Goal: Task Accomplishment & Management: Complete application form

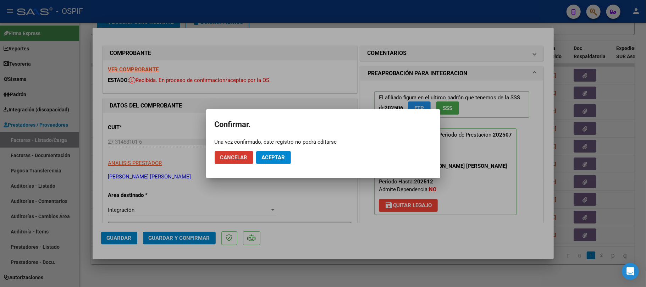
scroll to position [189, 0]
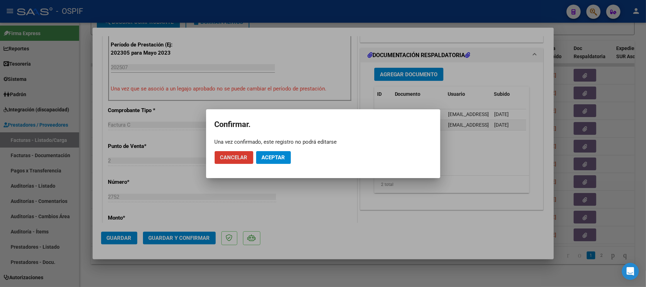
click at [274, 156] on span "Aceptar" at bounding box center [273, 157] width 23 height 6
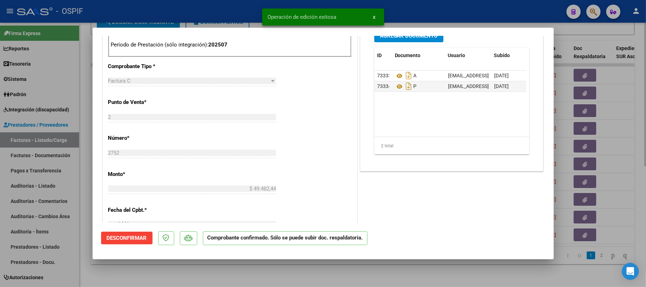
click at [209, 264] on div at bounding box center [323, 143] width 646 height 287
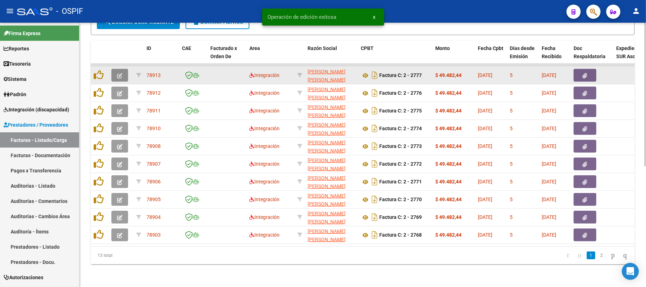
click at [118, 72] on span "button" at bounding box center [119, 75] width 5 height 6
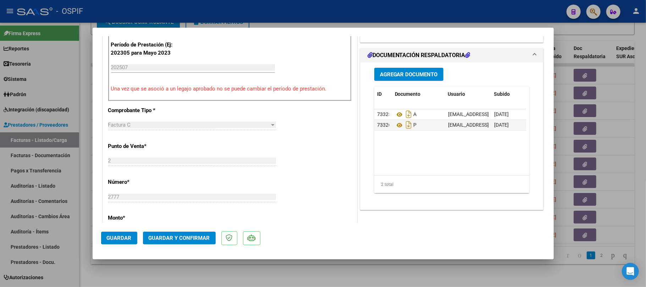
scroll to position [0, 0]
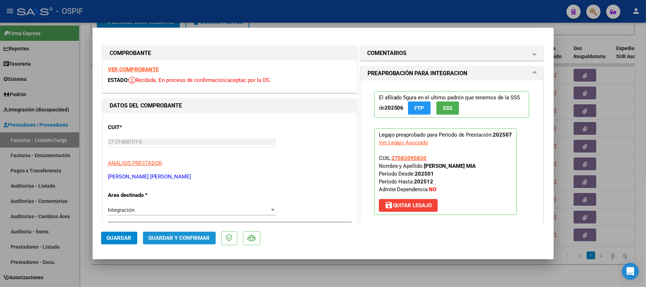
click at [159, 239] on span "Guardar y Confirmar" at bounding box center [179, 238] width 61 height 6
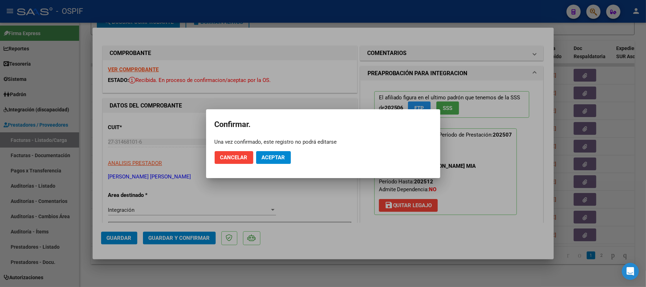
click at [271, 149] on mat-dialog-actions "Cancelar Aceptar" at bounding box center [323, 158] width 217 height 24
click at [272, 161] on button "Aceptar" at bounding box center [273, 157] width 35 height 13
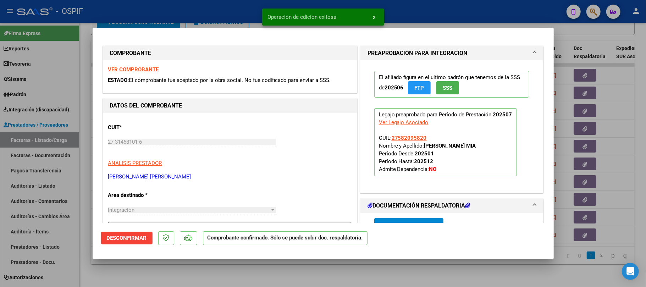
click at [284, 262] on div at bounding box center [323, 143] width 646 height 287
click at [284, 269] on div "Video tutorial PRESTADORES -> Listado de CPBTs Emitidos por Prestadores / Prove…" at bounding box center [363, 48] width 567 height 480
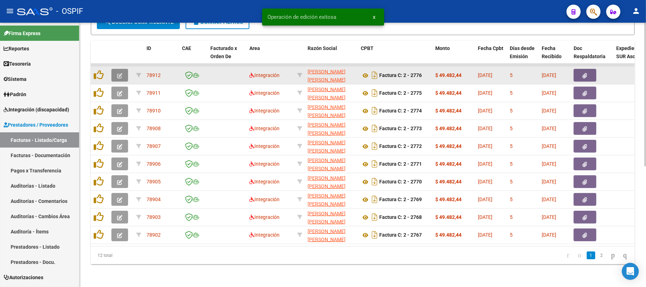
click at [128, 69] on div at bounding box center [120, 75] width 19 height 13
click at [126, 69] on button "button" at bounding box center [119, 75] width 17 height 13
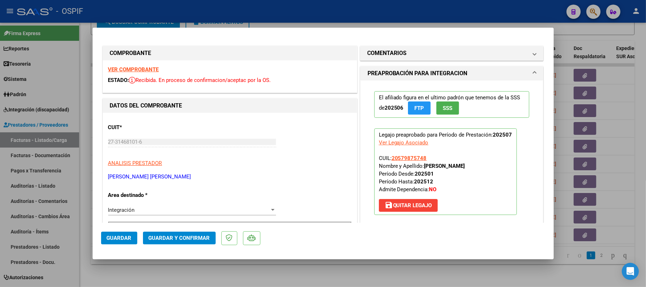
drag, startPoint x: 184, startPoint y: 261, endPoint x: 192, endPoint y: 237, distance: 24.5
click at [185, 258] on div "Operación de edición exitosa x COMPROBANTE VER COMPROBANTE ESTADO: Recibida. En…" at bounding box center [323, 143] width 646 height 287
click at [192, 237] on span "Guardar y Confirmar" at bounding box center [179, 238] width 61 height 6
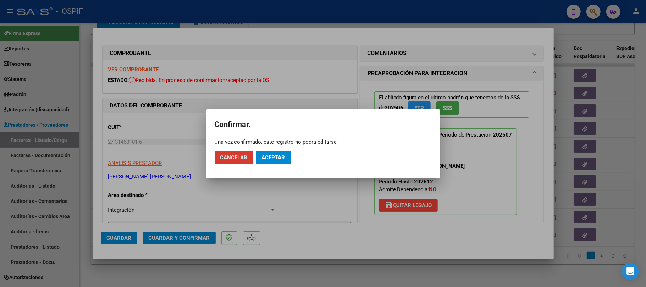
click at [279, 161] on button "Aceptar" at bounding box center [273, 157] width 35 height 13
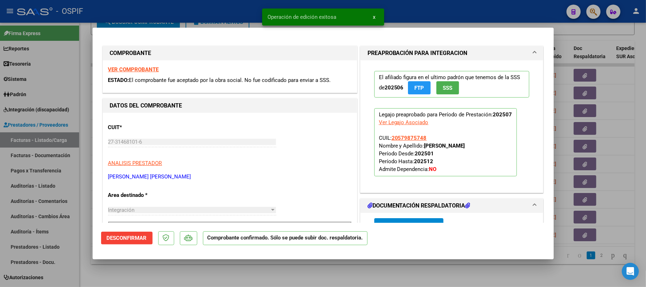
click at [293, 282] on div at bounding box center [323, 143] width 646 height 287
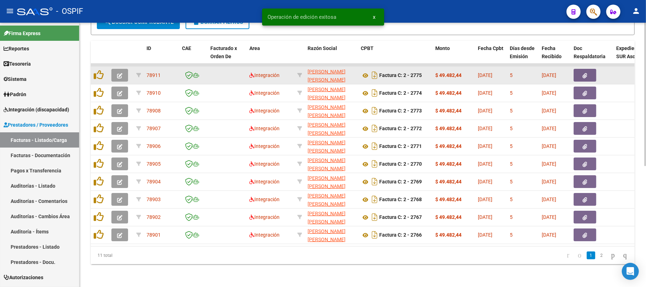
click at [120, 73] on icon "button" at bounding box center [119, 75] width 5 height 5
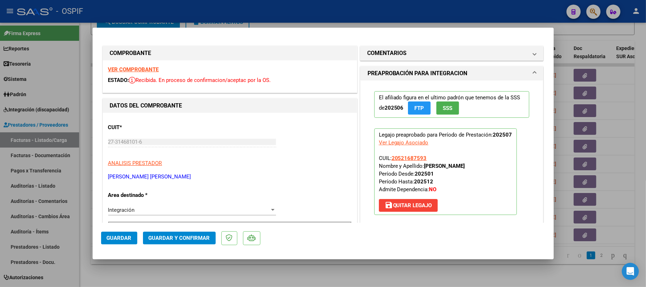
click at [197, 235] on span "Guardar y Confirmar" at bounding box center [179, 238] width 61 height 6
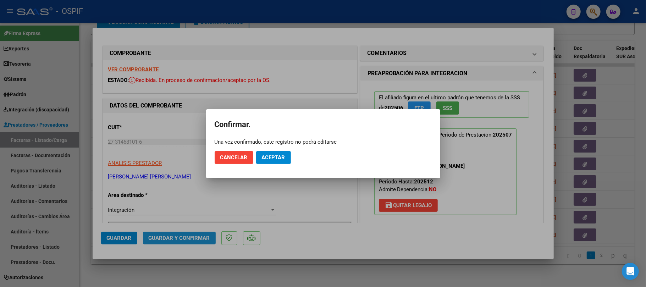
click at [289, 156] on button "Aceptar" at bounding box center [273, 157] width 35 height 13
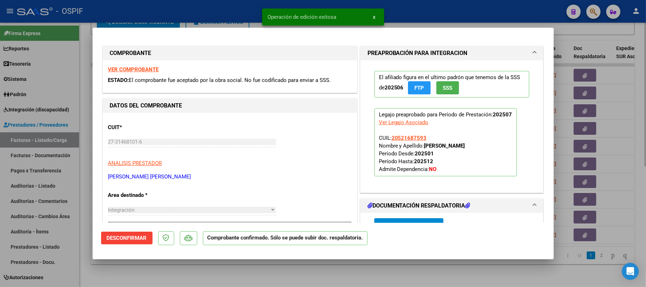
click at [214, 267] on div at bounding box center [323, 143] width 646 height 287
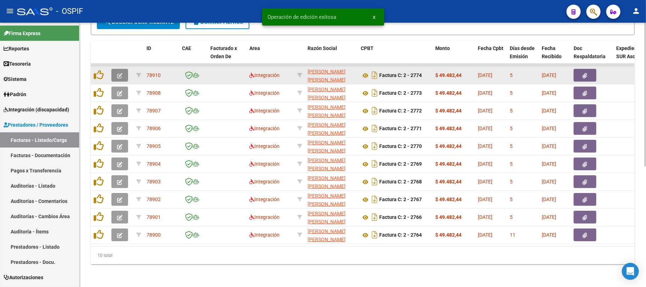
click at [121, 73] on icon "button" at bounding box center [119, 75] width 5 height 5
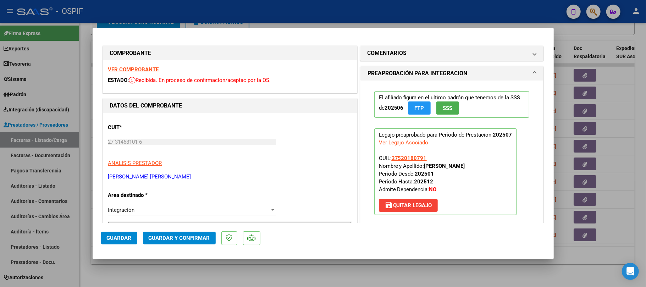
click at [170, 236] on span "Guardar y Confirmar" at bounding box center [179, 238] width 61 height 6
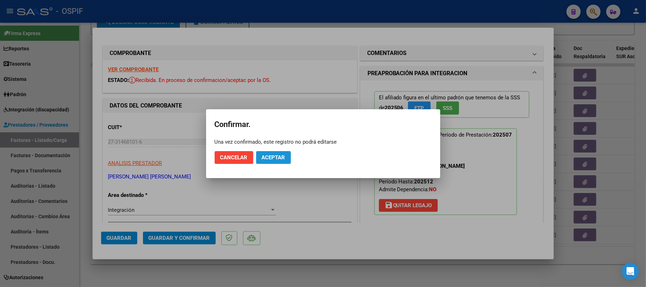
click at [273, 161] on button "Aceptar" at bounding box center [273, 157] width 35 height 13
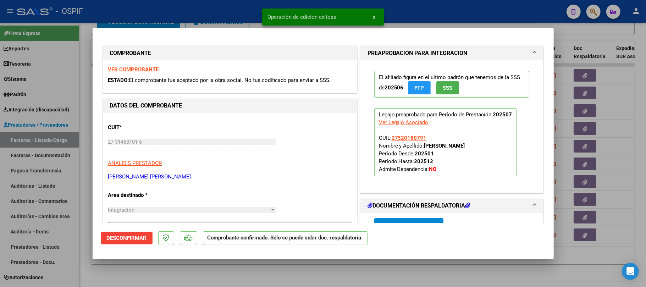
click at [291, 278] on div at bounding box center [323, 143] width 646 height 287
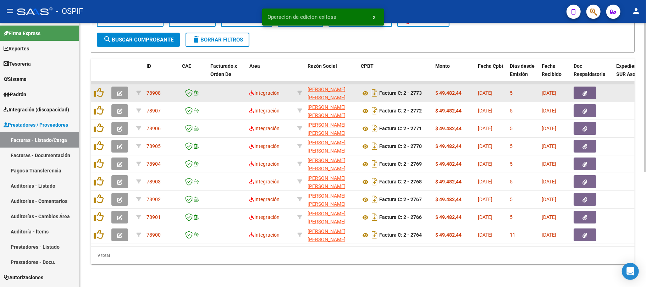
scroll to position [204, 0]
click at [118, 91] on icon "button" at bounding box center [119, 93] width 5 height 5
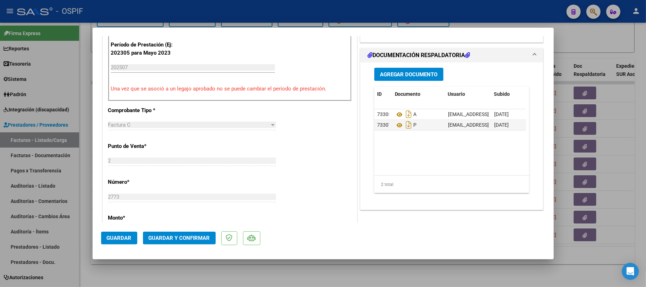
scroll to position [0, 0]
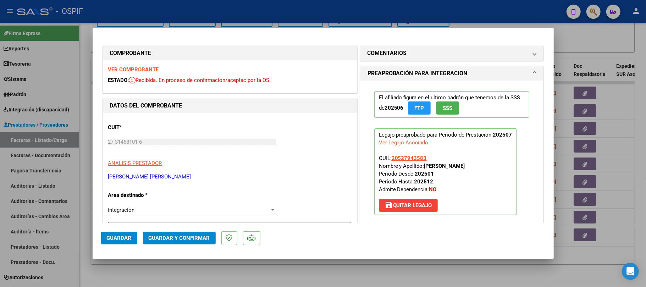
click at [180, 239] on span "Guardar y Confirmar" at bounding box center [179, 238] width 61 height 6
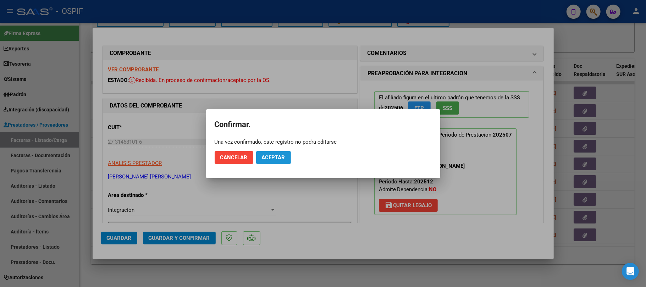
click at [283, 153] on button "Aceptar" at bounding box center [273, 157] width 35 height 13
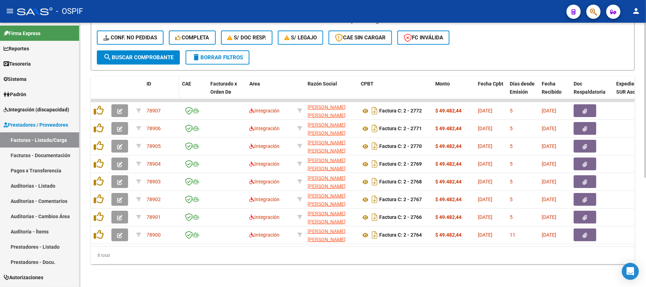
scroll to position [186, 0]
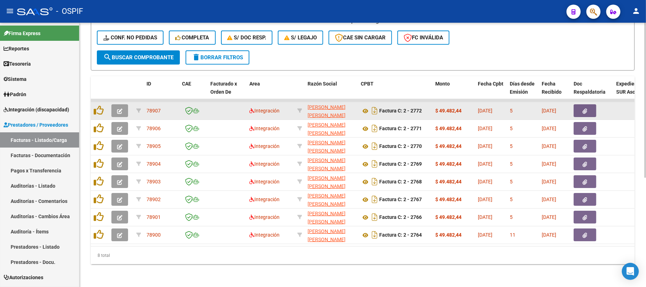
click at [116, 104] on button "button" at bounding box center [119, 110] width 17 height 13
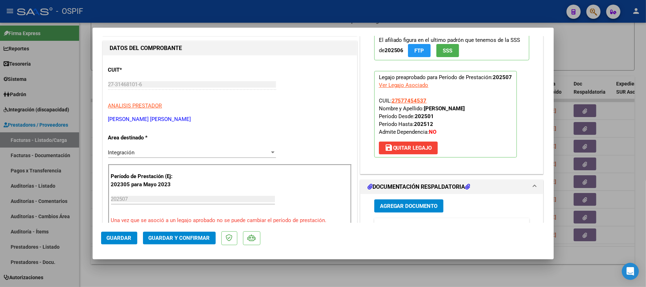
scroll to position [189, 0]
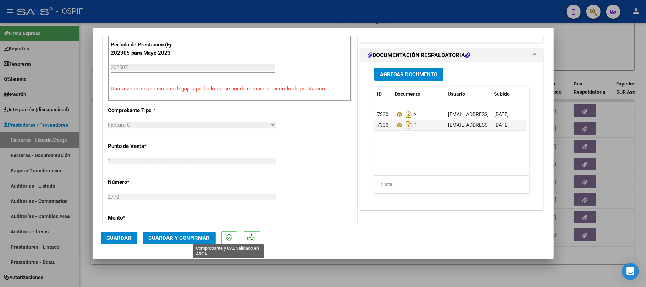
click at [175, 237] on span "Guardar y Confirmar" at bounding box center [179, 238] width 61 height 6
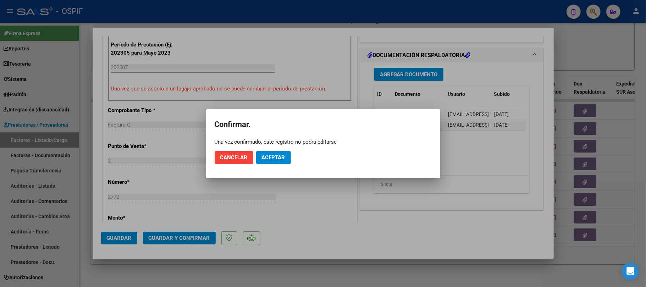
click at [278, 159] on span "Aceptar" at bounding box center [273, 157] width 23 height 6
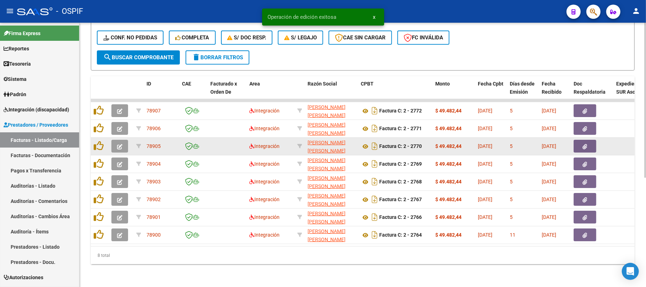
click at [122, 140] on button "button" at bounding box center [119, 146] width 17 height 13
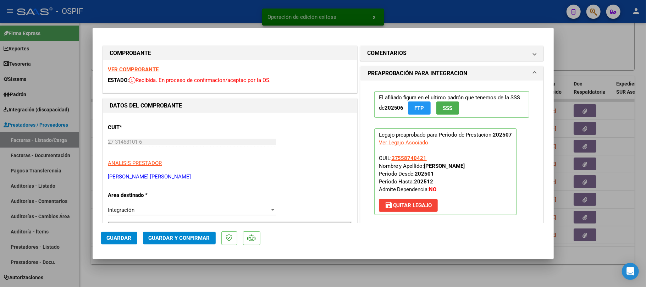
scroll to position [142, 0]
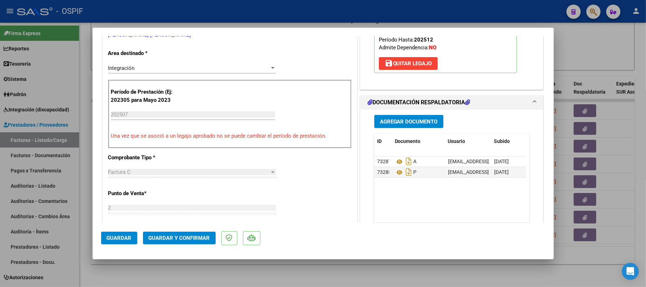
click at [168, 243] on button "Guardar y Confirmar" at bounding box center [179, 238] width 73 height 13
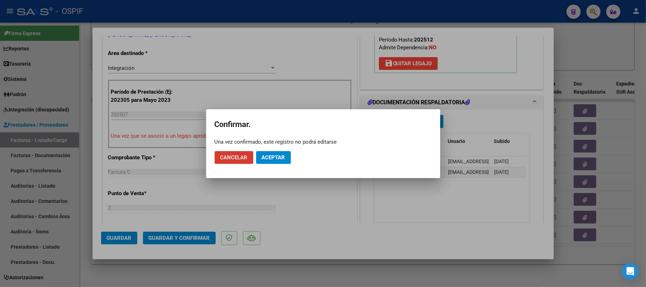
click at [278, 152] on button "Aceptar" at bounding box center [273, 157] width 35 height 13
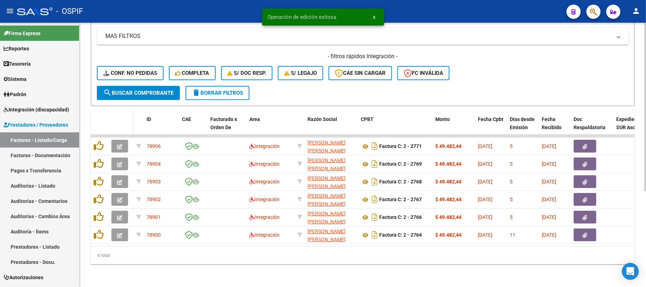
scroll to position [151, 0]
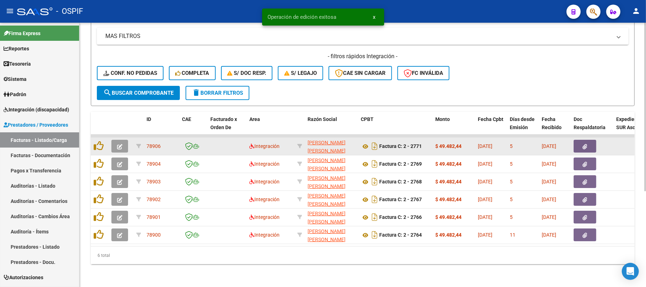
click at [116, 147] on datatable-body-cell at bounding box center [121, 146] width 25 height 17
click at [117, 144] on button "button" at bounding box center [119, 146] width 17 height 13
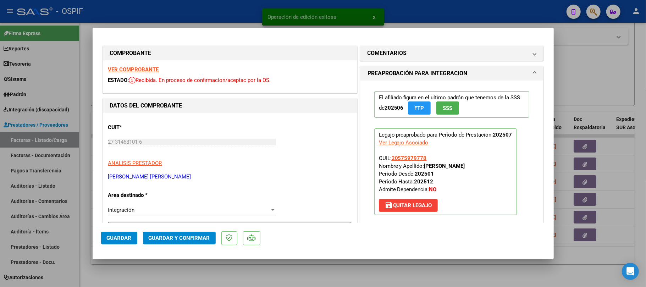
drag, startPoint x: 134, startPoint y: 69, endPoint x: 386, endPoint y: 101, distance: 254.1
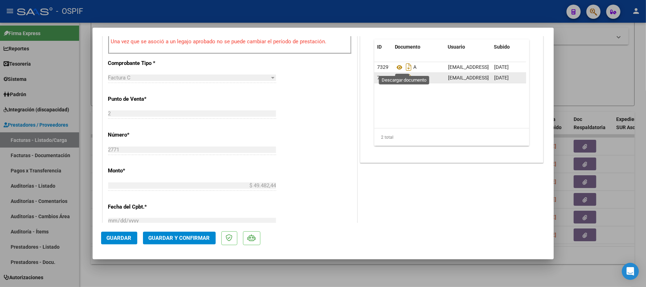
drag, startPoint x: 396, startPoint y: 69, endPoint x: 395, endPoint y: 75, distance: 6.8
click at [188, 239] on button "Guardar y Confirmar" at bounding box center [179, 238] width 73 height 13
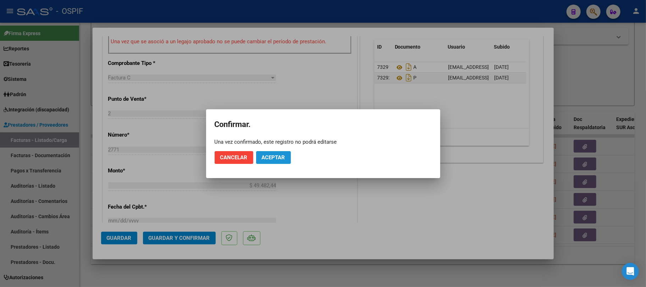
click at [268, 161] on button "Aceptar" at bounding box center [273, 157] width 35 height 13
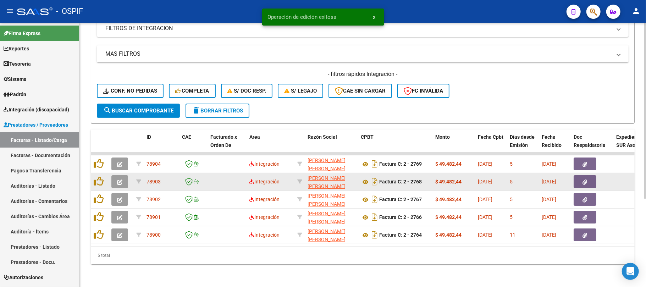
scroll to position [133, 0]
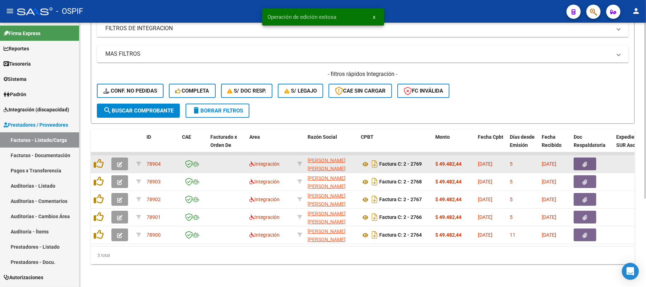
click at [123, 162] on button "button" at bounding box center [119, 164] width 17 height 13
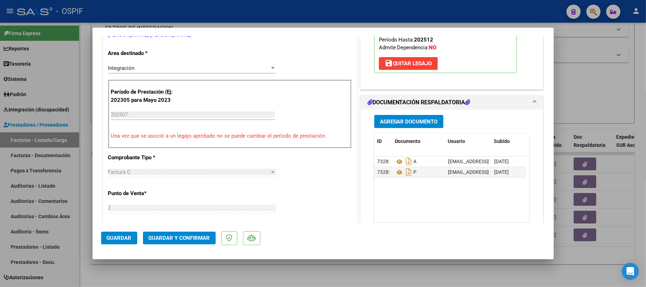
scroll to position [0, 0]
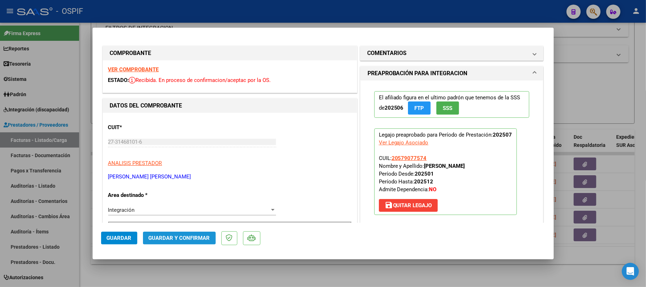
click at [180, 232] on button "Guardar y Confirmar" at bounding box center [179, 238] width 73 height 13
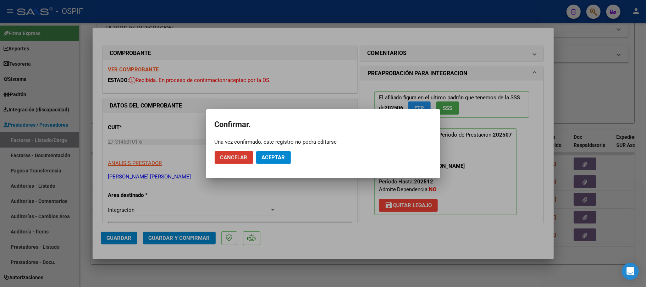
click at [275, 155] on span "Aceptar" at bounding box center [273, 157] width 23 height 6
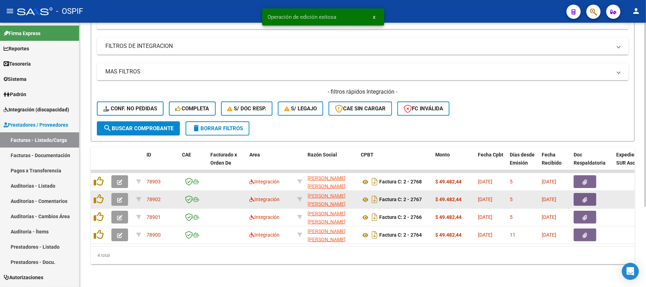
scroll to position [115, 0]
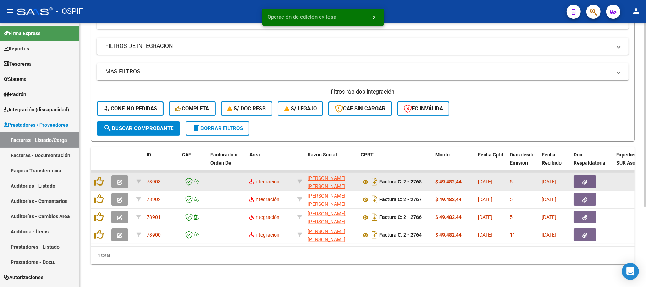
click at [120, 181] on datatable-body-cell at bounding box center [121, 181] width 25 height 17
click at [120, 179] on button "button" at bounding box center [119, 181] width 17 height 13
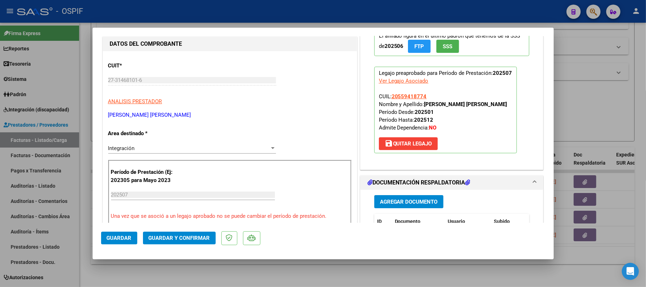
scroll to position [0, 0]
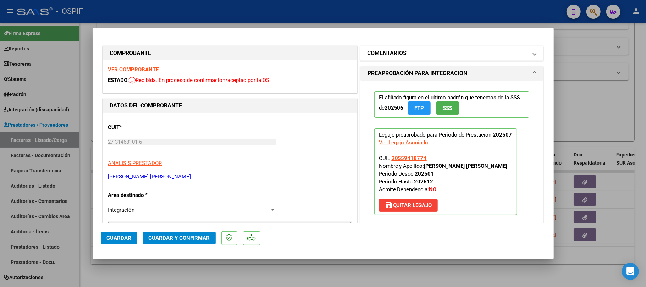
click at [442, 52] on mat-panel-title "COMENTARIOS" at bounding box center [448, 53] width 160 height 9
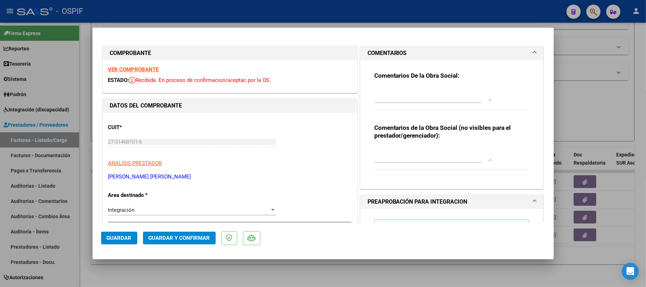
click at [429, 87] on textarea at bounding box center [433, 94] width 117 height 14
type textarea "ver auto- ok"
click at [111, 241] on span "Guardar" at bounding box center [119, 238] width 25 height 6
drag, startPoint x: 116, startPoint y: 246, endPoint x: 111, endPoint y: 243, distance: 6.4
click at [116, 243] on mat-dialog-actions "Guardar Guardar y Confirmar" at bounding box center [323, 237] width 444 height 28
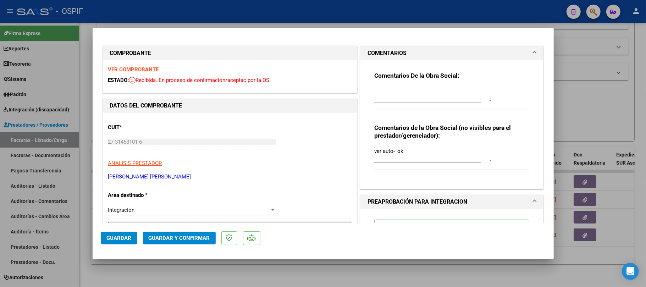
click at [108, 240] on span "Guardar" at bounding box center [119, 238] width 25 height 6
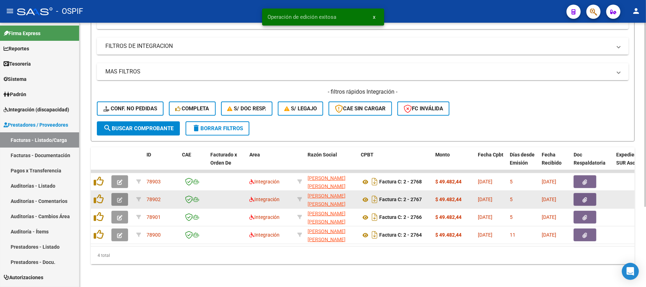
click at [117, 193] on button "button" at bounding box center [119, 199] width 17 height 13
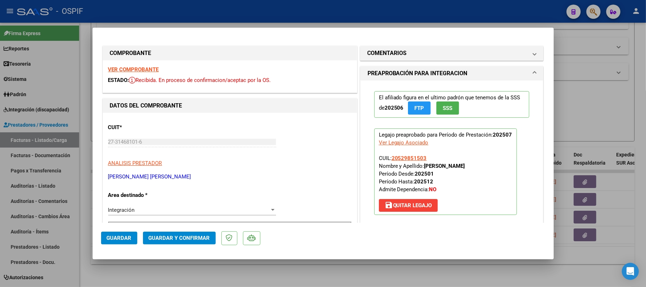
click at [196, 240] on span "Guardar y Confirmar" at bounding box center [179, 238] width 61 height 6
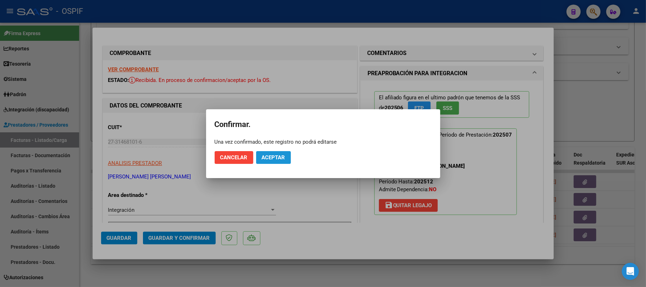
click at [271, 155] on span "Aceptar" at bounding box center [273, 157] width 23 height 6
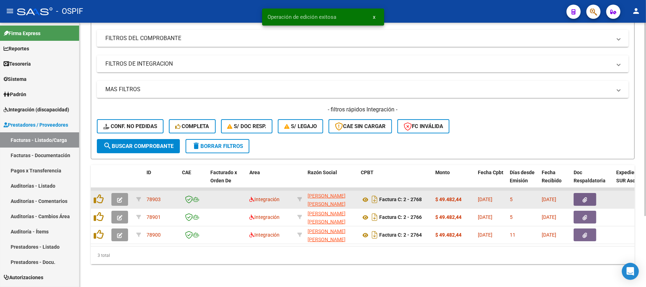
scroll to position [97, 0]
click at [114, 195] on button "button" at bounding box center [119, 199] width 17 height 13
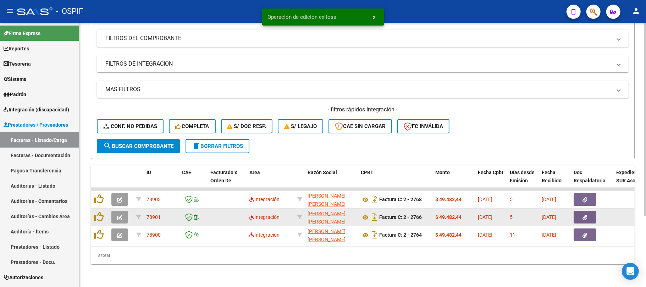
click at [131, 210] on datatable-body-cell at bounding box center [121, 217] width 25 height 17
click at [121, 211] on button "button" at bounding box center [119, 217] width 17 height 13
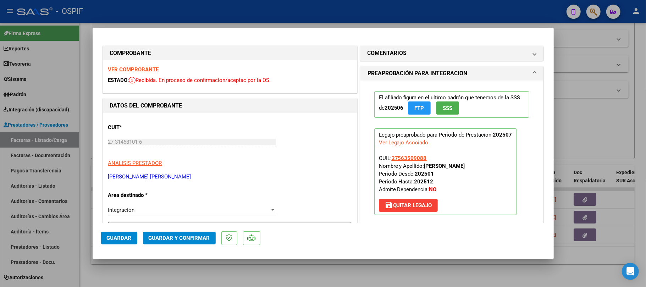
drag, startPoint x: 135, startPoint y: 72, endPoint x: 408, endPoint y: 134, distance: 279.7
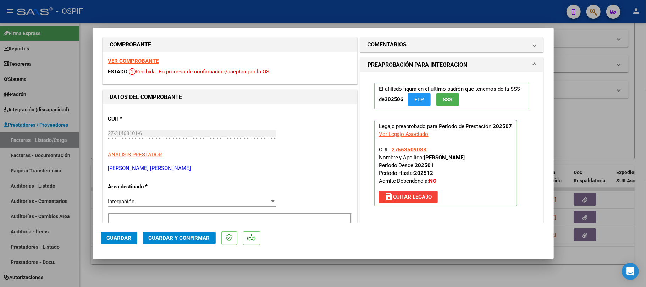
scroll to position [0, 0]
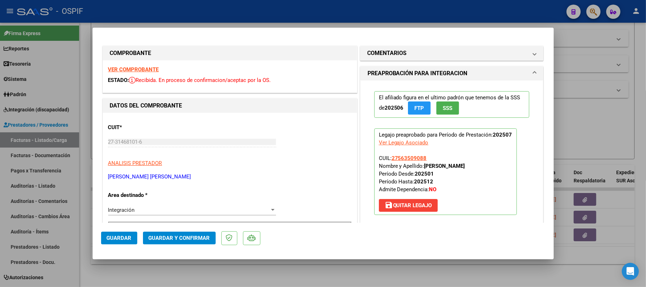
click at [186, 229] on mat-dialog-container "COMPROBANTE VER COMPROBANTE ESTADO: Recibida. En proceso de confirmacion/acepta…" at bounding box center [323, 143] width 461 height 231
click at [185, 234] on button "Guardar y Confirmar" at bounding box center [179, 238] width 73 height 13
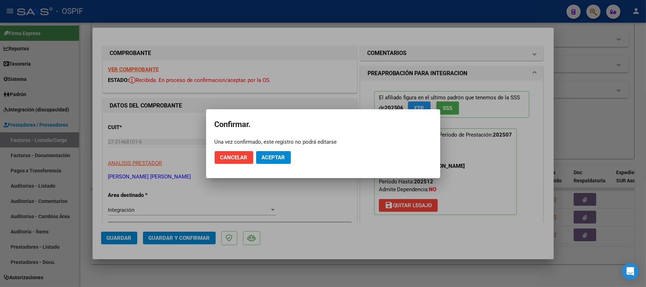
click at [276, 165] on mat-dialog-actions "Cancelar Aceptar" at bounding box center [323, 158] width 217 height 24
click at [277, 163] on button "Aceptar" at bounding box center [273, 157] width 35 height 13
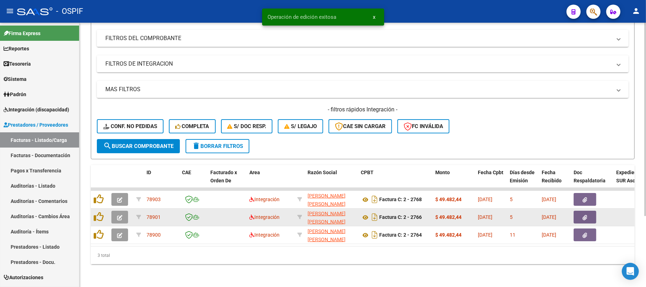
click at [121, 214] on button "button" at bounding box center [119, 217] width 17 height 13
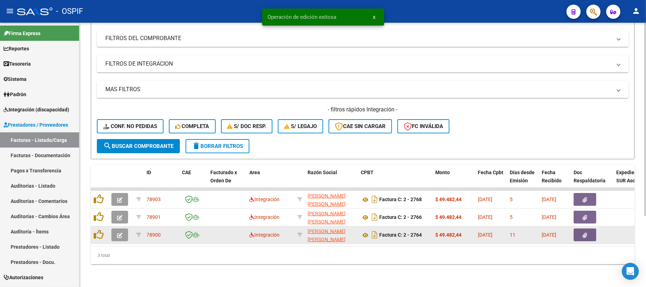
click at [120, 233] on icon "button" at bounding box center [119, 235] width 5 height 5
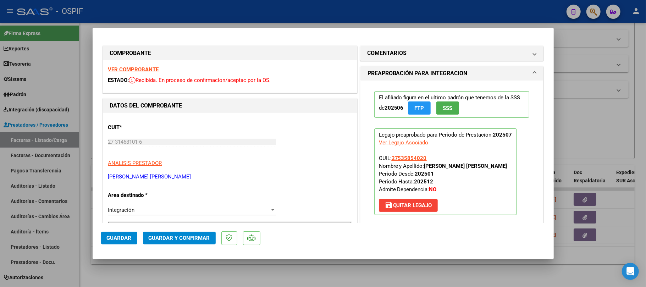
click at [197, 242] on button "Guardar y Confirmar" at bounding box center [179, 238] width 73 height 13
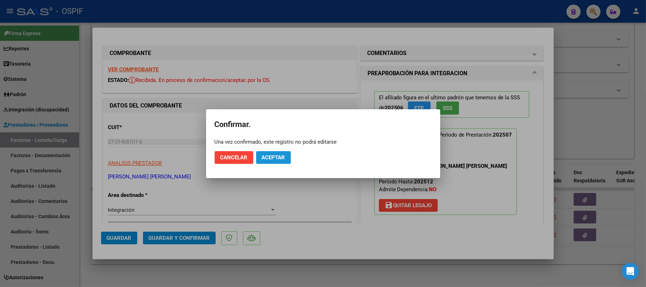
click at [286, 156] on button "Aceptar" at bounding box center [273, 157] width 35 height 13
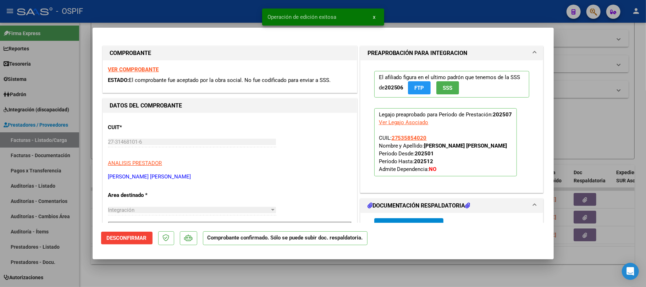
click at [314, 260] on div at bounding box center [323, 143] width 646 height 287
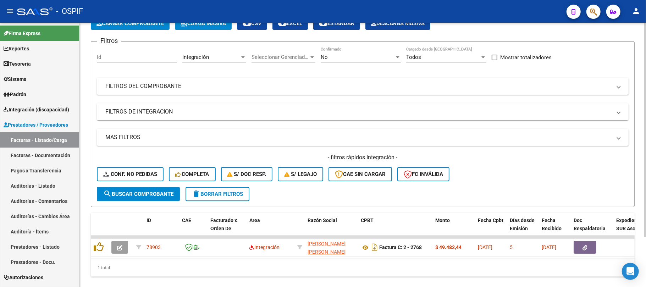
scroll to position [15, 0]
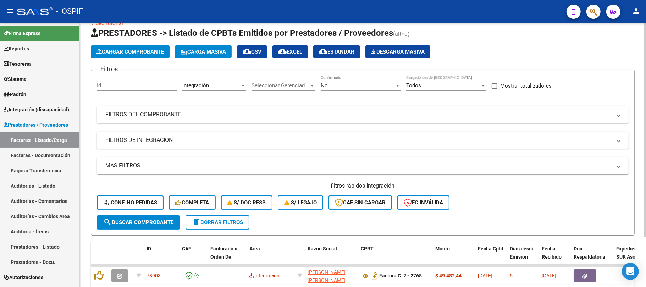
click at [334, 122] on mat-expansion-panel-header "FILTROS DEL COMPROBANTE" at bounding box center [363, 114] width 532 height 17
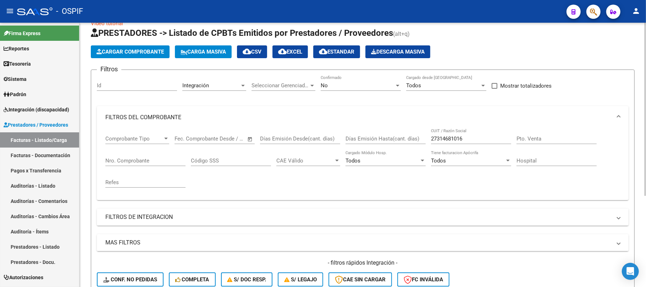
click at [468, 136] on input "27314681016" at bounding box center [471, 139] width 80 height 6
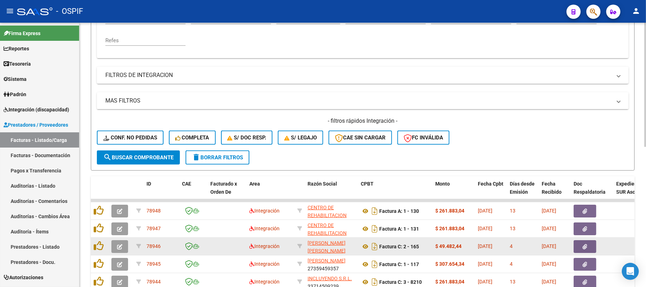
scroll to position [299, 0]
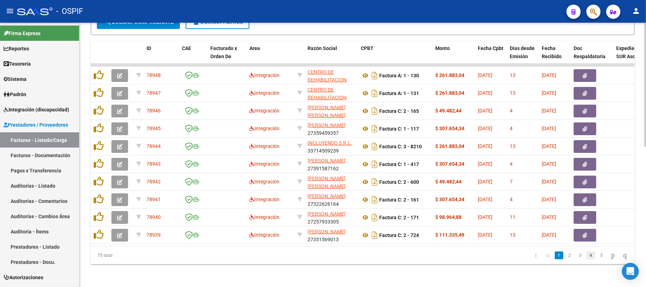
click at [587, 257] on link "4" at bounding box center [591, 256] width 9 height 8
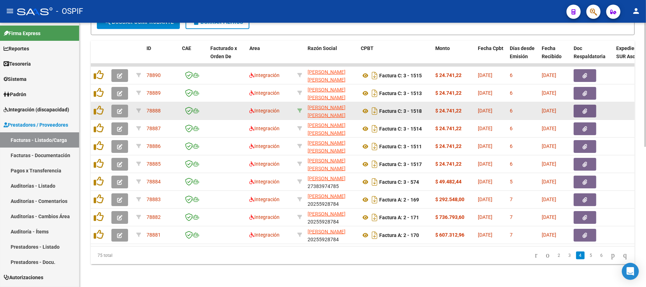
click at [300, 108] on icon at bounding box center [299, 110] width 5 height 5
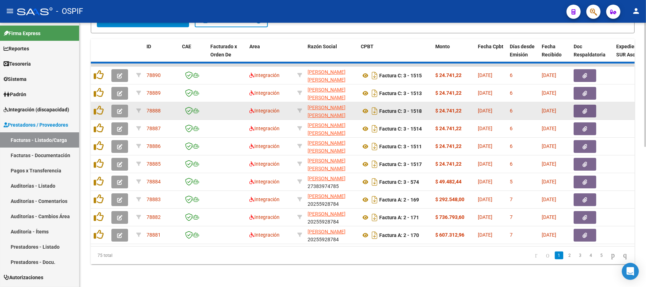
type input "27276924767"
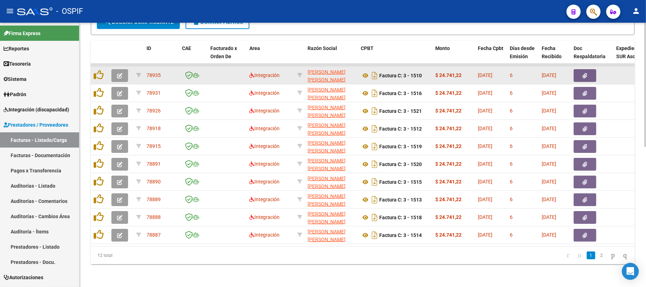
click at [128, 74] on div at bounding box center [120, 75] width 19 height 13
click at [114, 69] on button "button" at bounding box center [119, 75] width 17 height 13
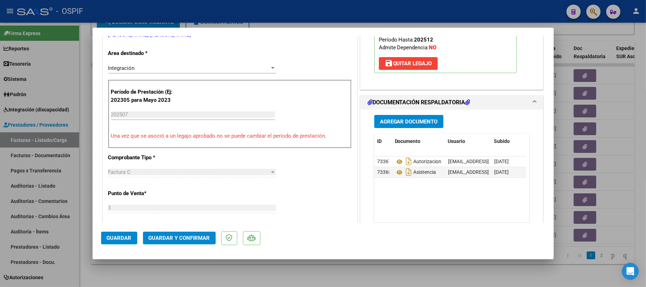
scroll to position [0, 0]
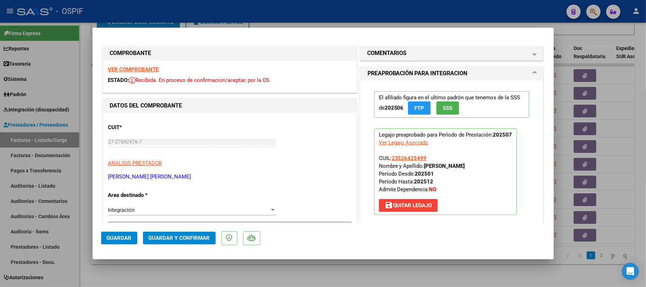
click at [214, 241] on button "Guardar y Confirmar" at bounding box center [179, 238] width 73 height 13
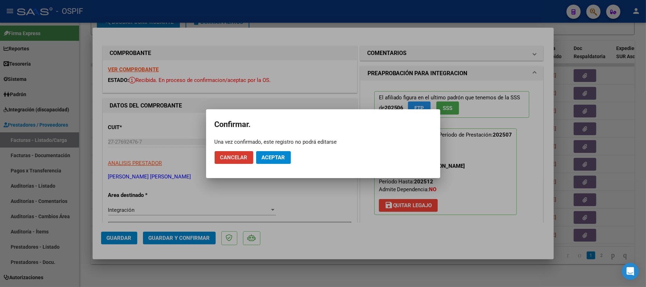
click at [281, 158] on span "Aceptar" at bounding box center [273, 157] width 23 height 6
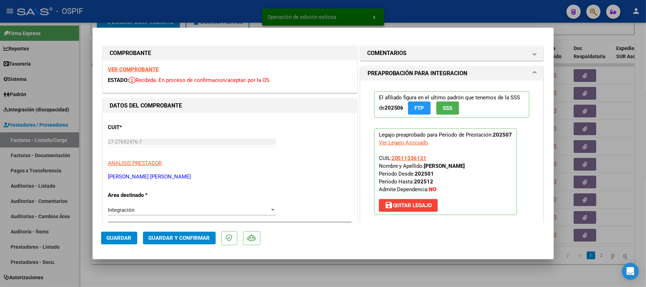
drag, startPoint x: 121, startPoint y: 70, endPoint x: 449, endPoint y: 133, distance: 333.8
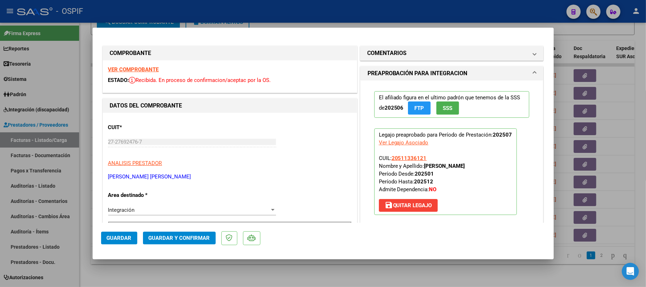
click at [182, 240] on span "Guardar y Confirmar" at bounding box center [179, 238] width 61 height 6
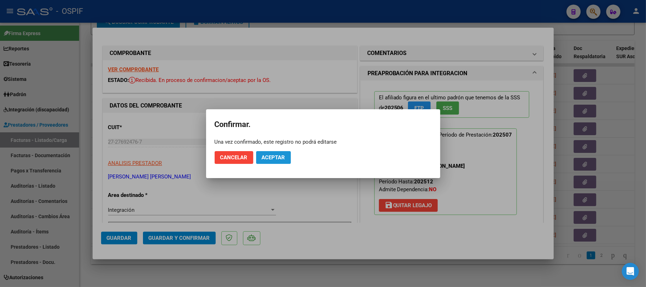
drag, startPoint x: 267, startPoint y: 155, endPoint x: 269, endPoint y: 165, distance: 10.4
click at [267, 154] on span "Aceptar" at bounding box center [273, 157] width 23 height 6
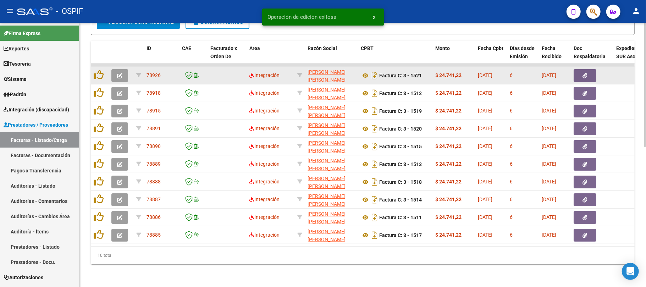
click at [116, 70] on button "button" at bounding box center [119, 75] width 17 height 13
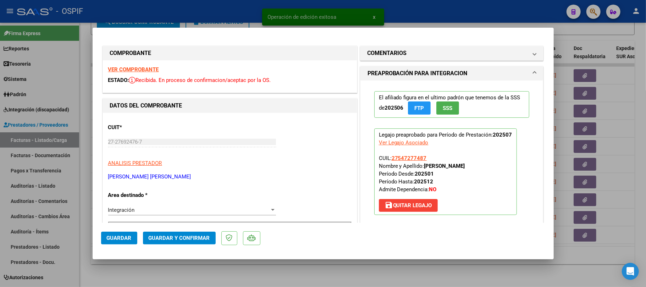
scroll to position [142, 0]
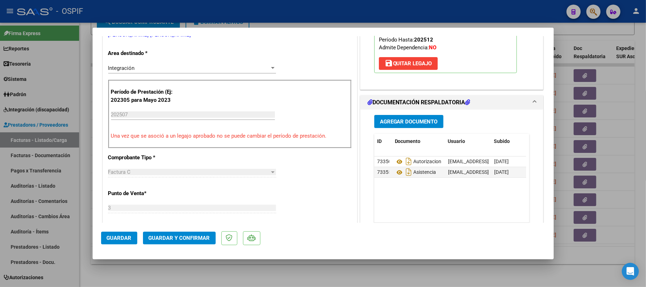
click at [180, 237] on span "Guardar y Confirmar" at bounding box center [179, 238] width 61 height 6
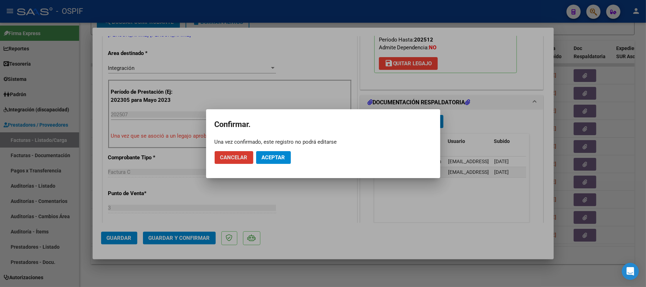
click at [278, 155] on span "Aceptar" at bounding box center [273, 157] width 23 height 6
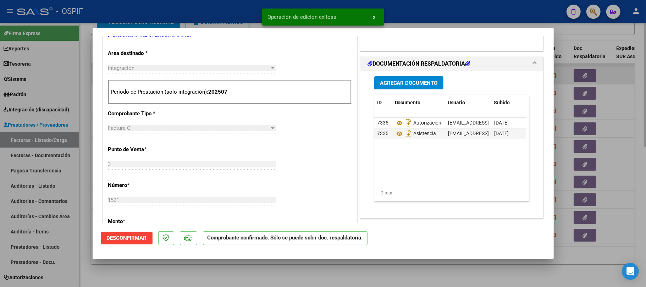
type input "$ 0,00"
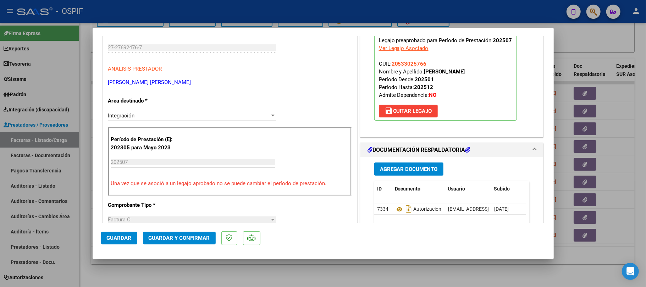
scroll to position [0, 0]
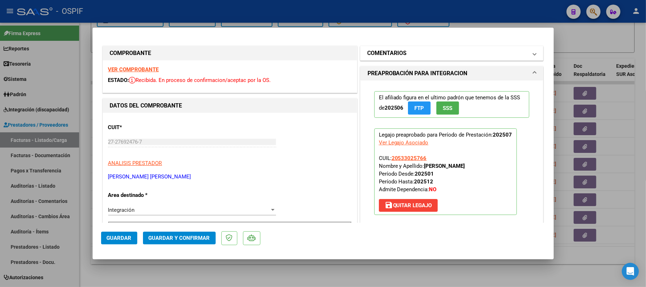
click at [431, 57] on mat-expansion-panel-header "COMENTARIOS" at bounding box center [452, 53] width 183 height 14
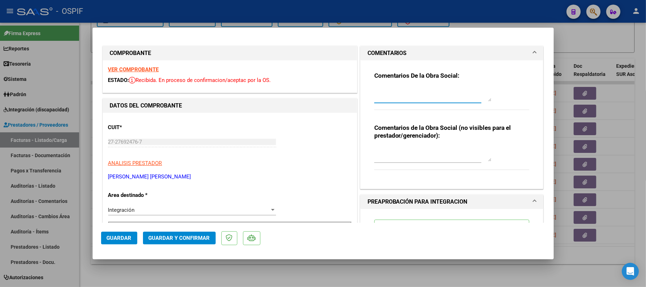
click at [390, 93] on textarea at bounding box center [433, 94] width 117 height 14
type textarea "cargar planilla de asistencia"
type textarea "ok"
click at [109, 242] on button "Guardar" at bounding box center [119, 238] width 36 height 13
click at [111, 235] on span "Guardar" at bounding box center [119, 238] width 25 height 6
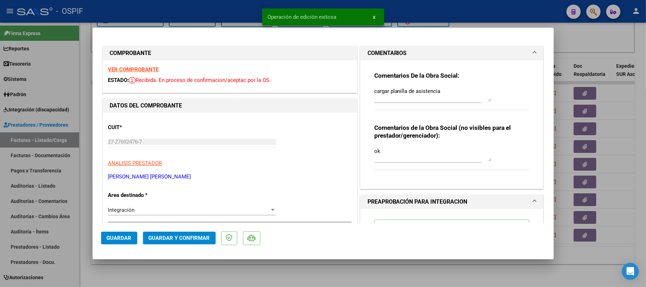
click at [192, 268] on div at bounding box center [323, 143] width 646 height 287
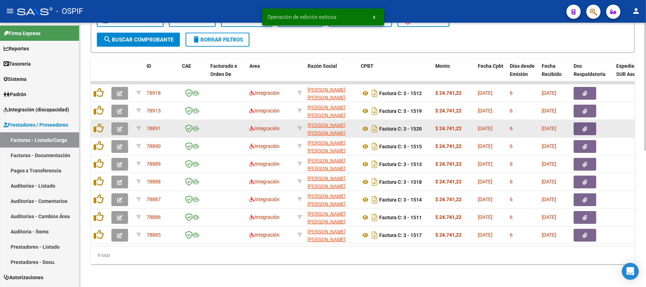
click at [121, 126] on icon "button" at bounding box center [119, 128] width 5 height 5
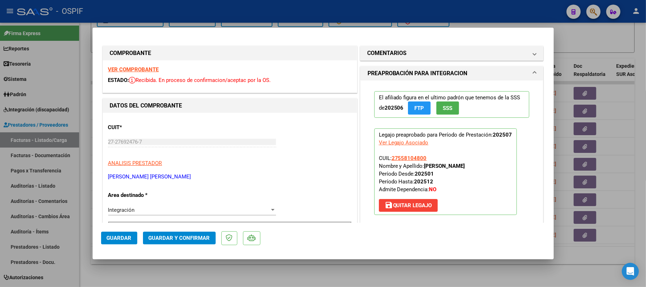
click at [164, 241] on span "Guardar y Confirmar" at bounding box center [179, 238] width 61 height 6
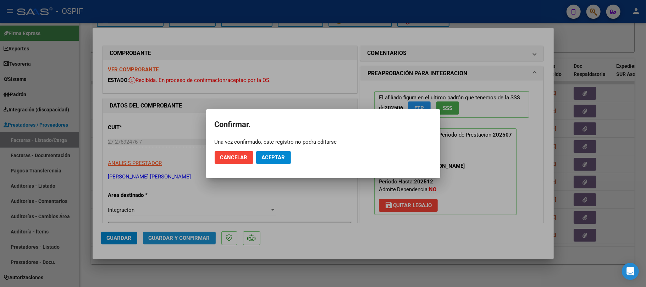
click at [273, 155] on span "Aceptar" at bounding box center [273, 157] width 23 height 6
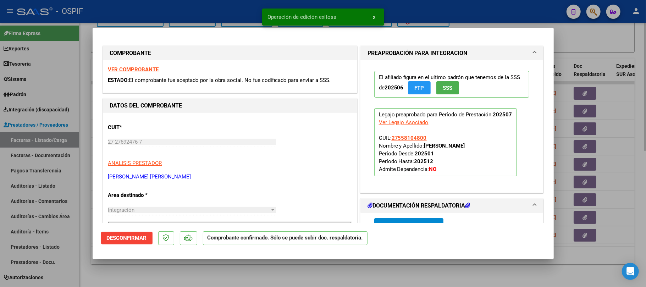
drag, startPoint x: 168, startPoint y: 267, endPoint x: 90, endPoint y: 285, distance: 79.6
click at [163, 267] on div at bounding box center [323, 143] width 646 height 287
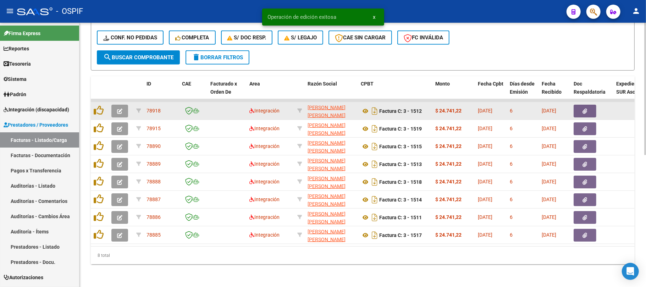
scroll to position [263, 0]
click at [125, 105] on button "button" at bounding box center [119, 111] width 17 height 13
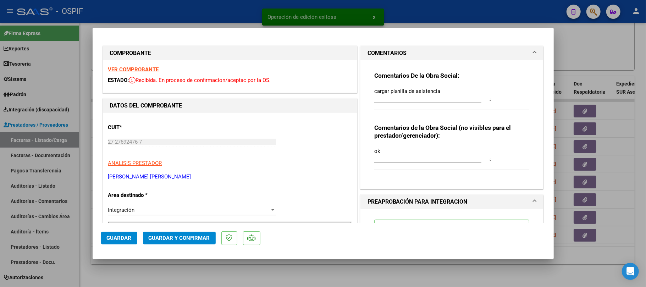
drag, startPoint x: 147, startPoint y: 70, endPoint x: 323, endPoint y: 140, distance: 189.5
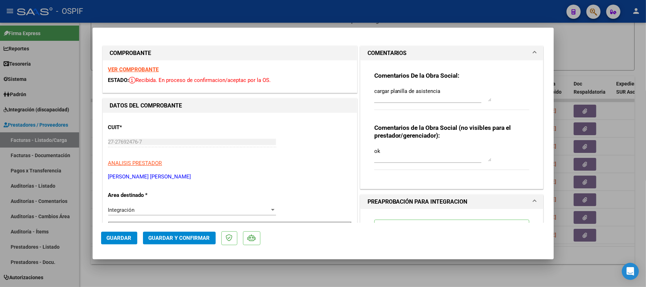
click at [327, 272] on div at bounding box center [323, 143] width 646 height 287
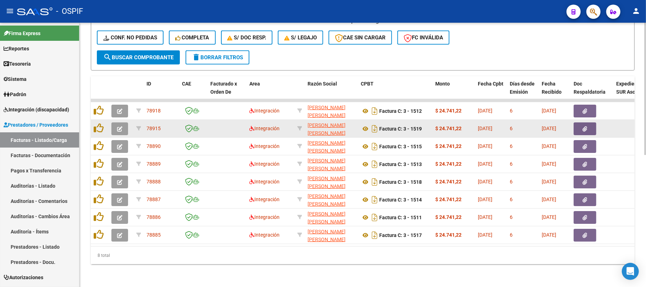
click at [118, 125] on button "button" at bounding box center [119, 128] width 17 height 13
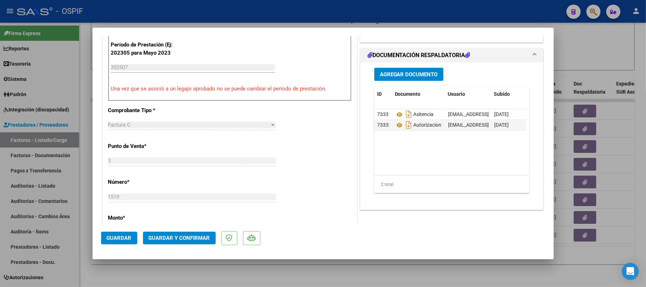
scroll to position [0, 0]
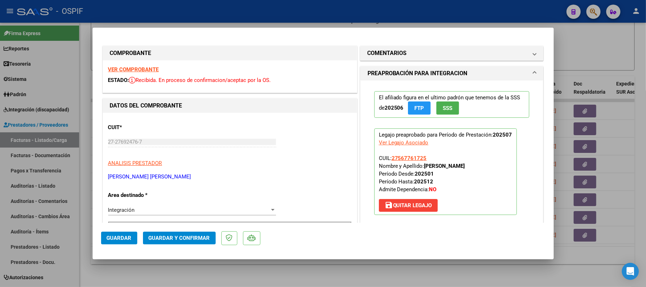
click at [191, 239] on span "Guardar y Confirmar" at bounding box center [179, 238] width 61 height 6
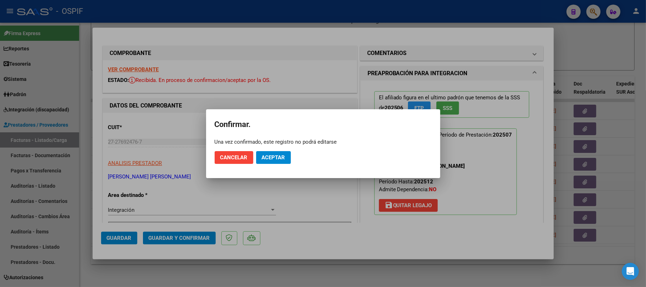
click at [279, 157] on span "Aceptar" at bounding box center [273, 157] width 23 height 6
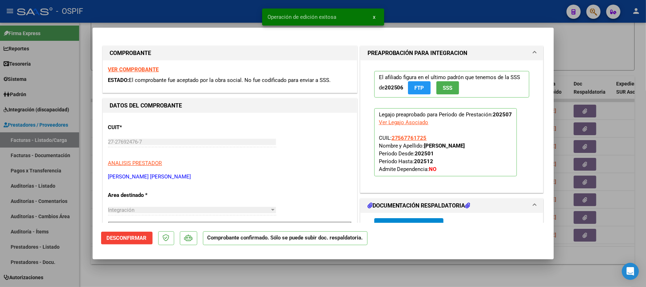
click at [178, 269] on div at bounding box center [323, 143] width 646 height 287
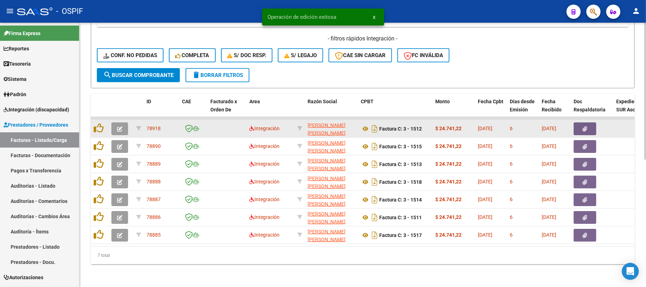
scroll to position [246, 0]
click at [121, 126] on icon "button" at bounding box center [119, 128] width 5 height 5
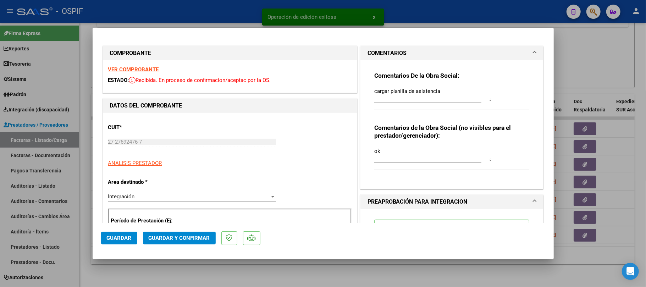
click at [273, 276] on div at bounding box center [323, 143] width 646 height 287
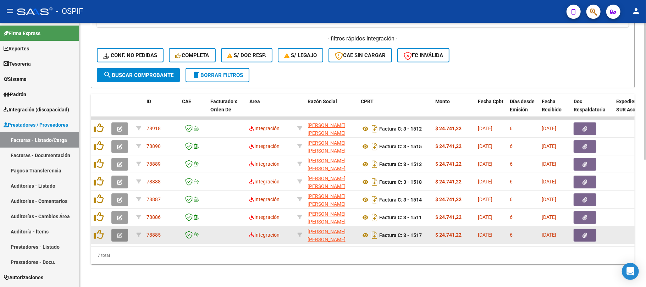
click at [125, 229] on button "button" at bounding box center [119, 235] width 17 height 13
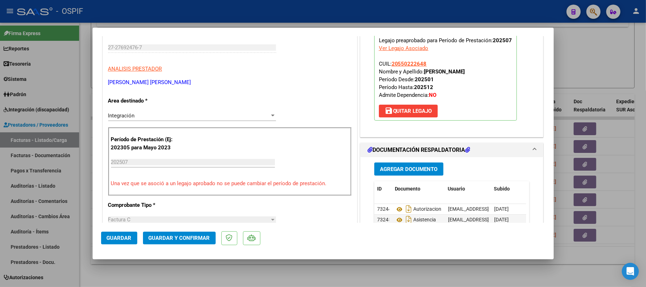
scroll to position [0, 0]
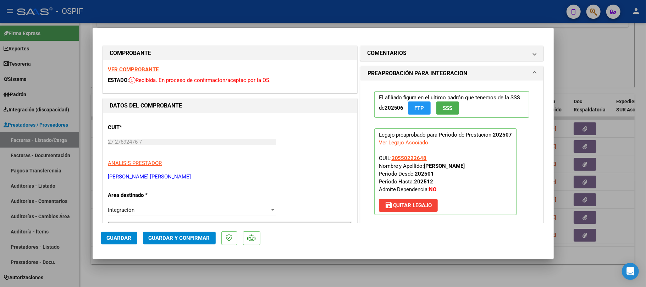
click at [155, 242] on button "Guardar y Confirmar" at bounding box center [179, 238] width 73 height 13
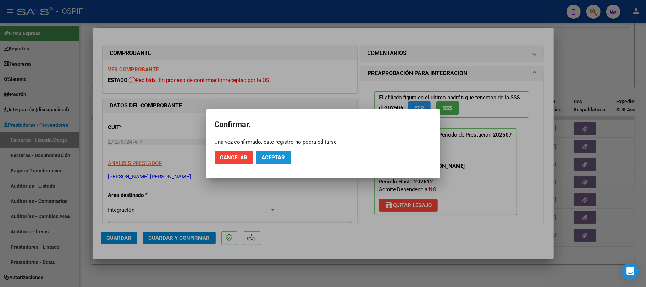
drag, startPoint x: 271, startPoint y: 160, endPoint x: 359, endPoint y: 181, distance: 91.1
click at [271, 160] on span "Aceptar" at bounding box center [273, 157] width 23 height 6
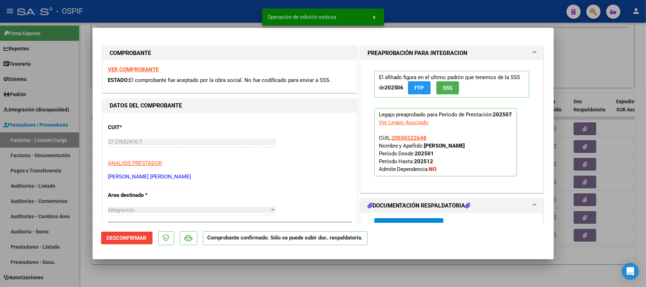
click at [334, 272] on div at bounding box center [323, 143] width 646 height 287
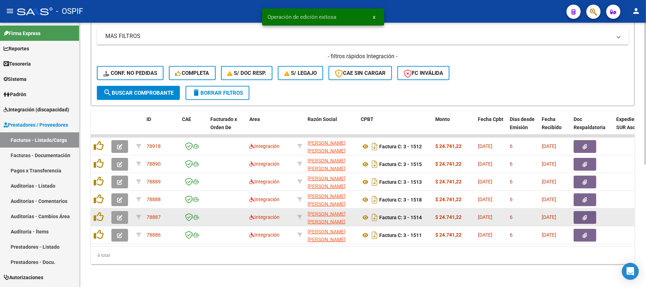
scroll to position [228, 0]
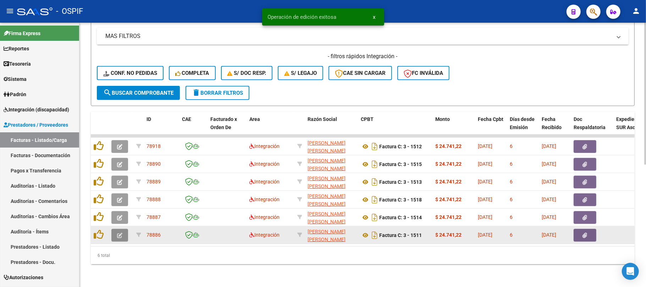
click at [120, 233] on icon "button" at bounding box center [119, 235] width 5 height 5
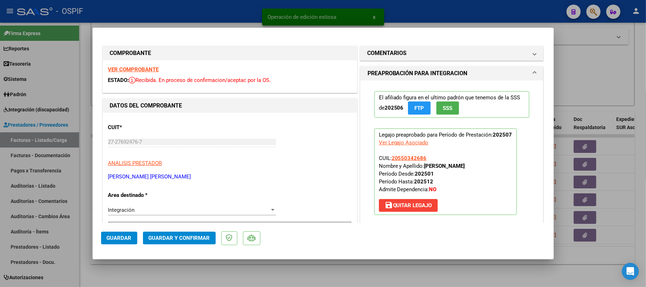
drag, startPoint x: 121, startPoint y: 69, endPoint x: 318, endPoint y: 148, distance: 212.2
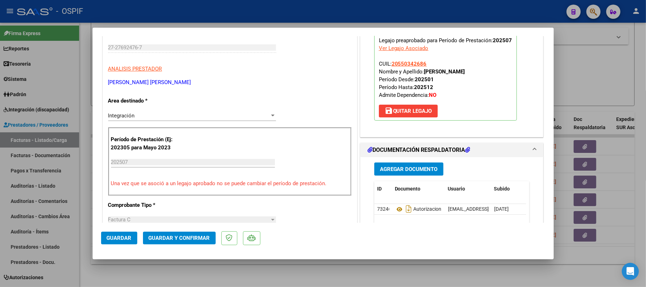
scroll to position [0, 0]
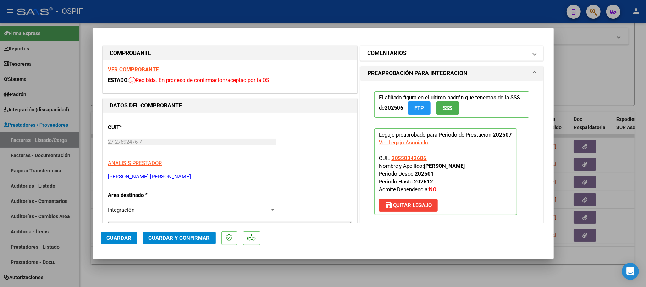
click at [450, 47] on mat-expansion-panel-header "COMENTARIOS" at bounding box center [452, 53] width 183 height 14
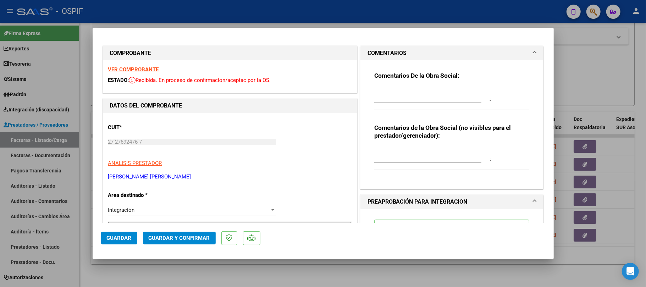
click at [424, 97] on textarea at bounding box center [433, 94] width 117 height 14
type textarea "cargar planilla de asistencia"
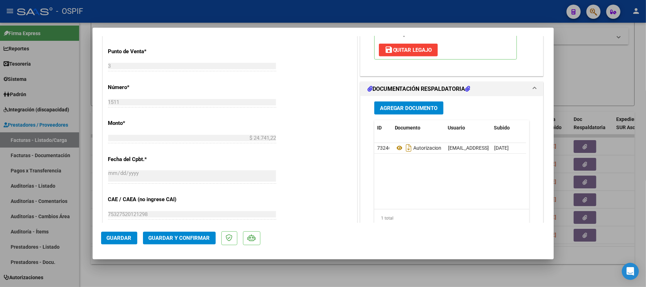
type textarea "ok"
click at [111, 237] on span "Guardar" at bounding box center [119, 238] width 25 height 6
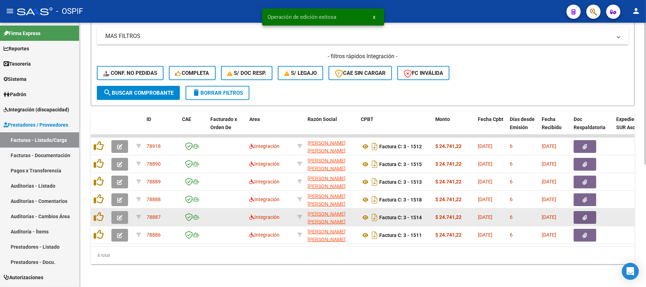
click at [121, 215] on icon "button" at bounding box center [119, 217] width 5 height 5
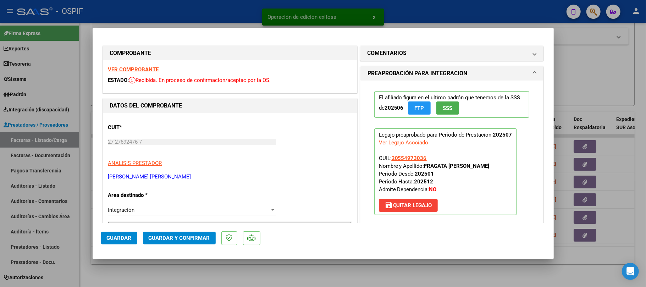
scroll to position [236, 0]
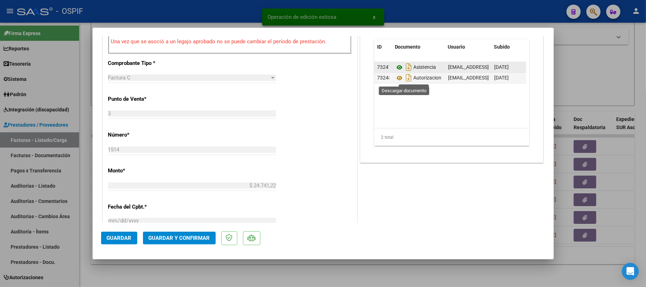
drag, startPoint x: 398, startPoint y: 66, endPoint x: 395, endPoint y: 70, distance: 5.1
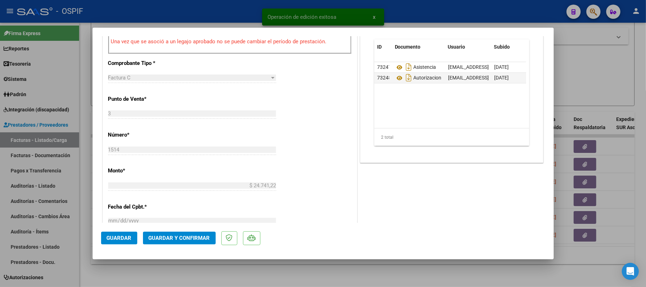
scroll to position [0, 0]
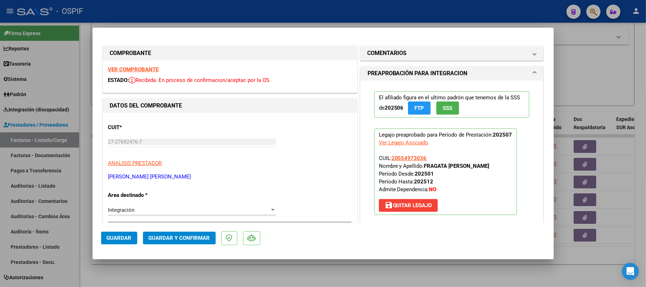
click at [195, 234] on button "Guardar y Confirmar" at bounding box center [179, 238] width 73 height 13
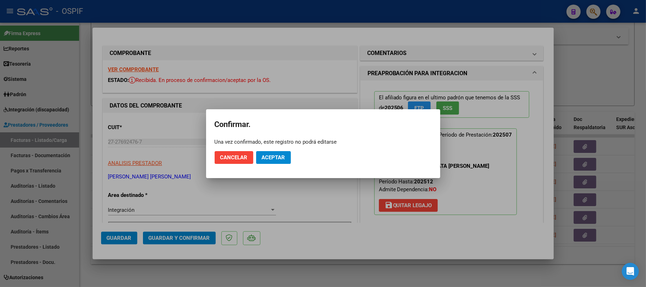
click at [266, 165] on mat-dialog-actions "Cancelar Aceptar" at bounding box center [323, 158] width 217 height 24
click at [272, 161] on button "Aceptar" at bounding box center [273, 157] width 35 height 13
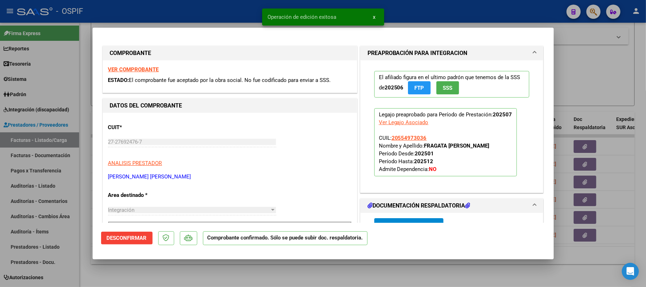
click at [268, 266] on div at bounding box center [323, 143] width 646 height 287
type input "$ 0,00"
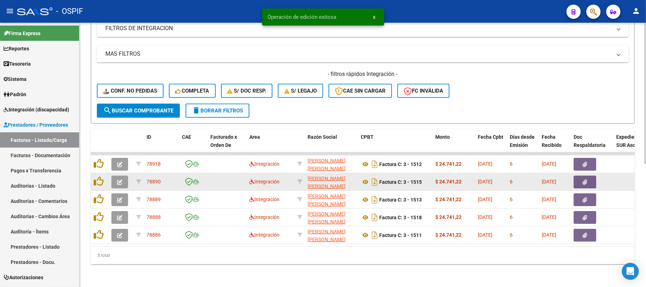
scroll to position [210, 0]
click at [118, 178] on button "button" at bounding box center [119, 182] width 17 height 13
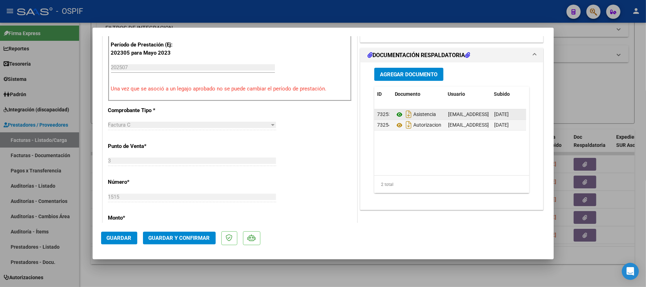
scroll to position [0, 0]
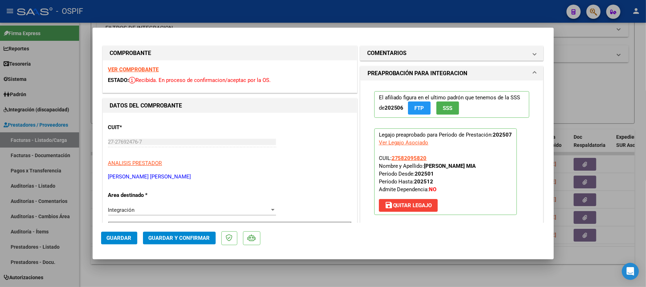
click at [177, 238] on span "Guardar y Confirmar" at bounding box center [179, 238] width 61 height 6
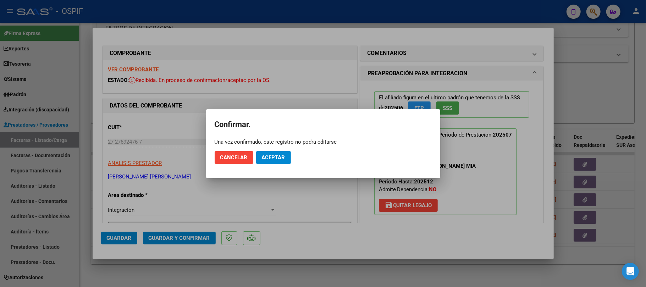
click at [280, 149] on mat-dialog-actions "Cancelar Aceptar" at bounding box center [323, 158] width 217 height 24
click at [280, 154] on button "Aceptar" at bounding box center [273, 157] width 35 height 13
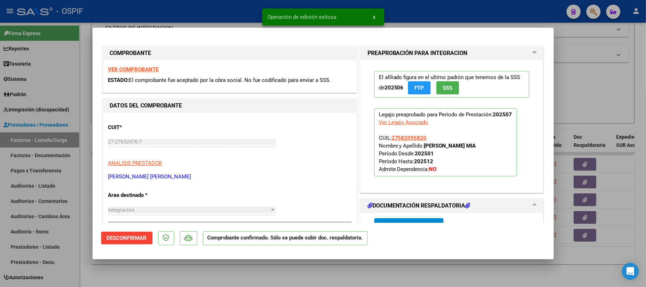
click at [256, 273] on div at bounding box center [323, 143] width 646 height 287
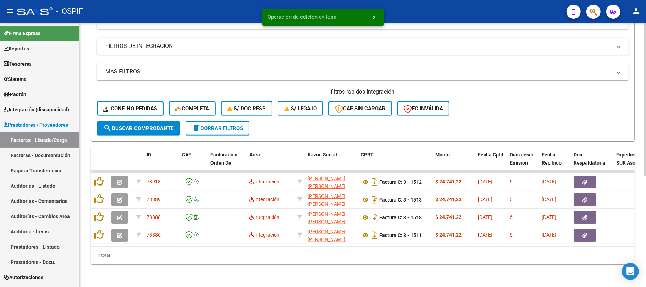
scroll to position [192, 0]
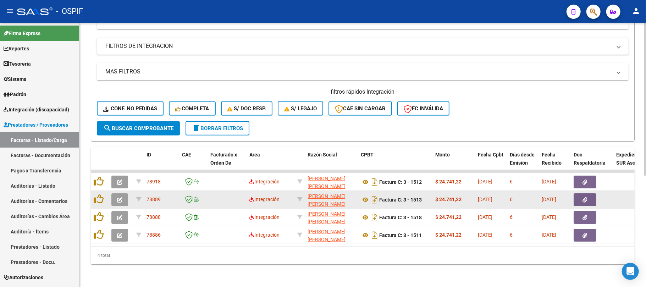
click at [106, 195] on datatable-body-cell at bounding box center [100, 199] width 18 height 17
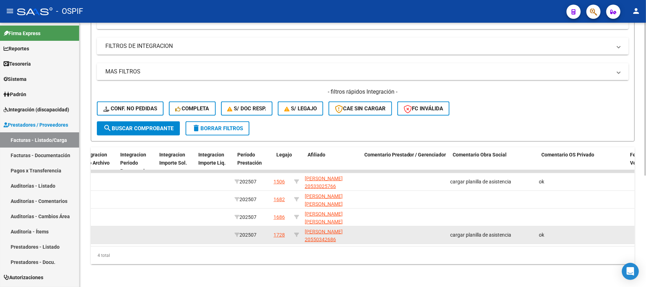
scroll to position [0, 0]
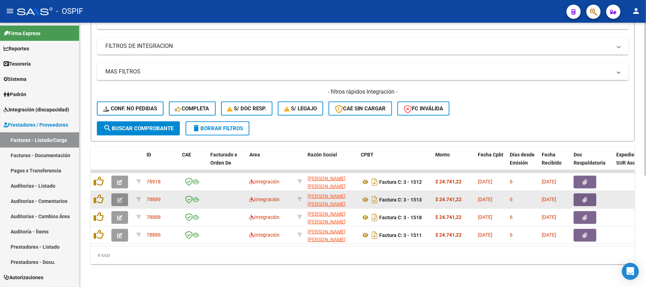
click at [122, 193] on button "button" at bounding box center [119, 199] width 17 height 13
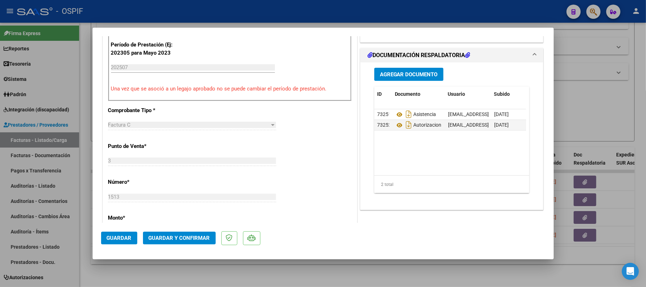
scroll to position [47, 0]
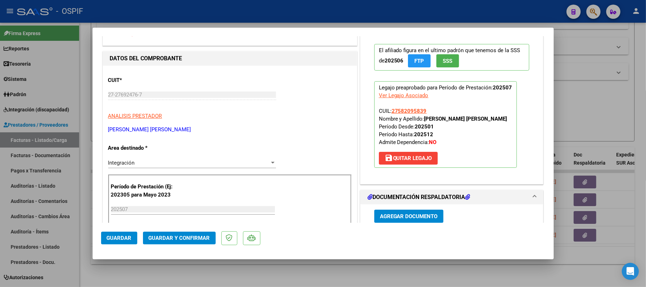
click at [178, 234] on button "Guardar y Confirmar" at bounding box center [179, 238] width 73 height 13
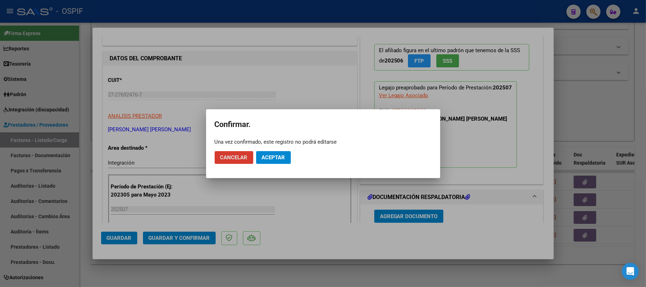
click at [278, 166] on mat-dialog-actions "Cancelar Aceptar" at bounding box center [323, 158] width 217 height 24
click at [284, 159] on span "Aceptar" at bounding box center [273, 157] width 23 height 6
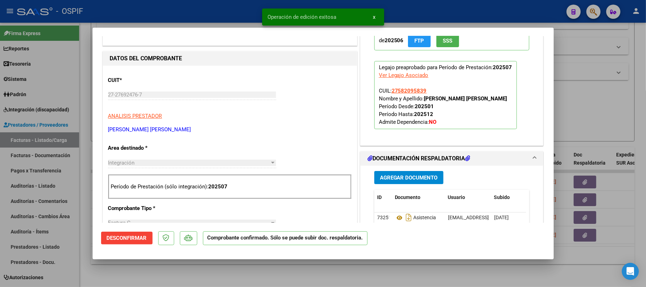
click at [227, 263] on div at bounding box center [323, 143] width 646 height 287
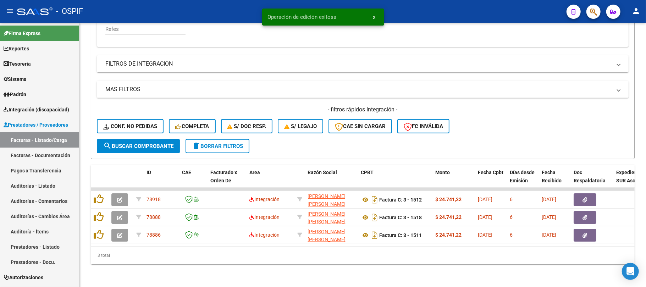
scroll to position [175, 0]
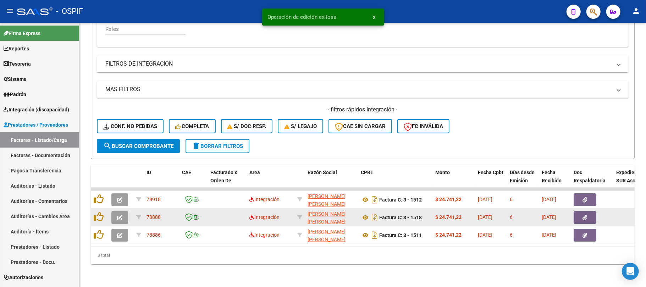
click at [116, 212] on button "button" at bounding box center [119, 217] width 17 height 13
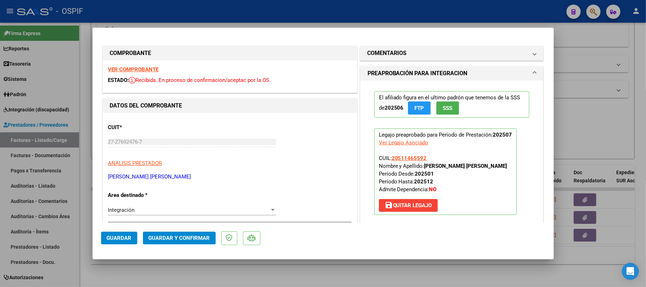
drag, startPoint x: 154, startPoint y: 71, endPoint x: 155, endPoint y: 78, distance: 7.0
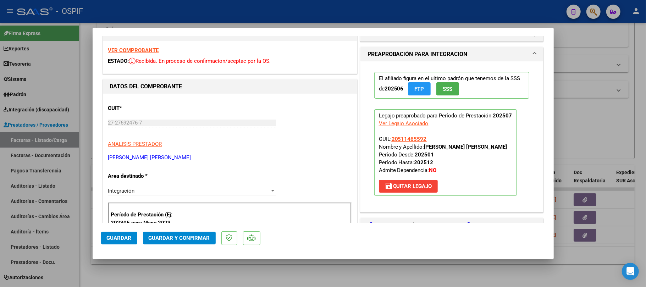
scroll to position [0, 0]
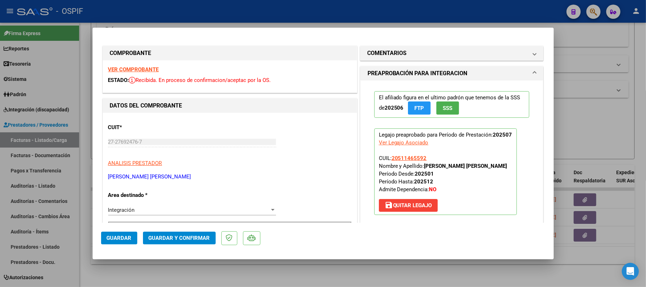
click at [170, 239] on span "Guardar y Confirmar" at bounding box center [179, 238] width 61 height 6
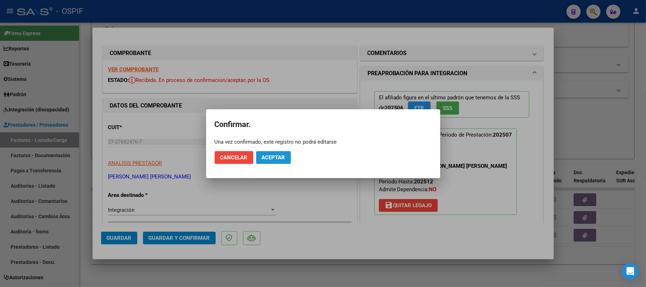
click at [271, 151] on button "Aceptar" at bounding box center [273, 157] width 35 height 13
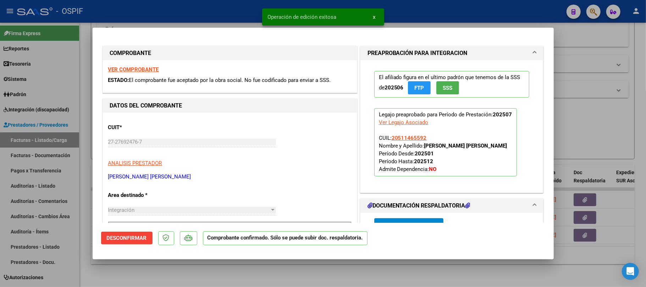
click at [236, 262] on div at bounding box center [323, 143] width 646 height 287
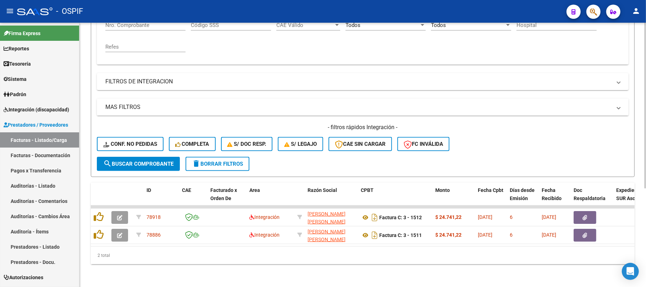
scroll to position [15, 0]
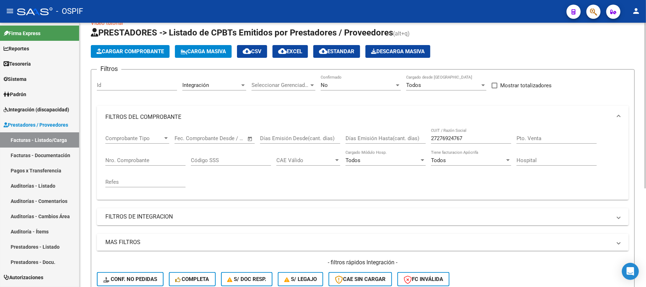
click at [448, 128] on mat-expansion-panel "FILTROS DEL COMPROBANTE Comprobante Tipo Comprobante Tipo Start date – End date…" at bounding box center [363, 153] width 532 height 94
click at [442, 137] on input "27276924767" at bounding box center [471, 138] width 80 height 6
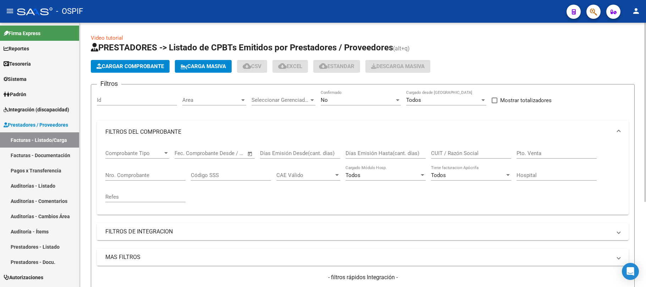
click at [373, 103] on div "No Confirmado" at bounding box center [361, 97] width 80 height 15
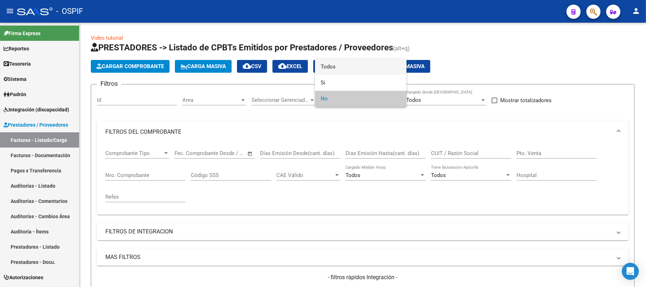
click at [379, 64] on span "Todos" at bounding box center [361, 67] width 80 height 16
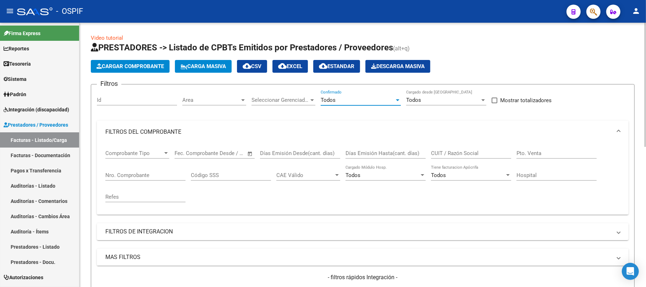
click at [458, 149] on div "CUIT / Razón Social" at bounding box center [471, 150] width 80 height 15
type input "anfi"
click at [164, 250] on mat-expansion-panel-header "MAS FILTROS" at bounding box center [363, 257] width 532 height 17
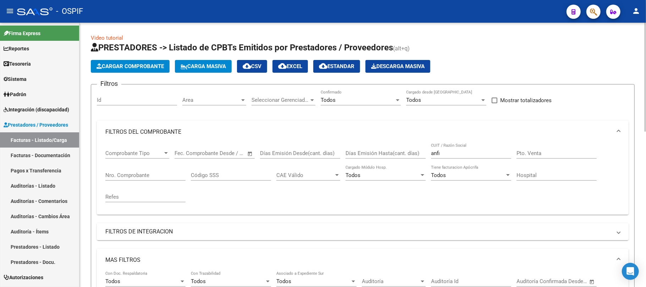
click at [167, 233] on mat-panel-title "FILTROS DE INTEGRACION" at bounding box center [358, 232] width 507 height 8
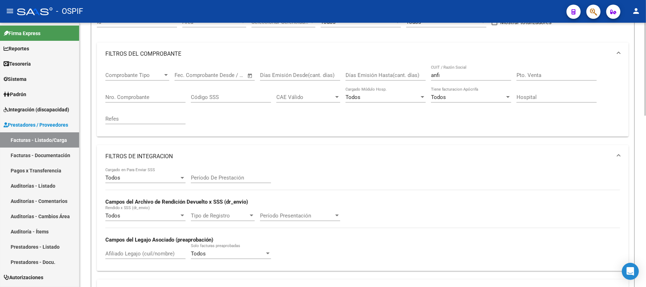
scroll to position [142, 0]
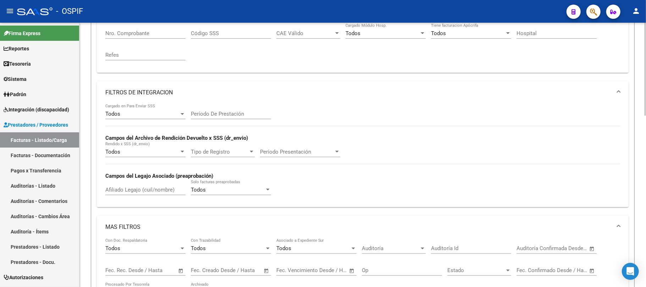
click at [145, 192] on input "Afiliado Legajo (cuil/nombre)" at bounding box center [145, 190] width 80 height 6
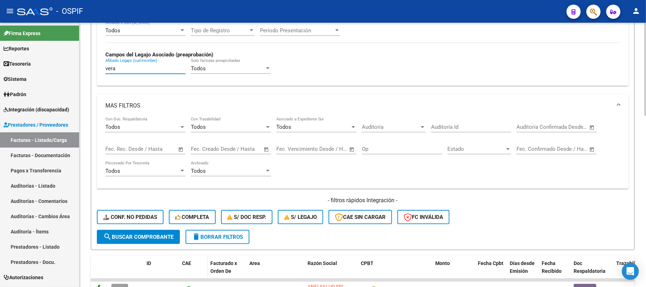
scroll to position [350, 0]
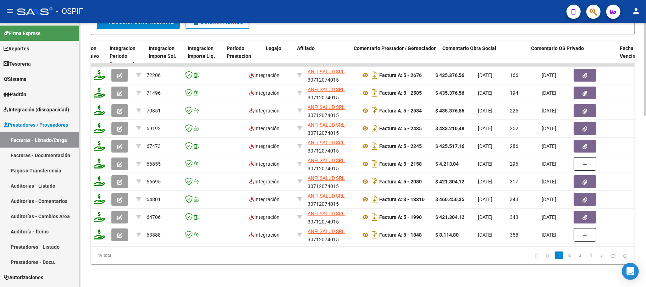
scroll to position [0, 888]
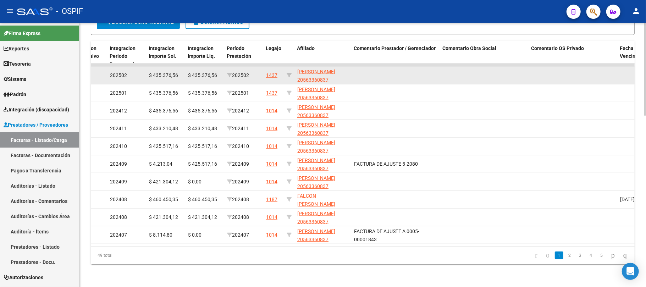
click at [293, 69] on datatable-body-cell at bounding box center [289, 75] width 11 height 17
click at [288, 73] on icon at bounding box center [289, 75] width 5 height 5
type input "20563360837"
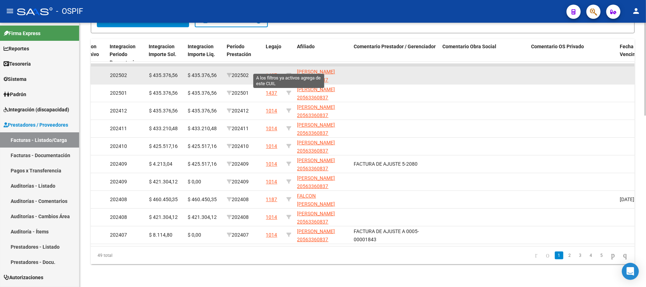
click at [291, 70] on datatable-body-cell at bounding box center [289, 75] width 11 height 17
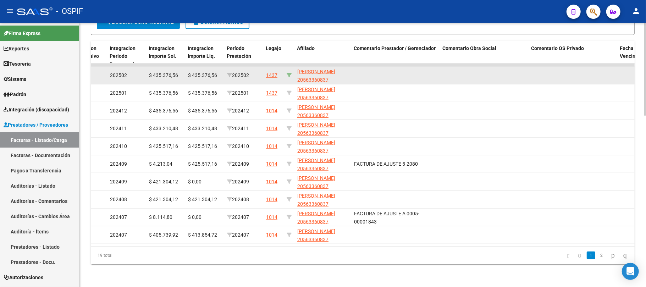
click at [291, 73] on icon at bounding box center [289, 75] width 5 height 5
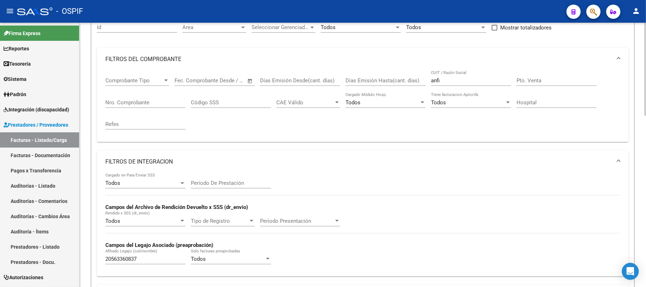
scroll to position [13, 0]
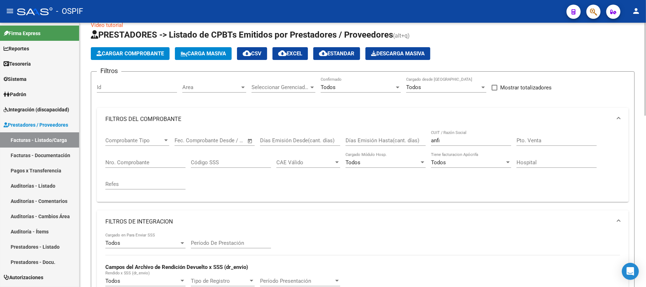
click at [450, 142] on input "anfi" at bounding box center [471, 140] width 80 height 6
click at [452, 141] on input "anfi" at bounding box center [471, 140] width 80 height 6
type input "anf"
click at [452, 141] on input "anf" at bounding box center [471, 140] width 80 height 6
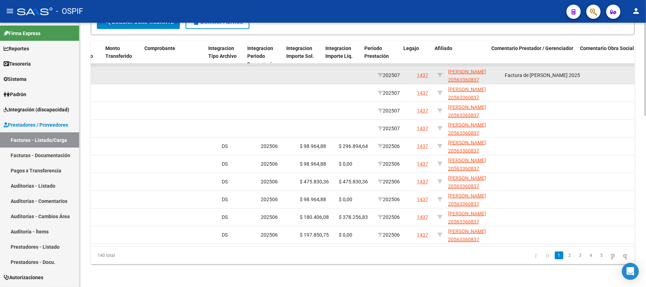
scroll to position [0, 750]
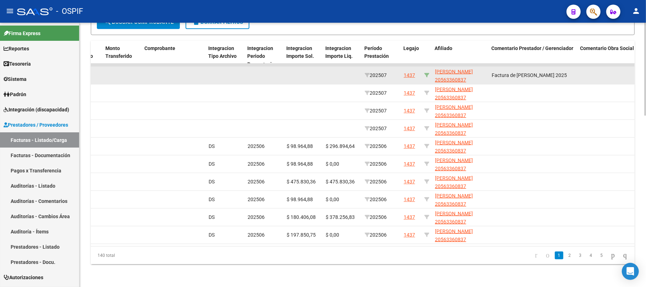
click at [428, 73] on icon at bounding box center [427, 75] width 5 height 5
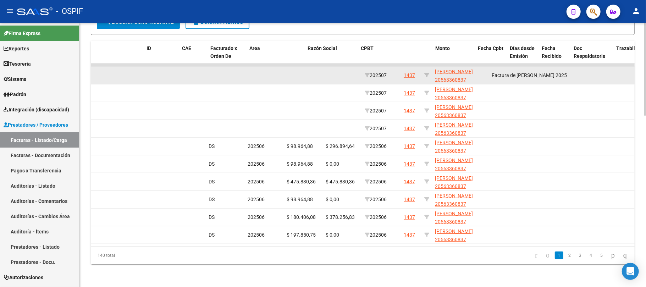
scroll to position [0, 0]
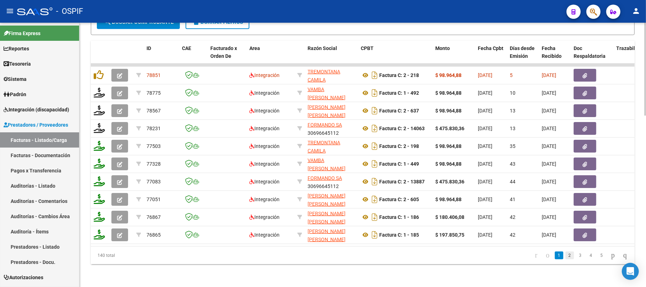
click at [566, 257] on link "2" at bounding box center [570, 256] width 9 height 8
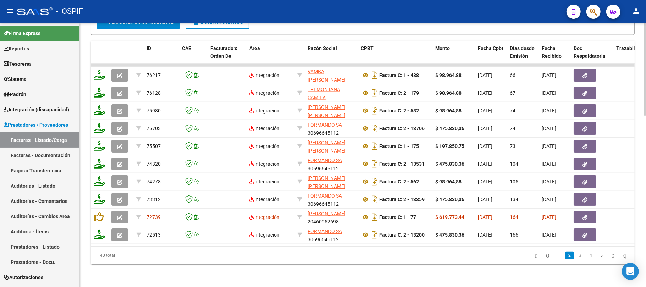
click at [578, 256] on li "3" at bounding box center [580, 256] width 11 height 12
click at [577, 253] on link "3" at bounding box center [581, 256] width 9 height 8
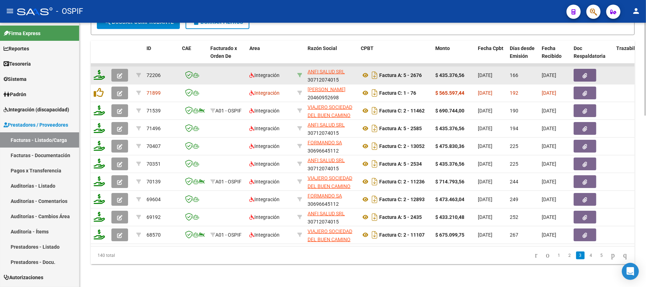
click at [301, 73] on icon at bounding box center [299, 75] width 5 height 5
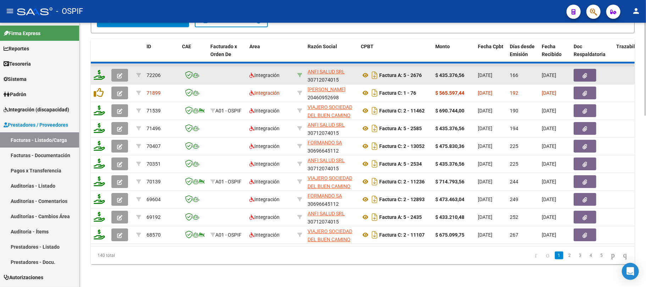
type input "30712074015"
click at [301, 73] on icon at bounding box center [299, 75] width 5 height 5
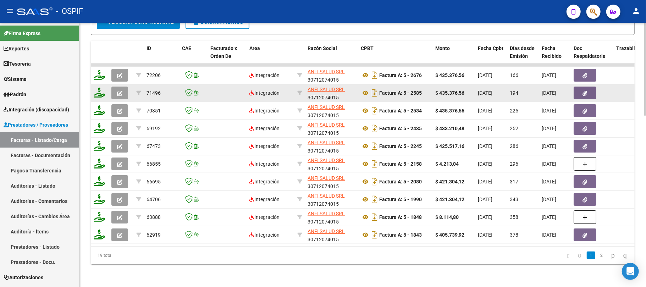
click at [587, 91] on icon "button" at bounding box center [585, 93] width 5 height 5
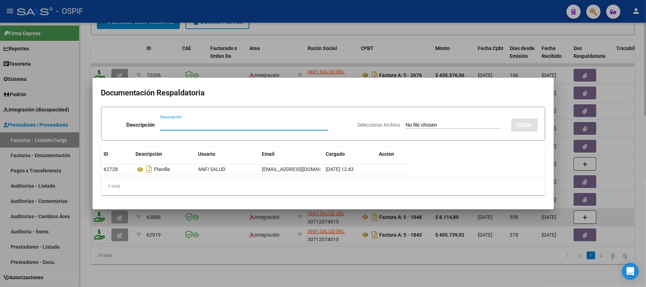
click at [428, 277] on div at bounding box center [323, 143] width 646 height 287
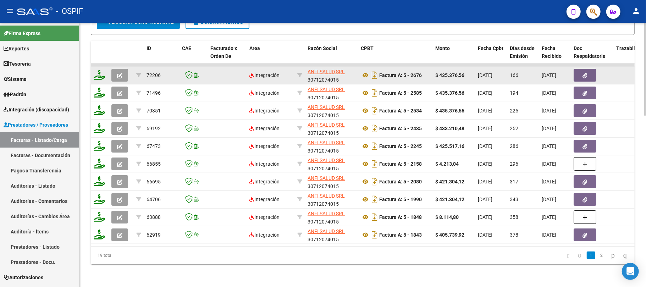
click at [594, 69] on button "button" at bounding box center [585, 75] width 23 height 13
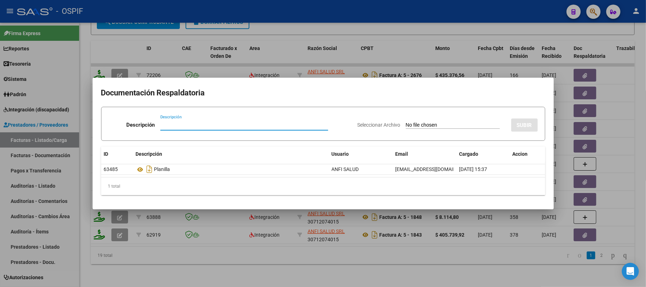
click at [229, 256] on div at bounding box center [323, 143] width 646 height 287
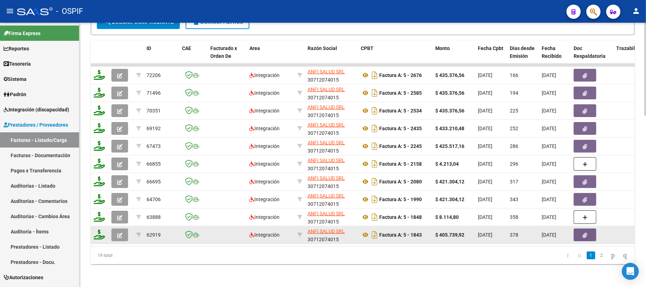
drag, startPoint x: 218, startPoint y: 239, endPoint x: 420, endPoint y: 236, distance: 201.7
click at [420, 236] on datatable-body "72206 Integración ANFI SALUD SRL 30712074015 Factura A: 5 - 2676 $ 435.376,56 0…" at bounding box center [363, 155] width 544 height 183
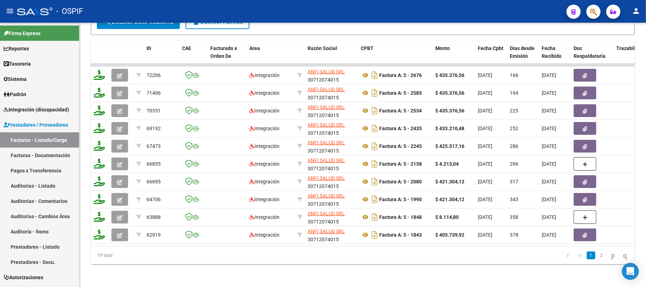
click at [409, 247] on div "19 total 1 2" at bounding box center [363, 256] width 544 height 18
drag, startPoint x: 252, startPoint y: 246, endPoint x: 358, endPoint y: 247, distance: 106.2
click at [358, 247] on div "19 total 1 2" at bounding box center [363, 256] width 544 height 18
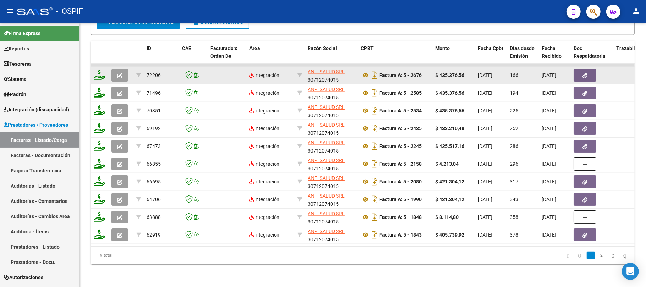
drag, startPoint x: 564, startPoint y: 70, endPoint x: 580, endPoint y: 70, distance: 16.3
click at [557, 72] on span "01/03/2025" at bounding box center [549, 75] width 15 height 6
click at [580, 70] on button "button" at bounding box center [585, 75] width 23 height 13
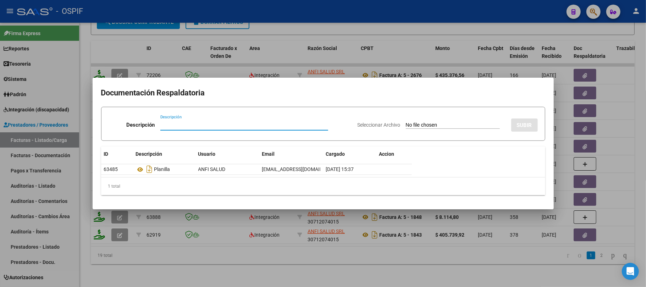
click at [377, 233] on div at bounding box center [323, 143] width 646 height 287
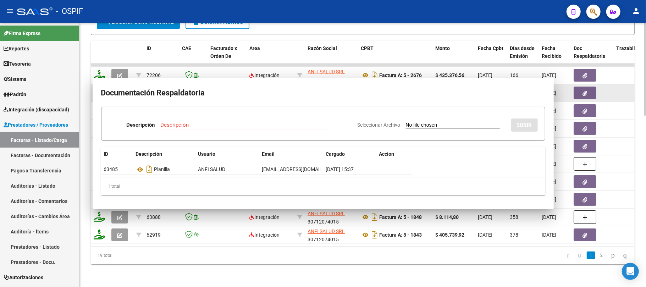
click at [585, 91] on icon "button" at bounding box center [585, 93] width 5 height 5
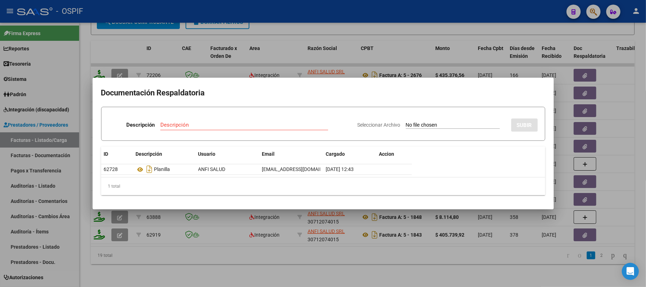
click at [196, 235] on div at bounding box center [323, 143] width 646 height 287
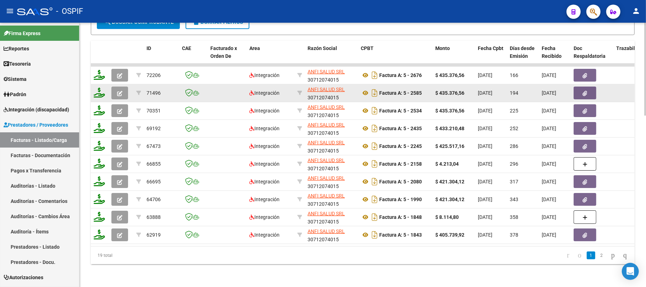
drag, startPoint x: 553, startPoint y: 86, endPoint x: 543, endPoint y: 86, distance: 10.3
click at [543, 90] on span "03/02/2025" at bounding box center [549, 93] width 15 height 6
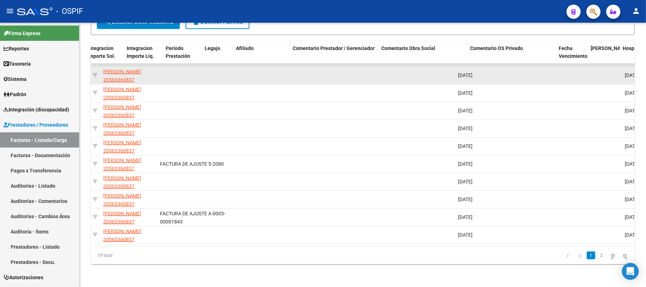
scroll to position [0, 949]
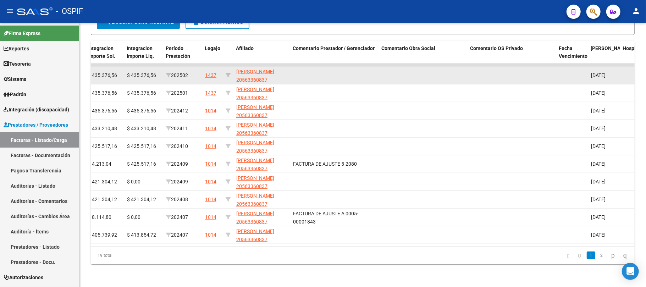
drag, startPoint x: 288, startPoint y: 76, endPoint x: 300, endPoint y: 73, distance: 12.4
click at [293, 73] on datatable-body-cell at bounding box center [334, 75] width 89 height 17
click at [291, 67] on datatable-body-cell at bounding box center [334, 75] width 89 height 17
drag, startPoint x: 289, startPoint y: 62, endPoint x: 286, endPoint y: 67, distance: 5.1
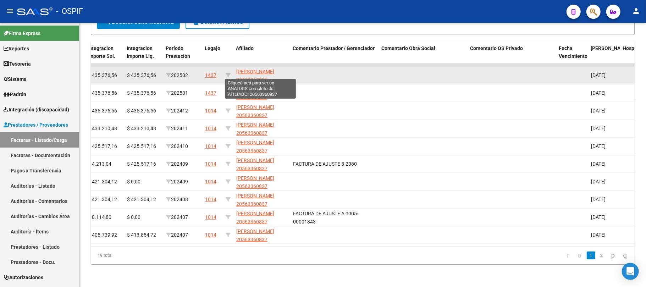
click at [237, 67] on datatable-body-cell "VERA CIRO BAUTISTA 20563360837" at bounding box center [262, 75] width 57 height 17
click at [293, 69] on datatable-body-cell at bounding box center [334, 75] width 89 height 17
drag, startPoint x: 266, startPoint y: 63, endPoint x: 236, endPoint y: 61, distance: 29.2
click at [236, 68] on app-link-go-to "VERA CIRO BAUTISTA 20563360837" at bounding box center [261, 76] width 51 height 16
copy span "VERA CIRO BAUTISTA"
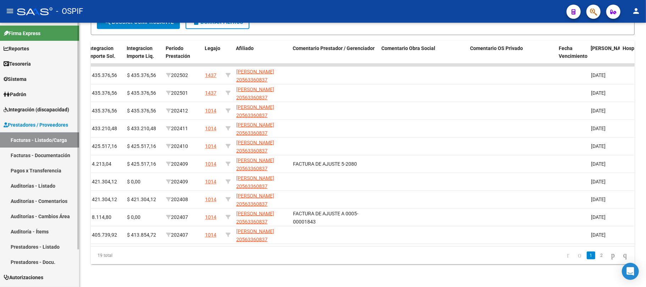
click at [29, 106] on span "Integración (discapacidad)" at bounding box center [37, 110] width 66 height 8
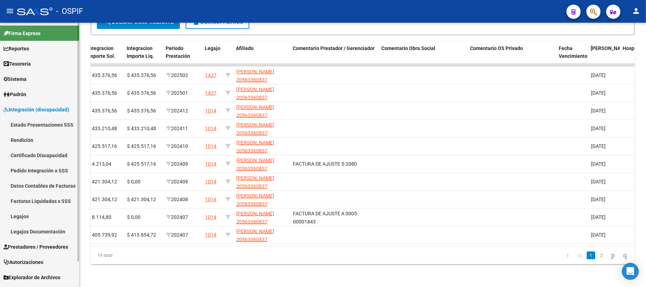
click at [21, 215] on link "Legajos" at bounding box center [39, 216] width 79 height 15
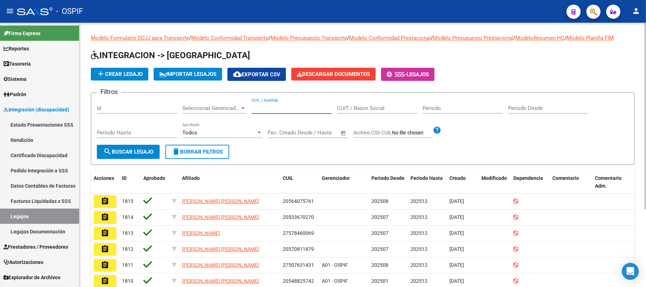
click at [287, 108] on input "CUIL / Apellido" at bounding box center [292, 108] width 80 height 6
paste input "VERA CIRO BAUTISTA"
type input "VERA CIRO BAUTISTA"
click at [153, 152] on span "search Buscar Legajo" at bounding box center [128, 152] width 50 height 6
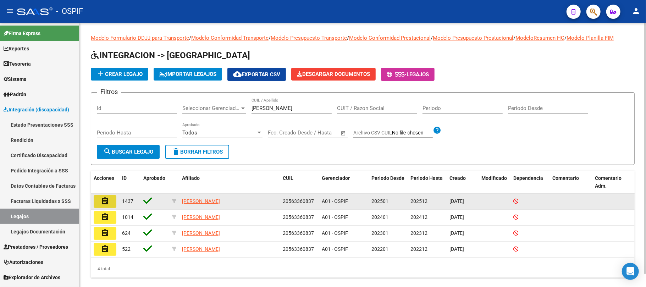
click at [100, 203] on button "assignment" at bounding box center [105, 201] width 23 height 13
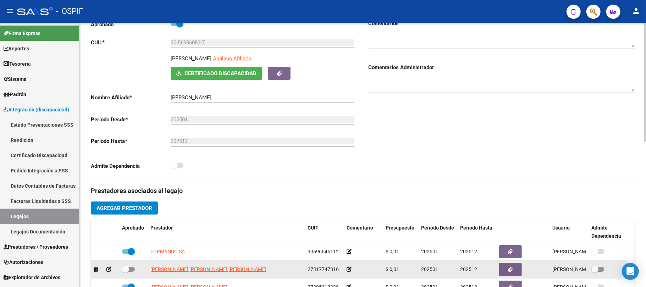
scroll to position [94, 0]
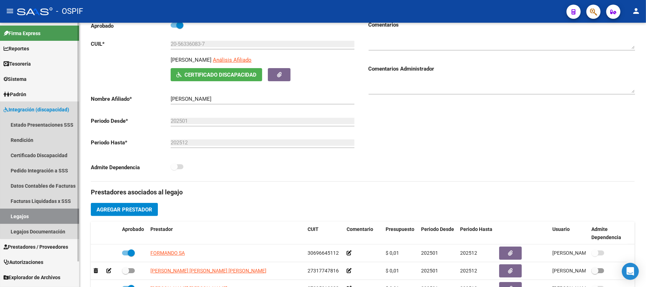
click at [43, 109] on span "Integración (discapacidad)" at bounding box center [37, 110] width 66 height 8
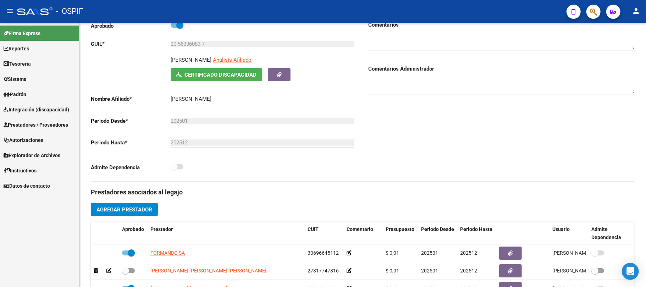
click at [45, 124] on span "Prestadores / Proveedores" at bounding box center [36, 125] width 65 height 8
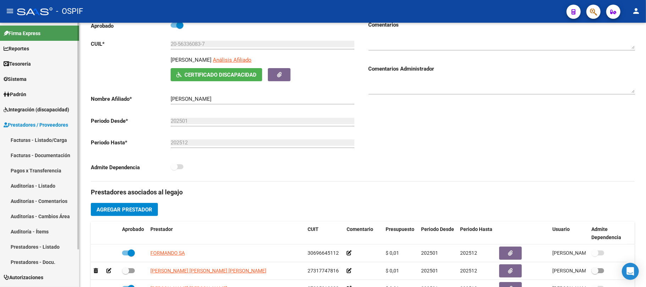
click at [39, 138] on link "Facturas - Listado/Carga" at bounding box center [39, 139] width 79 height 15
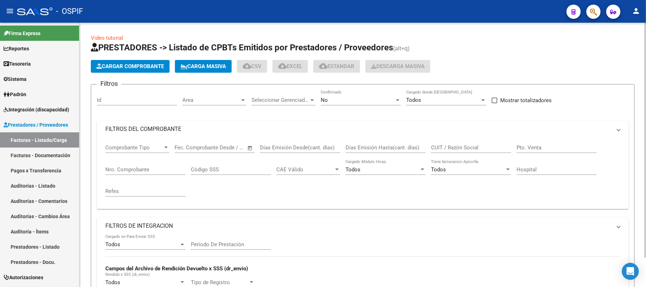
click at [294, 127] on mat-panel-title "FILTROS DEL COMPROBANTE" at bounding box center [358, 129] width 507 height 8
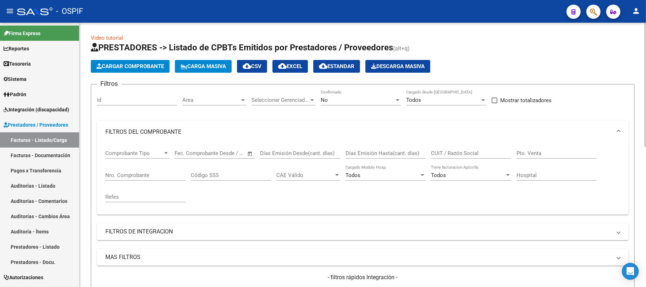
click at [292, 130] on mat-panel-title "FILTROS DEL COMPROBANTE" at bounding box center [358, 132] width 507 height 8
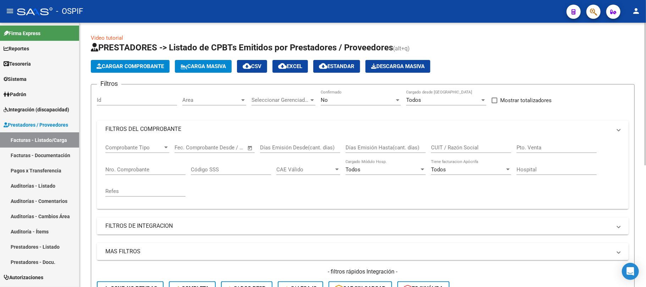
click at [201, 222] on mat-panel-title "FILTROS DE INTEGRACION" at bounding box center [358, 226] width 507 height 8
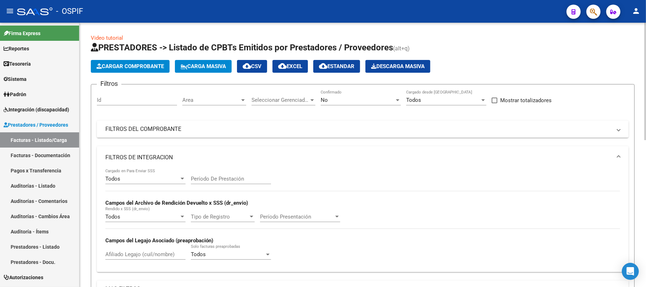
drag, startPoint x: 155, startPoint y: 252, endPoint x: 151, endPoint y: 256, distance: 6.0
click at [151, 256] on input "Afiliado Legajo (cuil/nombre)" at bounding box center [145, 254] width 80 height 6
paste input "VERA CIRO BAUTISTA"
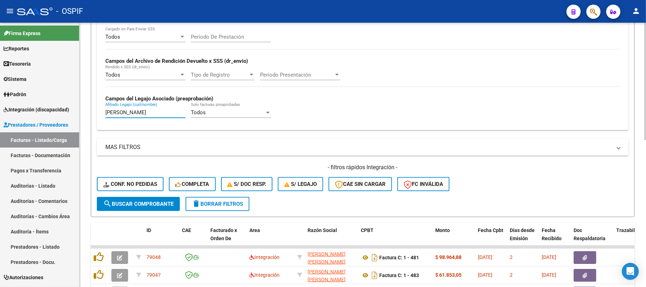
type input "VERA CIRO BAUTISTA"
click at [151, 206] on span "search Buscar Comprobante" at bounding box center [138, 204] width 70 height 6
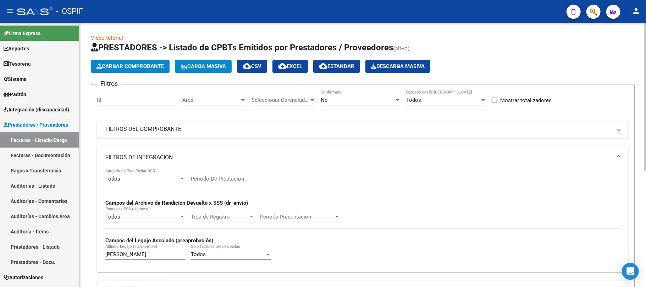
click at [333, 94] on div "No Confirmado" at bounding box center [361, 97] width 80 height 15
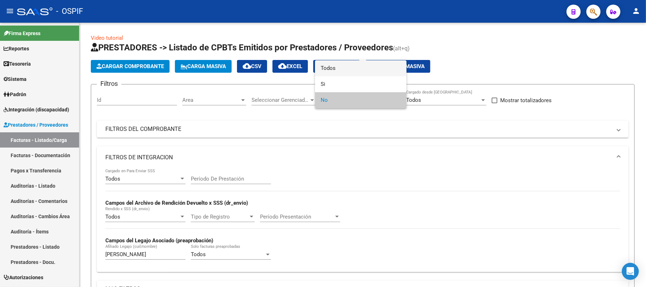
click at [337, 70] on span "Todos" at bounding box center [361, 68] width 80 height 16
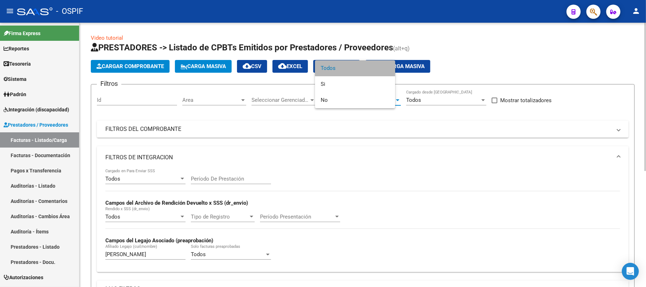
click at [252, 173] on div "Período De Prestación" at bounding box center [231, 176] width 80 height 15
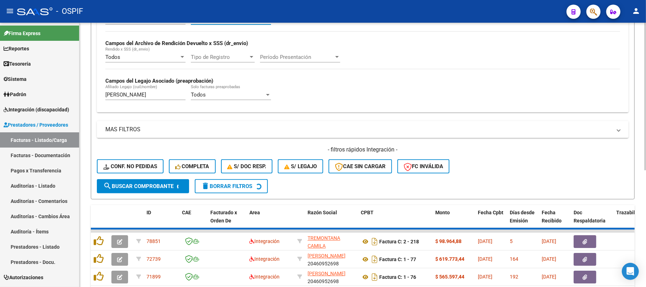
scroll to position [207, 0]
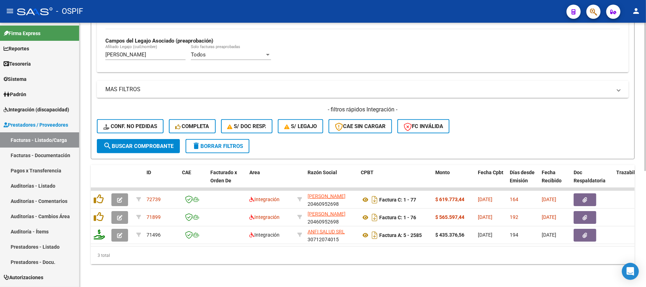
click at [283, 253] on div "3 total" at bounding box center [363, 256] width 544 height 18
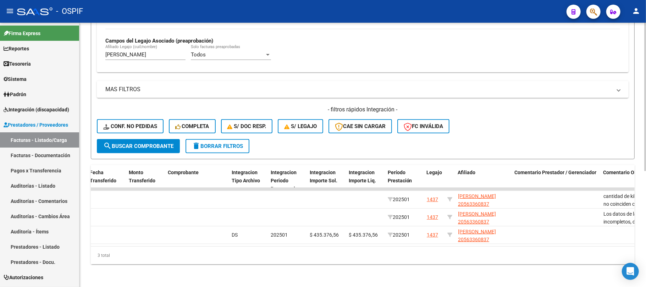
scroll to position [0, 0]
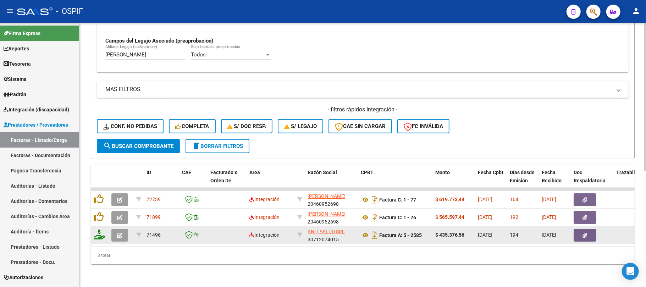
click at [534, 233] on datatable-body-cell "194" at bounding box center [523, 234] width 32 height 17
drag, startPoint x: 489, startPoint y: 226, endPoint x: 493, endPoint y: 227, distance: 4.3
click at [493, 232] on span "01/02/2025" at bounding box center [485, 235] width 15 height 6
click at [480, 232] on span "01/02/2025" at bounding box center [485, 235] width 15 height 6
drag, startPoint x: 484, startPoint y: 229, endPoint x: 568, endPoint y: 230, distance: 83.8
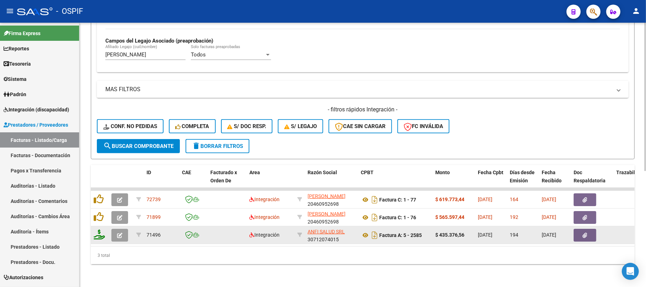
click at [557, 232] on span "03/02/2025" at bounding box center [549, 235] width 15 height 6
drag, startPoint x: 567, startPoint y: 228, endPoint x: 476, endPoint y: 232, distance: 91.3
click at [477, 230] on datatable-body-cell "01/02/2025" at bounding box center [491, 234] width 32 height 17
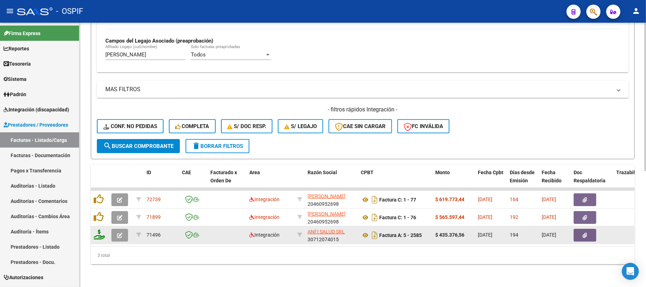
drag, startPoint x: 491, startPoint y: 229, endPoint x: 564, endPoint y: 231, distance: 73.2
click at [557, 232] on span "03/02/2025" at bounding box center [549, 235] width 15 height 6
drag, startPoint x: 568, startPoint y: 229, endPoint x: 476, endPoint y: 229, distance: 91.6
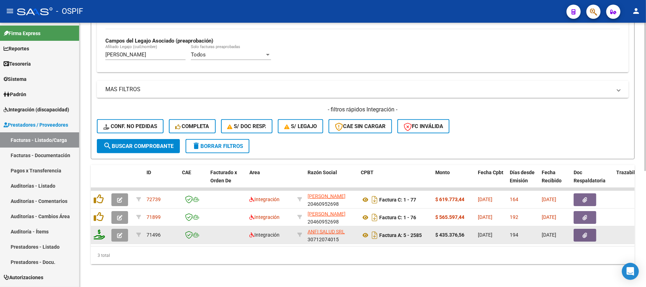
click at [478, 232] on span "01/02/2025" at bounding box center [485, 235] width 15 height 6
drag, startPoint x: 479, startPoint y: 229, endPoint x: 573, endPoint y: 229, distance: 94.4
click at [557, 232] on span "03/02/2025" at bounding box center [549, 235] width 15 height 6
drag, startPoint x: 568, startPoint y: 226, endPoint x: 477, endPoint y: 226, distance: 90.5
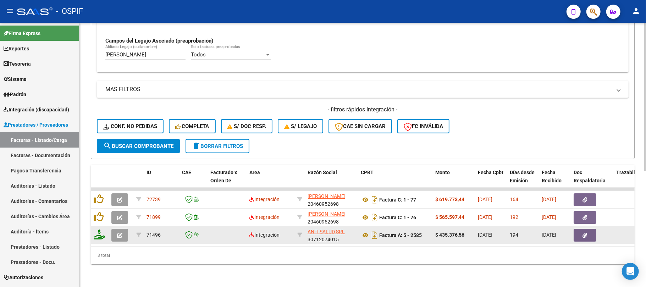
click at [479, 232] on span "01/02/2025" at bounding box center [485, 235] width 15 height 6
drag, startPoint x: 479, startPoint y: 226, endPoint x: 566, endPoint y: 231, distance: 87.1
click at [557, 232] on span "03/02/2025" at bounding box center [549, 235] width 15 height 6
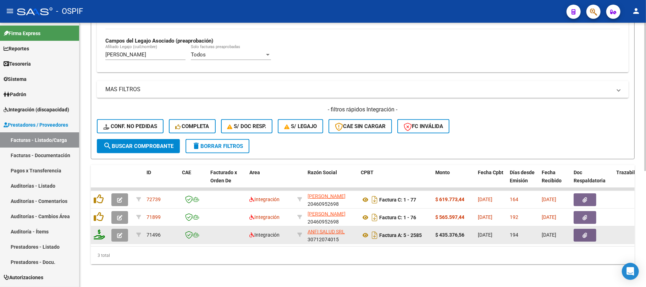
click at [569, 229] on datatable-body-cell "03/02/2025" at bounding box center [555, 234] width 32 height 17
drag, startPoint x: 550, startPoint y: 228, endPoint x: 476, endPoint y: 230, distance: 74.6
drag, startPoint x: 476, startPoint y: 229, endPoint x: 481, endPoint y: 225, distance: 6.0
click at [477, 229] on datatable-body-cell "01/02/2025" at bounding box center [491, 234] width 32 height 17
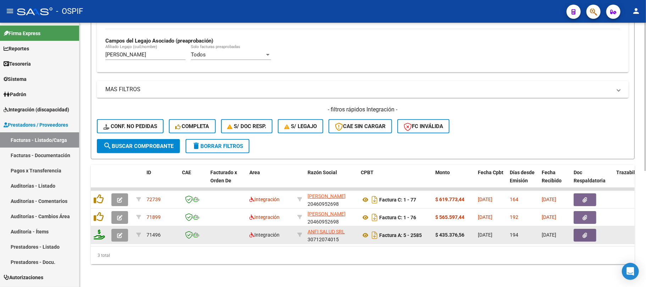
click at [483, 232] on span "01/02/2025" at bounding box center [485, 235] width 15 height 6
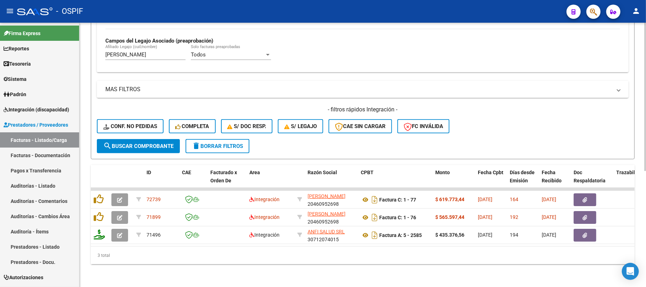
scroll to position [112, 0]
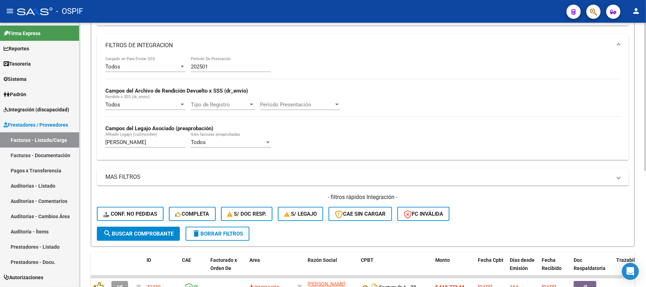
click at [202, 71] on div "202501 Período De Prestación" at bounding box center [231, 68] width 80 height 22
click at [224, 69] on input "202501" at bounding box center [231, 67] width 80 height 6
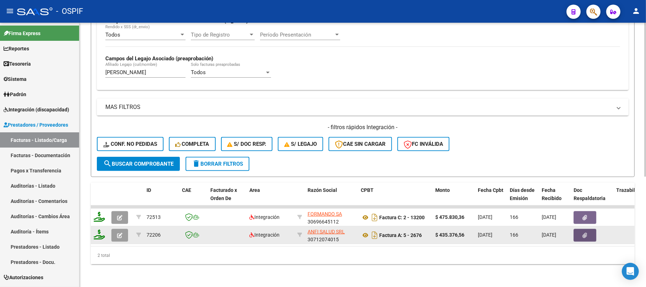
click at [585, 233] on icon "button" at bounding box center [585, 235] width 5 height 5
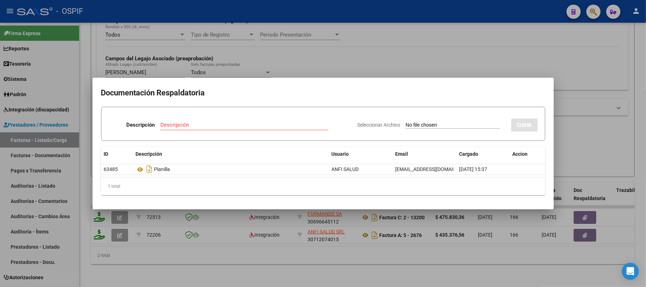
click at [355, 220] on div at bounding box center [323, 143] width 646 height 287
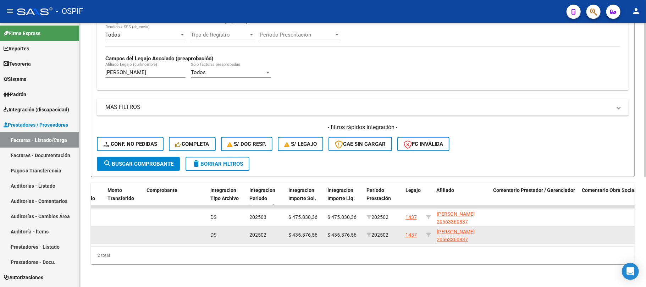
drag, startPoint x: 233, startPoint y: 239, endPoint x: 147, endPoint y: 231, distance: 86.3
click at [446, 241] on datatable-body "72513 Integración FORMANDO SA 30696645112 Factura C: 2 - 13200 $ 475.830,36 01/…" at bounding box center [363, 226] width 544 height 41
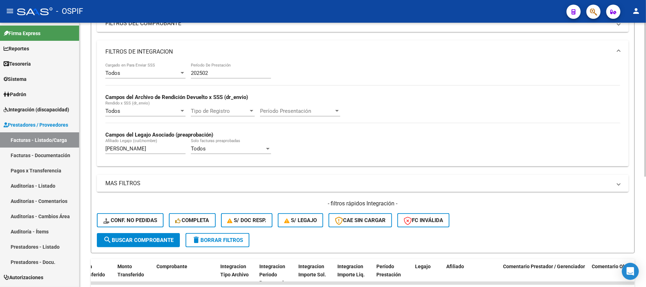
scroll to position [94, 0]
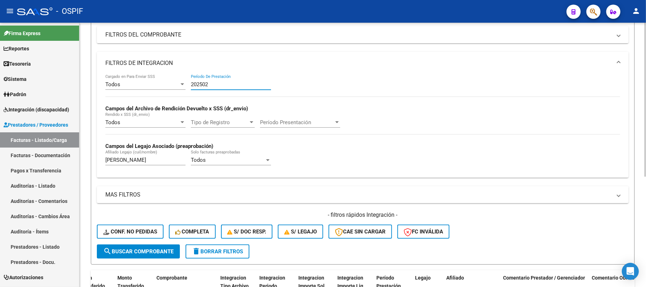
drag, startPoint x: 230, startPoint y: 81, endPoint x: 151, endPoint y: 84, distance: 78.9
click at [152, 84] on div "Todos Cargado en Para Enviar SSS 202502 Período De Prestación Campos del Archiv…" at bounding box center [362, 124] width 515 height 98
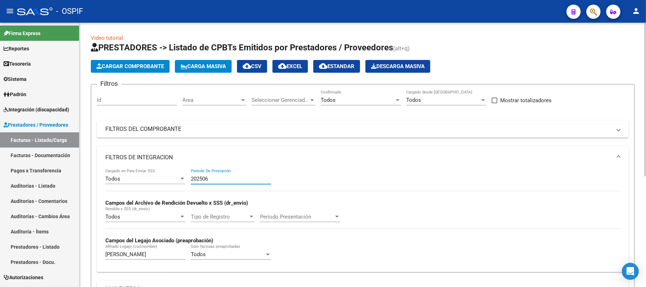
type input "202506"
click at [382, 136] on mat-expansion-panel-header "FILTROS DEL COMPROBANTE" at bounding box center [363, 129] width 532 height 17
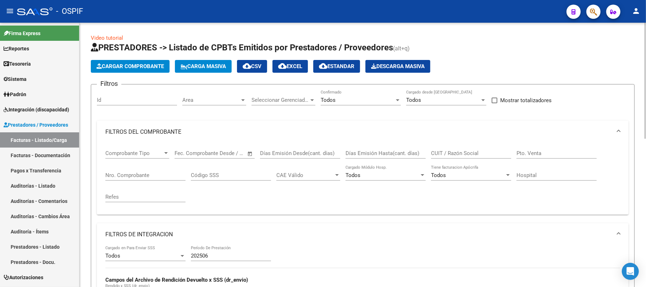
click at [418, 131] on mat-panel-title "FILTROS DEL COMPROBANTE" at bounding box center [358, 132] width 507 height 8
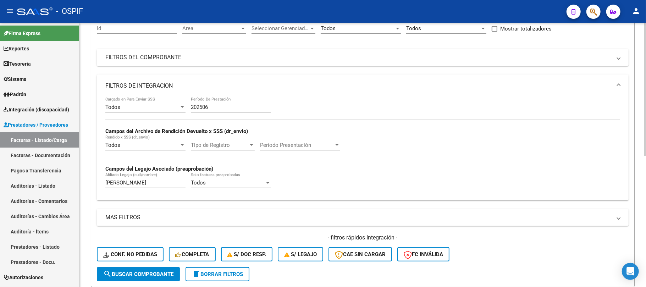
scroll to position [71, 0]
drag, startPoint x: 168, startPoint y: 185, endPoint x: 81, endPoint y: 167, distance: 88.5
click at [79, 185] on mat-sidenav-container "Firma Express Reportes Egresos Devengados Comprobantes Recibidos Facturación Ap…" at bounding box center [323, 155] width 646 height 264
drag, startPoint x: 226, startPoint y: 109, endPoint x: 165, endPoint y: 97, distance: 61.8
click at [141, 105] on div "Todos Cargado en Para Enviar SSS 202506 Período De Prestación Campos del Archiv…" at bounding box center [362, 147] width 515 height 98
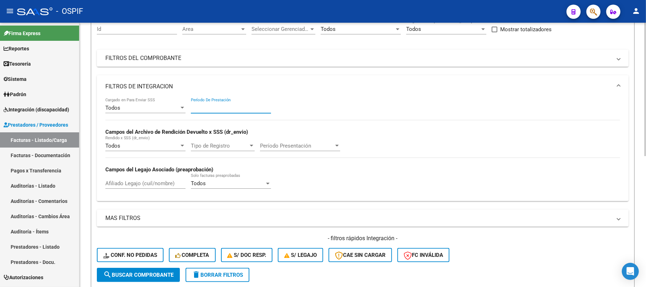
click at [174, 87] on mat-panel-title "FILTROS DE INTEGRACION" at bounding box center [358, 87] width 507 height 8
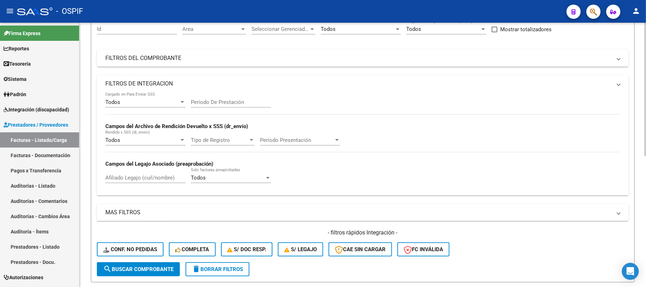
click at [224, 61] on mat-panel-title "FILTROS DEL COMPROBANTE" at bounding box center [358, 58] width 507 height 8
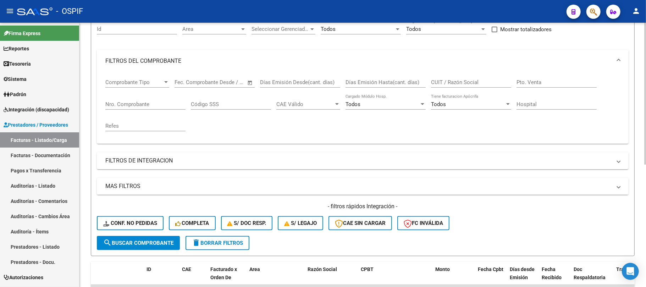
click at [446, 82] on input "CUIT / Razón Social" at bounding box center [471, 82] width 80 height 6
click at [212, 248] on button "delete Borrar Filtros" at bounding box center [218, 243] width 64 height 14
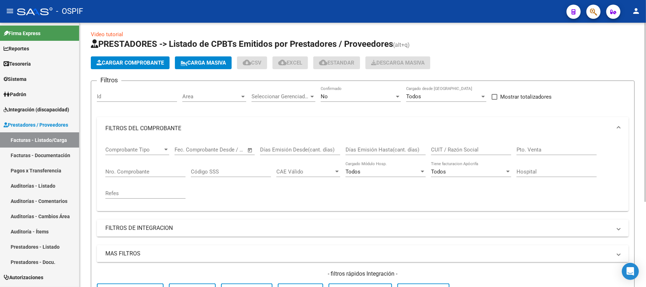
scroll to position [0, 0]
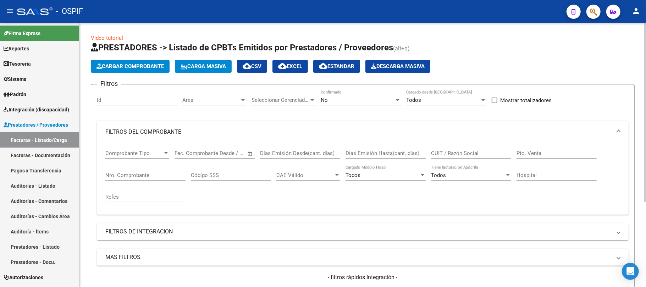
click at [455, 149] on div "CUIT / Razón Social" at bounding box center [471, 150] width 80 height 15
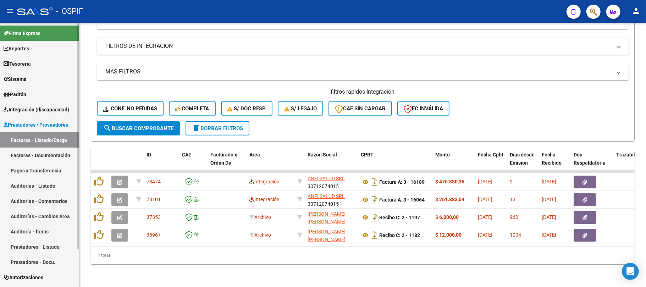
type input "anfi"
click at [45, 78] on link "Sistema" at bounding box center [39, 78] width 79 height 15
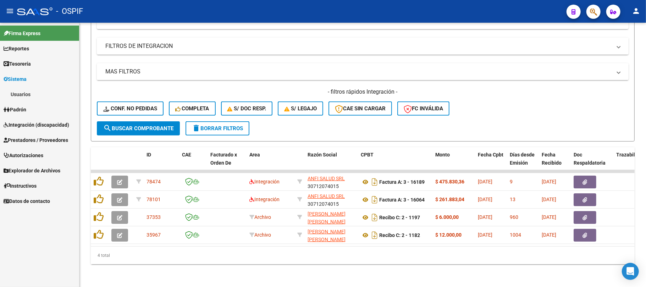
click at [28, 128] on span "Integración (discapacidad)" at bounding box center [37, 125] width 66 height 8
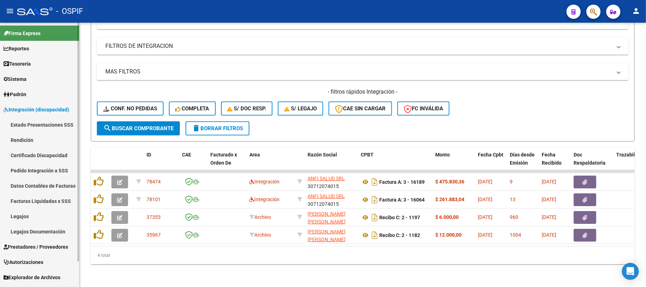
click at [35, 214] on link "Legajos" at bounding box center [39, 216] width 79 height 15
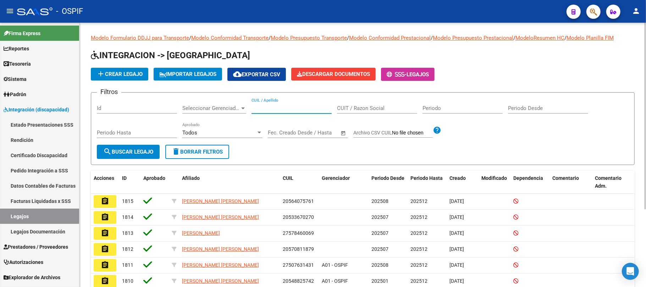
click at [271, 110] on input "CUIL / Apellido" at bounding box center [292, 108] width 80 height 6
click at [112, 150] on span "search Buscar Legajo" at bounding box center [128, 152] width 50 height 6
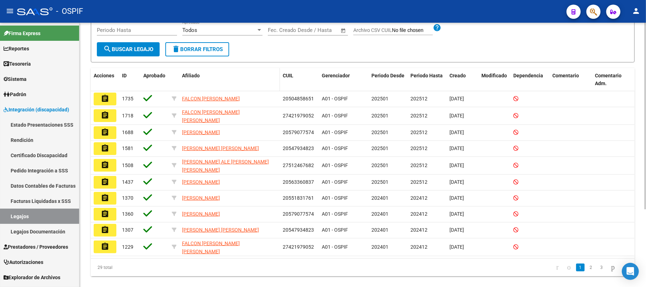
scroll to position [110, 0]
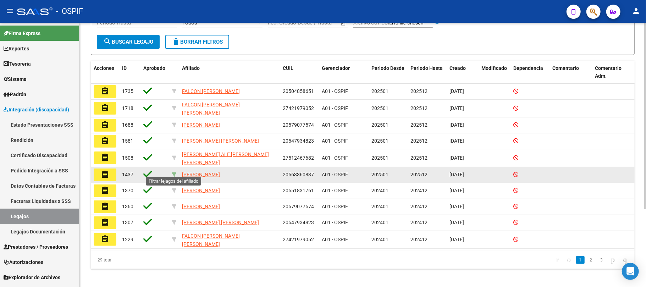
click at [172, 172] on icon at bounding box center [174, 174] width 5 height 5
type input "20563360837"
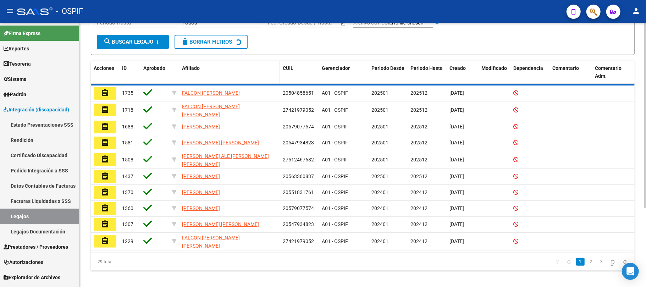
scroll to position [13, 0]
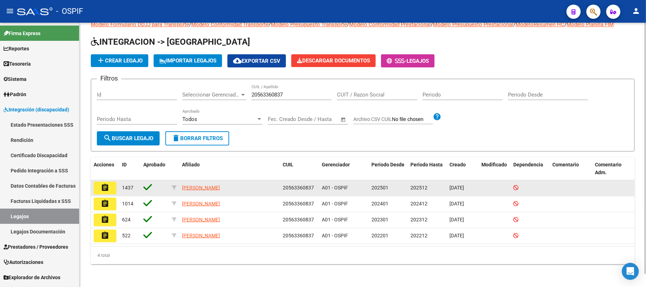
click at [105, 190] on mat-icon "assignment" at bounding box center [105, 188] width 9 height 9
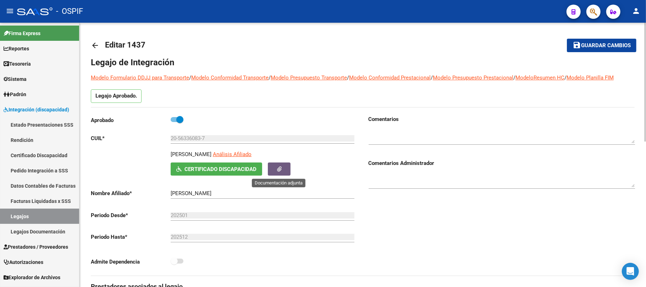
click at [284, 168] on button "button" at bounding box center [279, 169] width 23 height 13
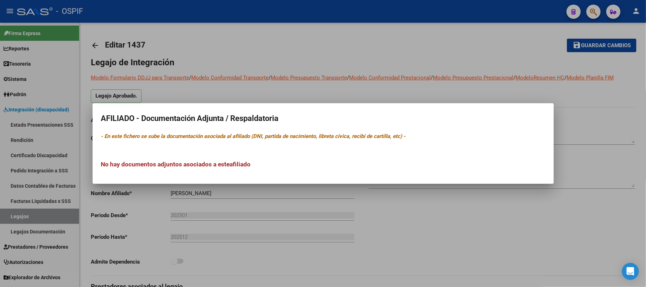
click at [341, 192] on div at bounding box center [323, 143] width 646 height 287
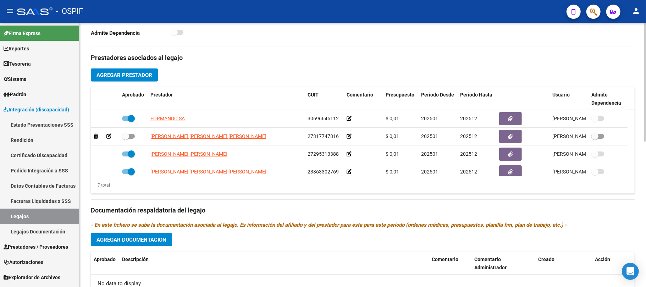
scroll to position [324, 0]
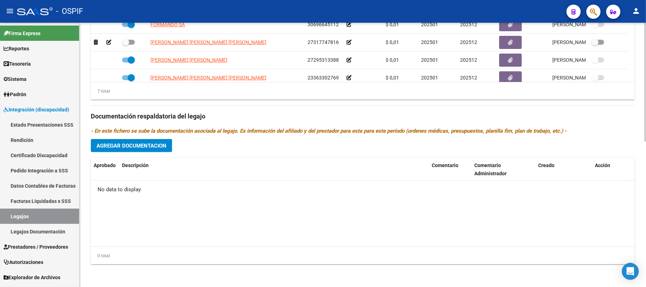
click at [264, 208] on datatable-body "No data to display" at bounding box center [363, 214] width 544 height 66
click at [35, 111] on span "Integración (discapacidad)" at bounding box center [37, 110] width 66 height 8
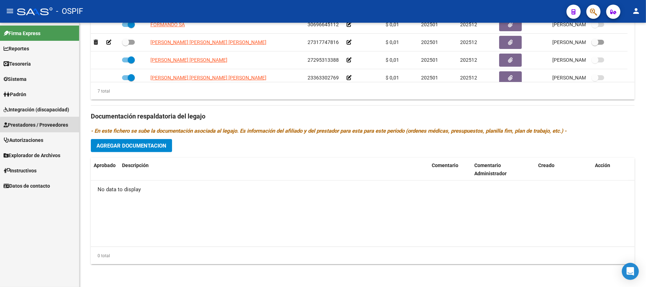
click at [42, 127] on span "Prestadores / Proveedores" at bounding box center [36, 125] width 65 height 8
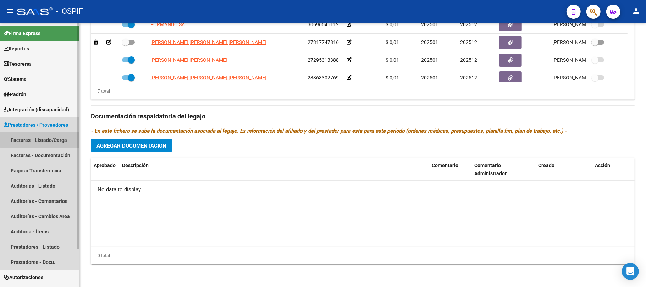
click at [42, 140] on link "Facturas - Listado/Carga" at bounding box center [39, 139] width 79 height 15
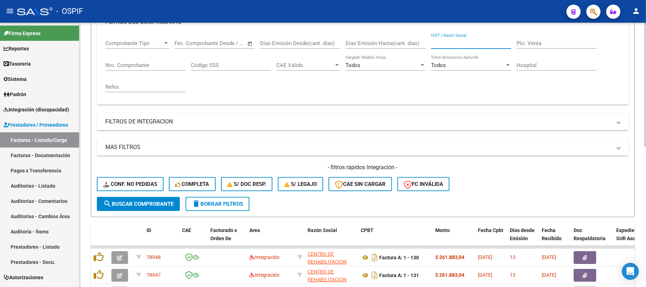
scroll to position [204, 0]
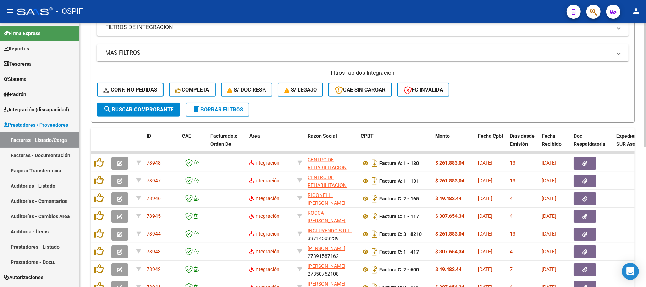
click at [202, 113] on button "delete Borrar Filtros" at bounding box center [218, 110] width 64 height 14
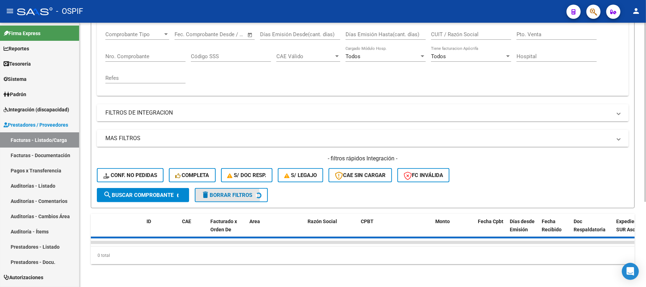
scroll to position [0, 0]
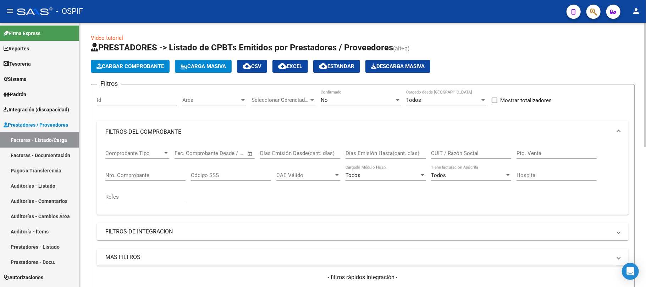
click at [172, 134] on mat-panel-title "FILTROS DEL COMPROBANTE" at bounding box center [358, 132] width 507 height 8
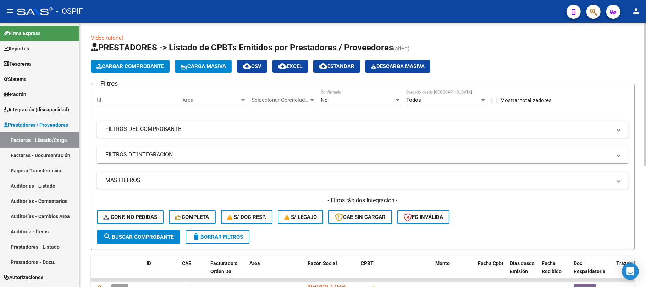
click at [190, 147] on mat-expansion-panel-header "FILTROS DE INTEGRACION" at bounding box center [363, 154] width 532 height 17
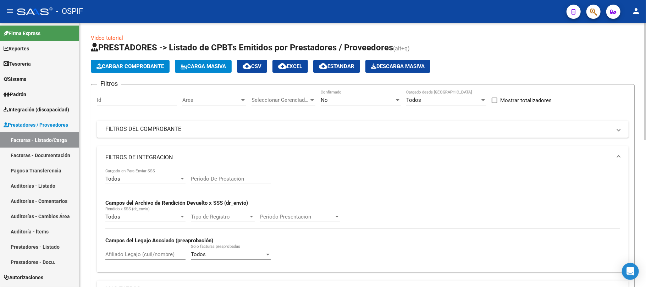
click at [243, 179] on input "Período De Prestación" at bounding box center [231, 179] width 80 height 6
type input "202507"
click at [454, 157] on mat-panel-title "FILTROS DE INTEGRACION" at bounding box center [358, 158] width 507 height 8
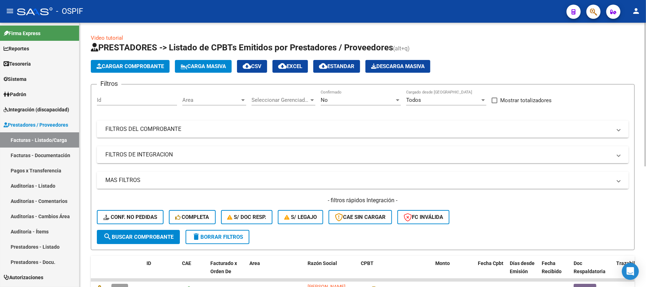
scroll to position [94, 0]
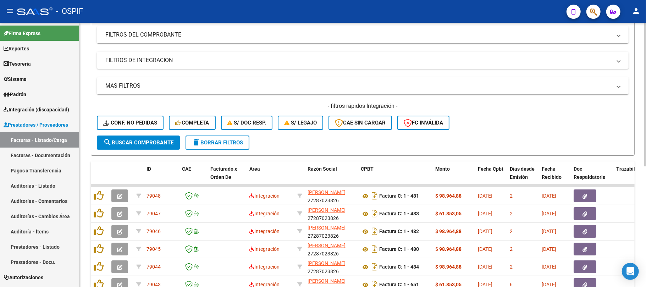
click at [147, 84] on mat-panel-title "MAS FILTROS" at bounding box center [358, 86] width 507 height 8
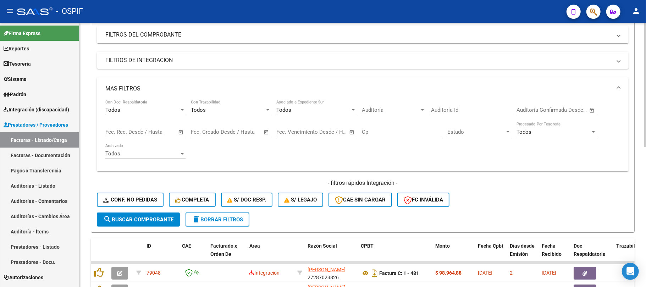
click at [177, 132] on span "Open calendar" at bounding box center [181, 132] width 17 height 17
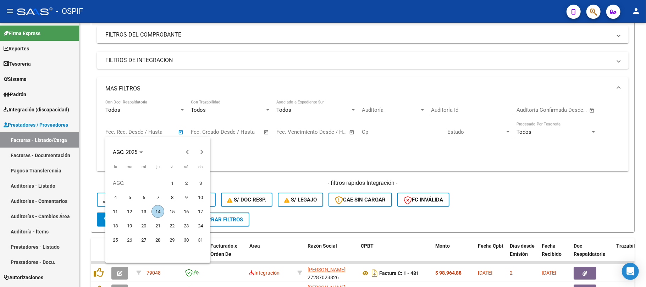
click at [176, 197] on span "8" at bounding box center [172, 197] width 13 height 13
type input "8/8/2025"
click at [202, 196] on span "10" at bounding box center [200, 197] width 13 height 13
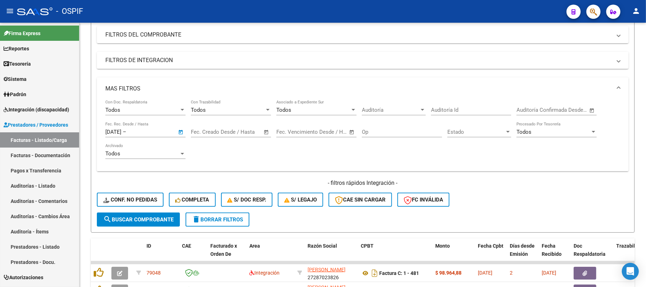
type input "10/8/2025"
click at [159, 223] on button "search Buscar Comprobante" at bounding box center [138, 220] width 83 height 14
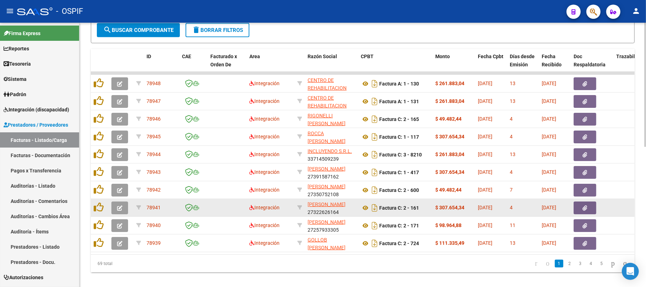
scroll to position [299, 0]
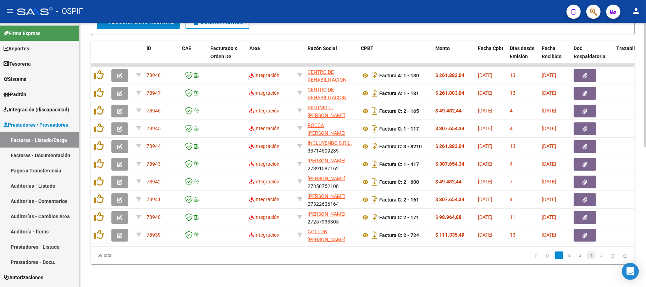
click at [587, 253] on link "4" at bounding box center [591, 256] width 9 height 8
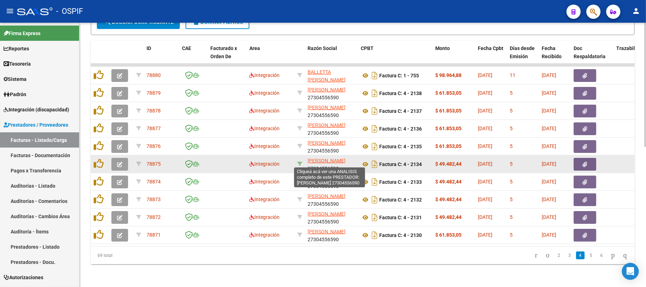
click at [299, 162] on icon at bounding box center [299, 164] width 5 height 5
type input "27304556590"
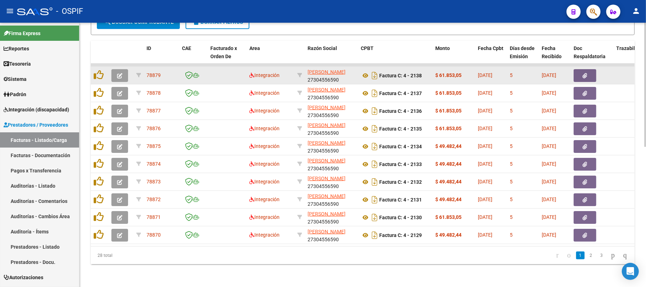
click at [124, 69] on button "button" at bounding box center [119, 75] width 17 height 13
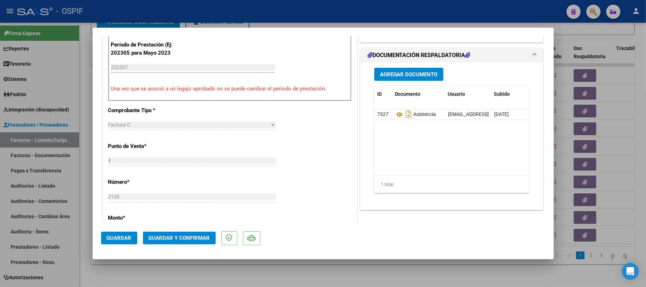
scroll to position [0, 0]
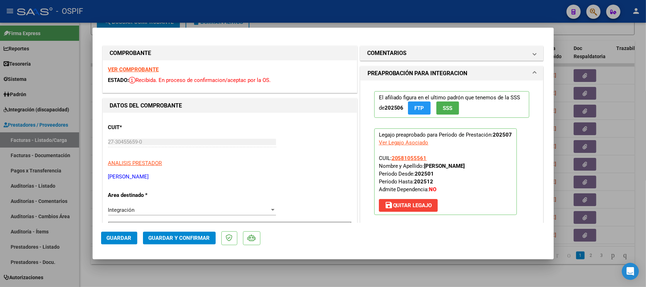
click at [162, 239] on span "Guardar y Confirmar" at bounding box center [179, 238] width 61 height 6
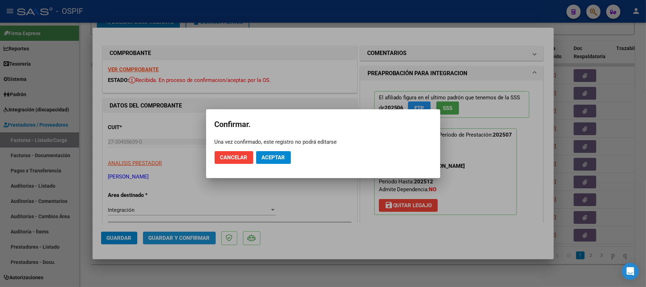
click at [271, 164] on button "Aceptar" at bounding box center [273, 157] width 35 height 13
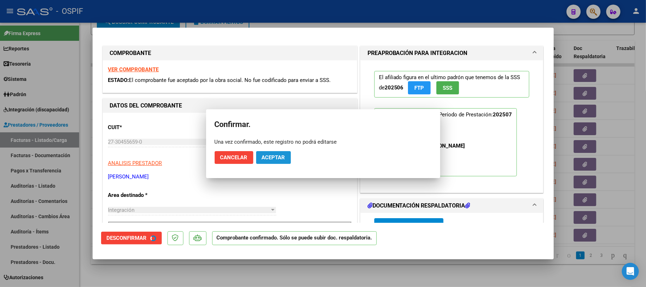
click at [277, 156] on span "Aceptar" at bounding box center [273, 157] width 23 height 6
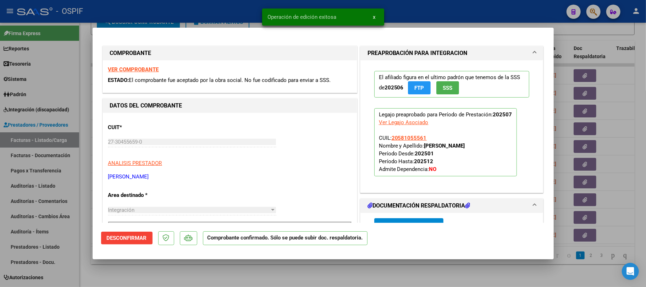
click at [279, 271] on div at bounding box center [323, 143] width 646 height 287
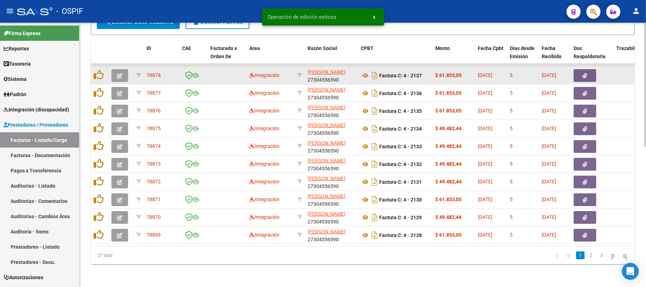
click at [122, 69] on button "button" at bounding box center [119, 75] width 17 height 13
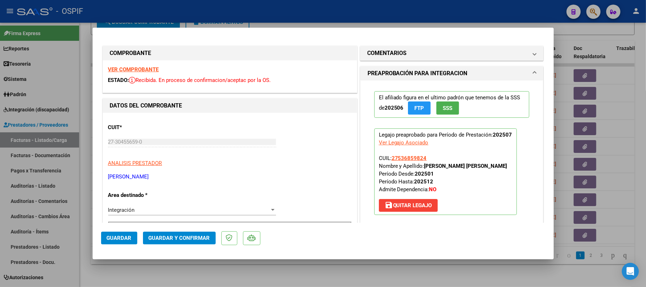
click at [175, 232] on button "Guardar y Confirmar" at bounding box center [179, 238] width 73 height 13
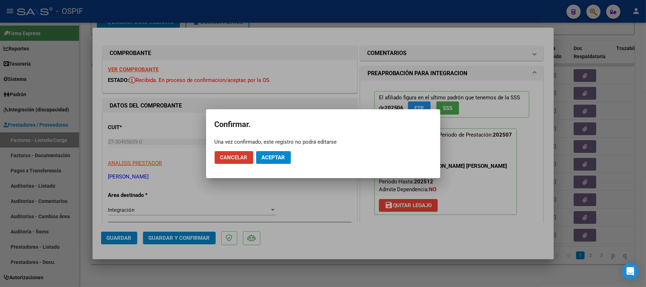
click at [281, 159] on span "Aceptar" at bounding box center [273, 157] width 23 height 6
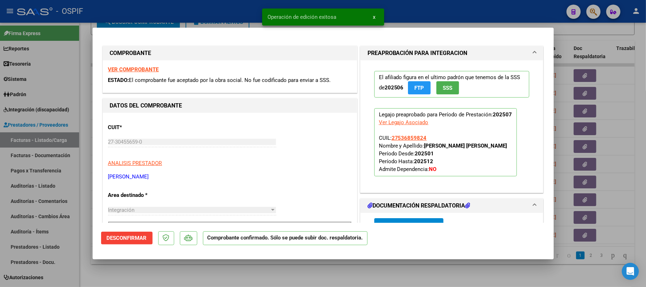
click at [280, 274] on div at bounding box center [323, 143] width 646 height 287
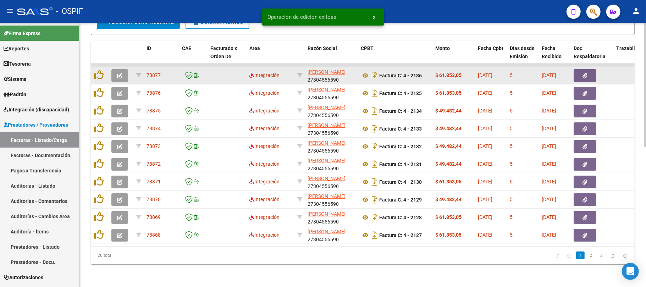
click at [121, 73] on icon "button" at bounding box center [119, 75] width 5 height 5
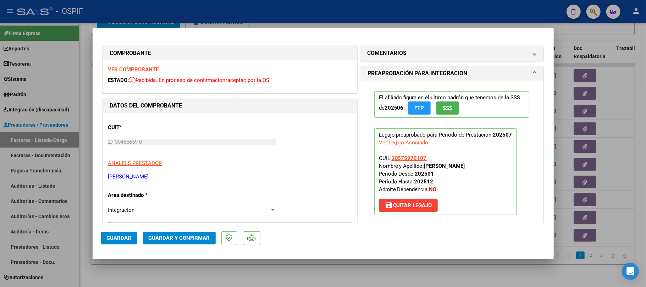
click at [170, 236] on span "Guardar y Confirmar" at bounding box center [179, 238] width 61 height 6
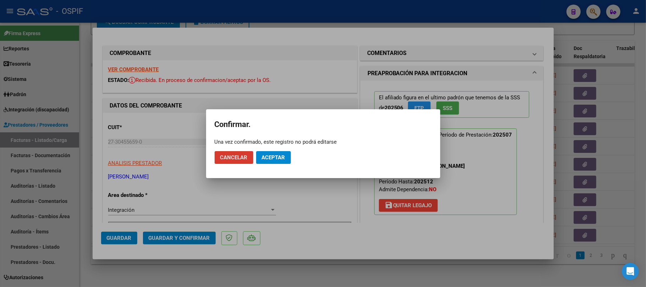
click at [280, 158] on span "Aceptar" at bounding box center [273, 157] width 23 height 6
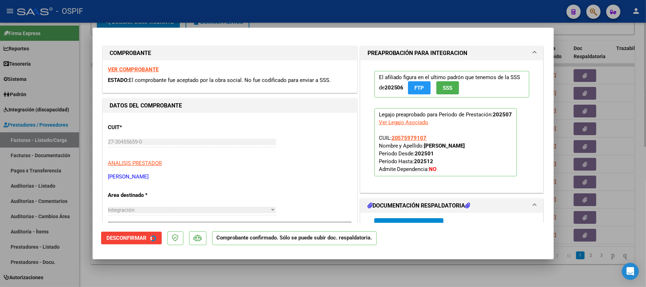
click at [301, 276] on div at bounding box center [323, 143] width 646 height 287
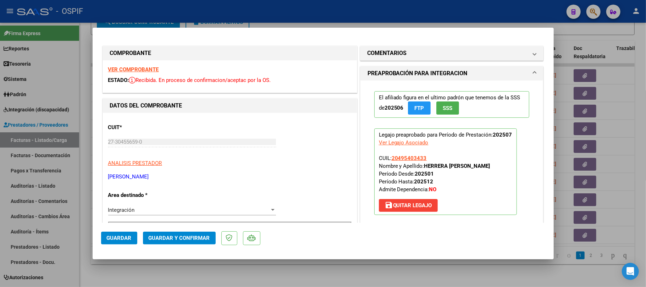
click at [168, 234] on button "Guardar y Confirmar" at bounding box center [179, 238] width 73 height 13
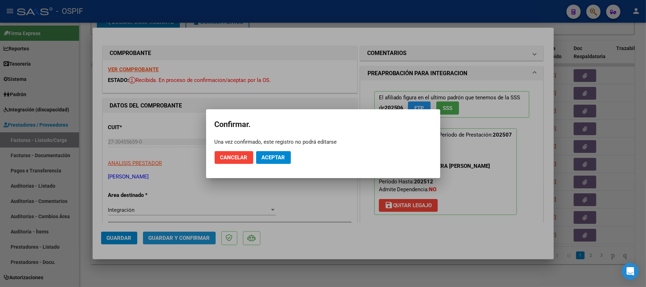
click at [273, 154] on span "Aceptar" at bounding box center [273, 157] width 23 height 6
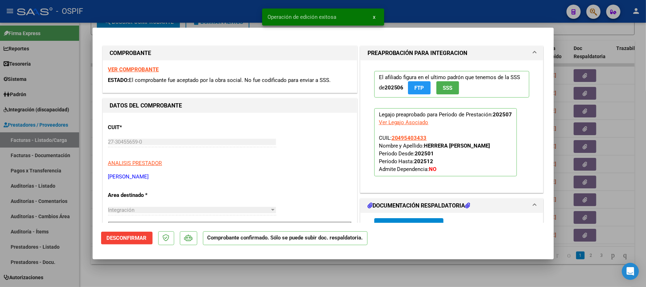
click at [158, 268] on div at bounding box center [323, 143] width 646 height 287
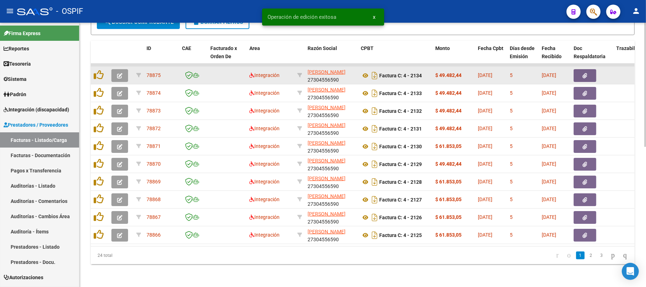
click at [123, 69] on button "button" at bounding box center [119, 75] width 17 height 13
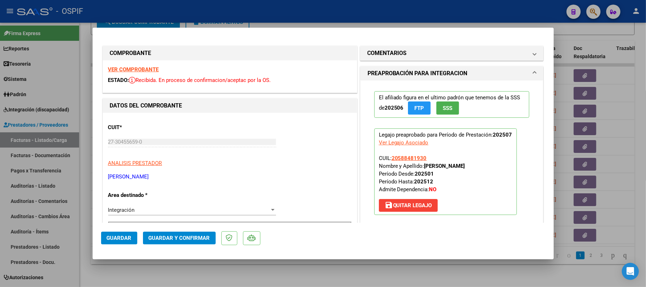
click at [186, 240] on span "Guardar y Confirmar" at bounding box center [179, 238] width 61 height 6
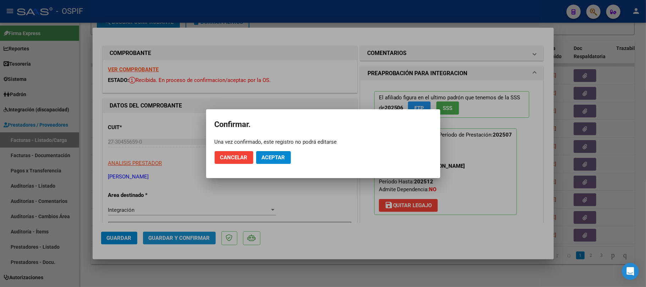
click at [283, 160] on span "Aceptar" at bounding box center [273, 157] width 23 height 6
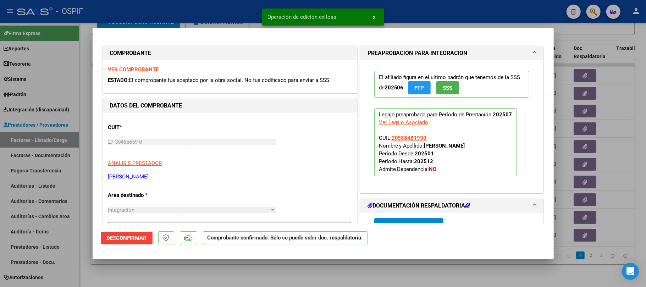
drag, startPoint x: 276, startPoint y: 269, endPoint x: 269, endPoint y: 261, distance: 10.3
click at [276, 268] on div at bounding box center [323, 143] width 646 height 287
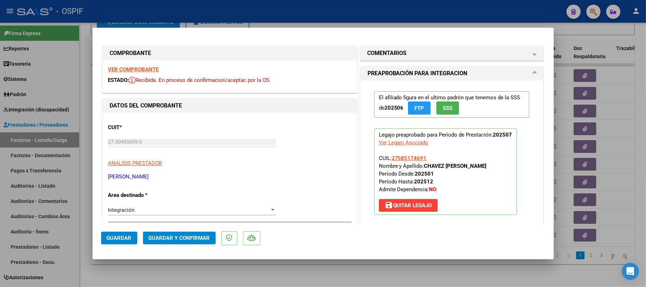
click at [171, 233] on button "Guardar y Confirmar" at bounding box center [179, 238] width 73 height 13
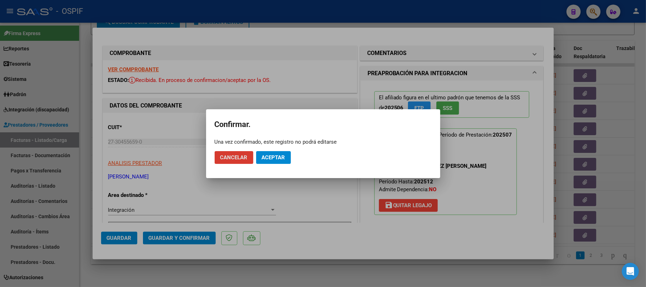
click at [282, 158] on span "Aceptar" at bounding box center [273, 157] width 23 height 6
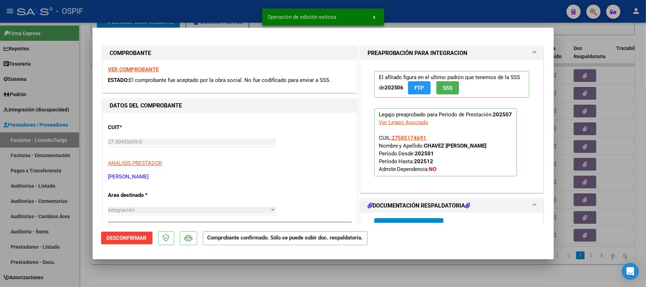
click at [206, 273] on div at bounding box center [323, 143] width 646 height 287
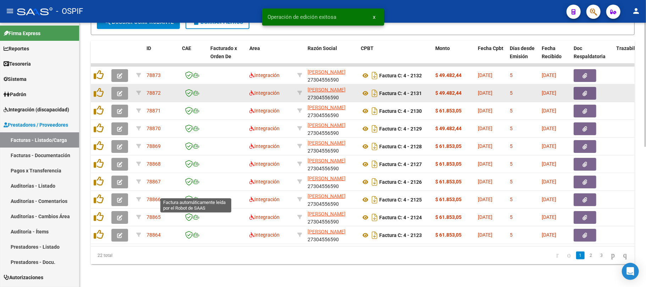
click at [114, 94] on datatable-body-cell at bounding box center [121, 92] width 25 height 17
click at [116, 87] on button "button" at bounding box center [119, 93] width 17 height 13
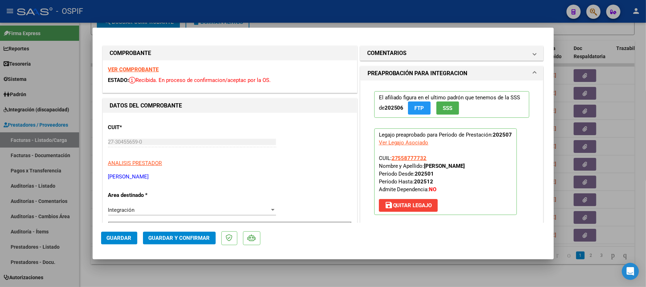
click at [182, 239] on span "Guardar y Confirmar" at bounding box center [179, 238] width 61 height 6
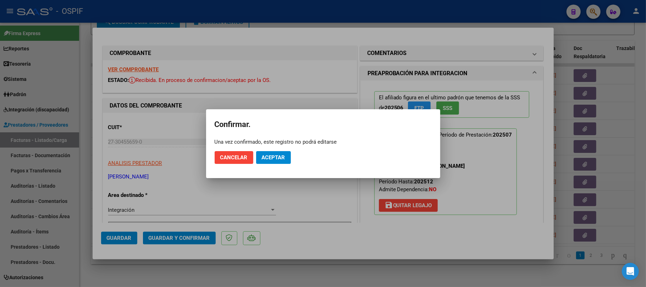
click at [285, 151] on mat-dialog-actions "Cancelar Aceptar" at bounding box center [323, 158] width 217 height 24
click at [284, 154] on span "Aceptar" at bounding box center [273, 157] width 23 height 6
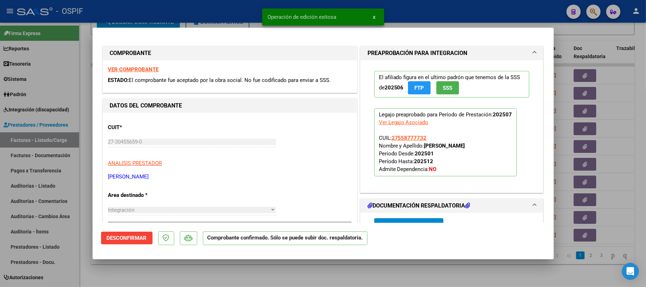
click at [253, 272] on div at bounding box center [323, 143] width 646 height 287
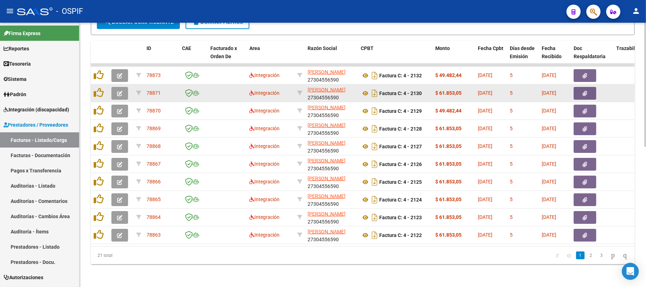
click at [122, 91] on icon "button" at bounding box center [119, 93] width 5 height 5
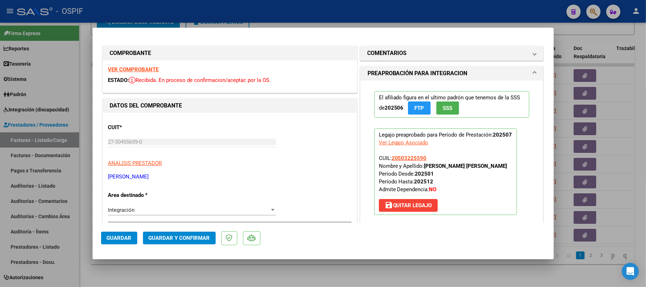
click at [199, 237] on span "Guardar y Confirmar" at bounding box center [179, 238] width 61 height 6
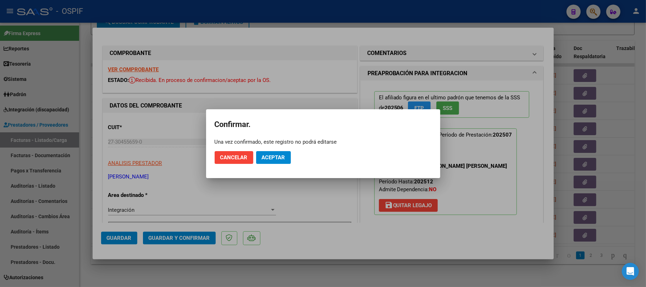
click at [268, 161] on button "Aceptar" at bounding box center [273, 157] width 35 height 13
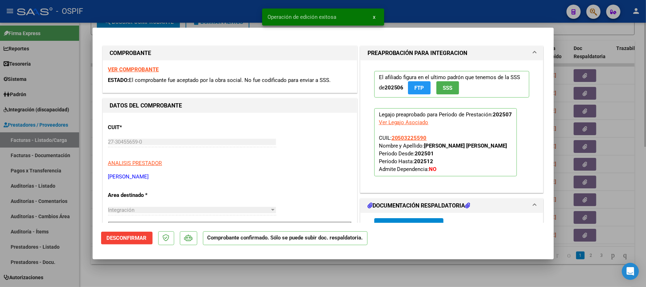
click at [241, 267] on div at bounding box center [323, 143] width 646 height 287
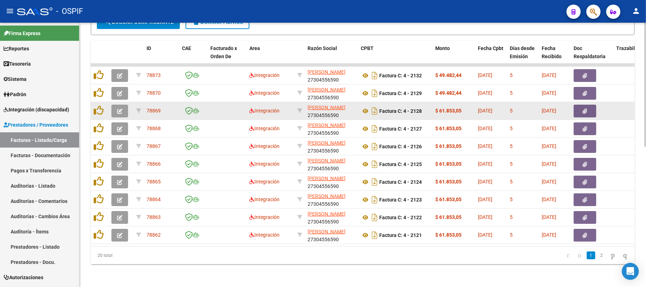
click at [115, 106] on button "button" at bounding box center [119, 111] width 17 height 13
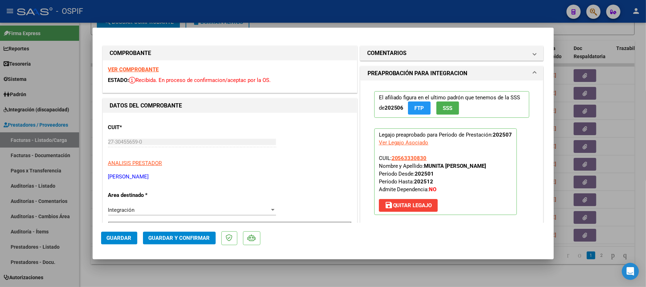
click at [204, 239] on span "Guardar y Confirmar" at bounding box center [179, 238] width 61 height 6
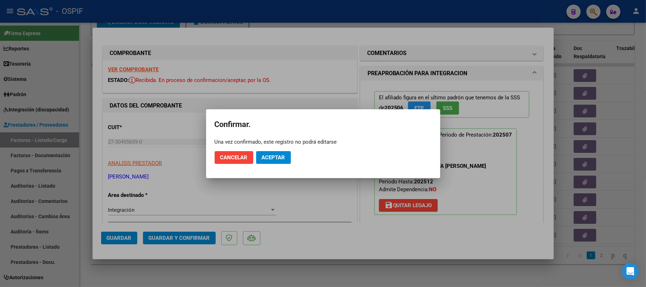
click at [283, 157] on span "Aceptar" at bounding box center [273, 157] width 23 height 6
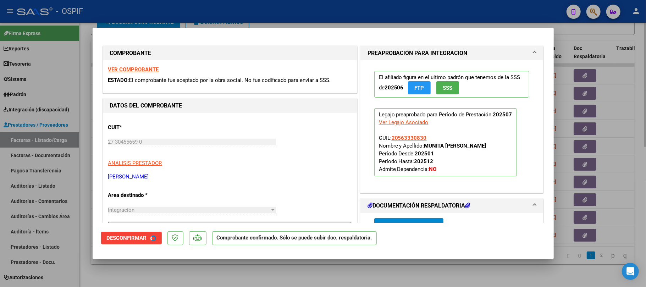
click at [297, 271] on div at bounding box center [323, 143] width 646 height 287
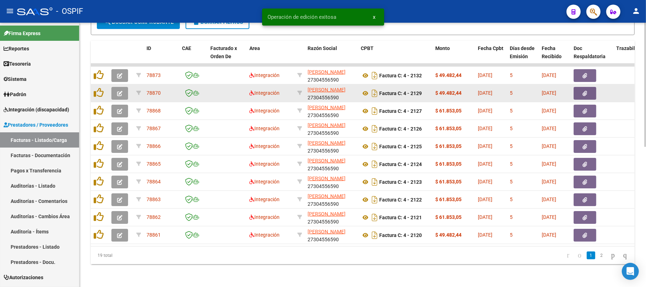
click at [124, 87] on button "button" at bounding box center [119, 93] width 17 height 13
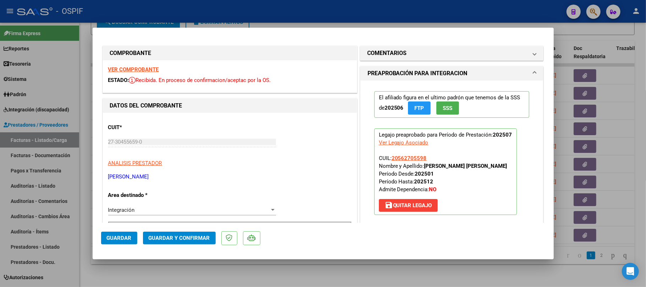
click at [167, 230] on mat-dialog-actions "Guardar Guardar y Confirmar" at bounding box center [323, 237] width 444 height 28
click at [167, 238] on span "Guardar y Confirmar" at bounding box center [179, 238] width 61 height 6
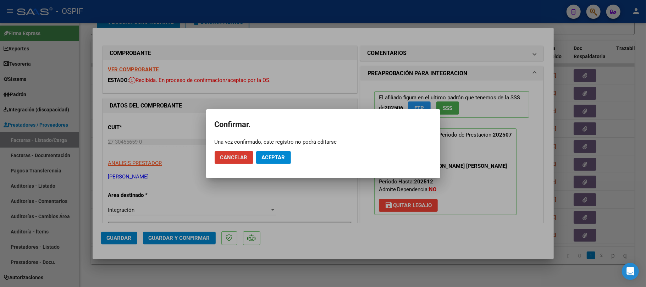
click at [275, 157] on span "Aceptar" at bounding box center [273, 157] width 23 height 6
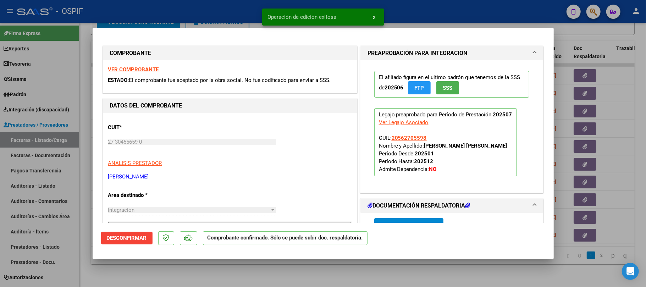
click at [240, 272] on div at bounding box center [323, 143] width 646 height 287
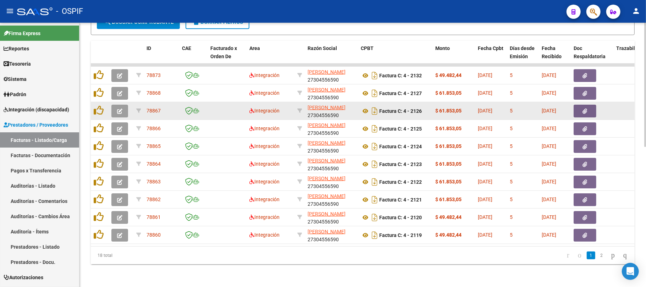
click at [125, 105] on button "button" at bounding box center [119, 111] width 17 height 13
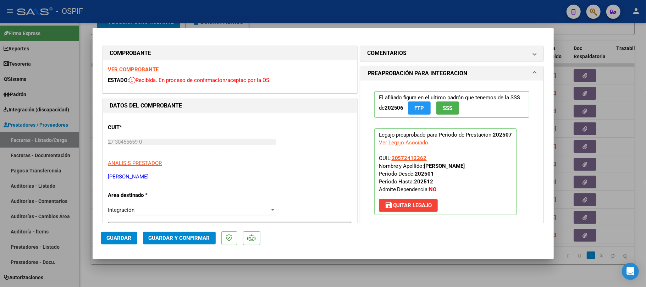
click at [202, 233] on button "Guardar y Confirmar" at bounding box center [179, 238] width 73 height 13
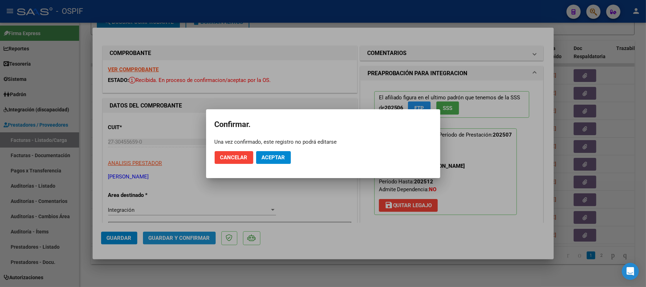
click at [271, 161] on button "Aceptar" at bounding box center [273, 157] width 35 height 13
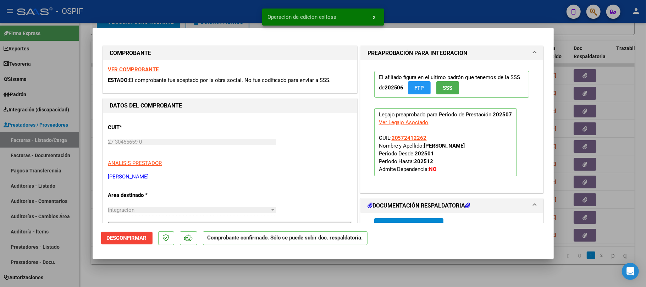
click at [184, 280] on div at bounding box center [323, 143] width 646 height 287
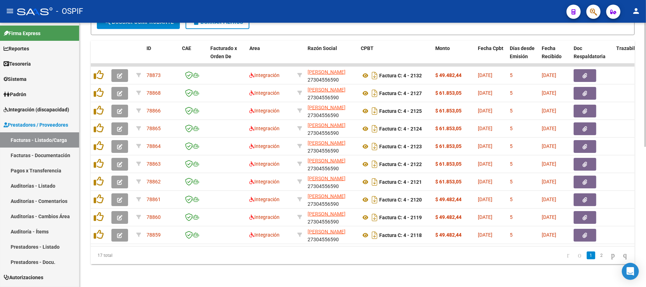
drag, startPoint x: 390, startPoint y: 282, endPoint x: 386, endPoint y: 279, distance: 5.1
click at [389, 281] on div "Video tutorial PRESTADORES -> Listado de CPBTs Emitidos por Prestadores / Prove…" at bounding box center [363, 9] width 567 height 557
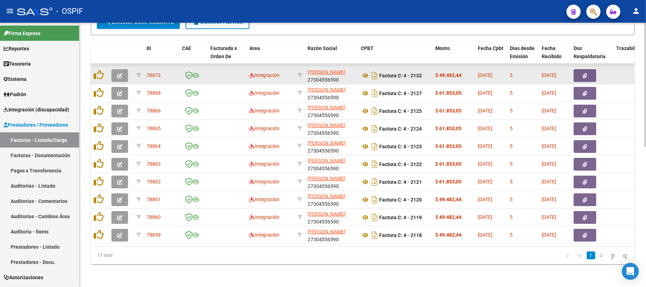
click at [115, 69] on button "button" at bounding box center [119, 75] width 17 height 13
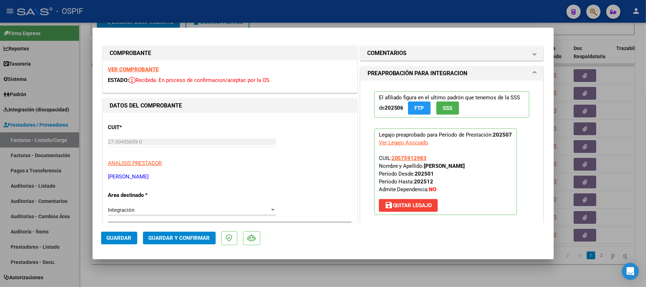
click at [188, 245] on mat-dialog-actions "Guardar Guardar y Confirmar" at bounding box center [323, 237] width 444 height 28
click at [189, 242] on button "Guardar y Confirmar" at bounding box center [179, 238] width 73 height 13
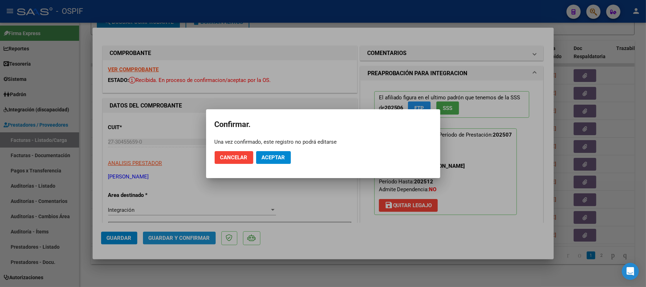
click at [281, 158] on span "Aceptar" at bounding box center [273, 157] width 23 height 6
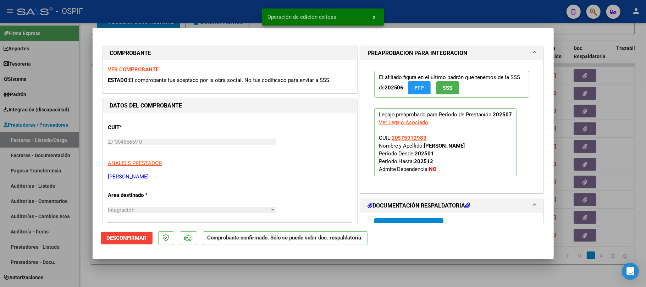
click at [286, 271] on div at bounding box center [323, 143] width 646 height 287
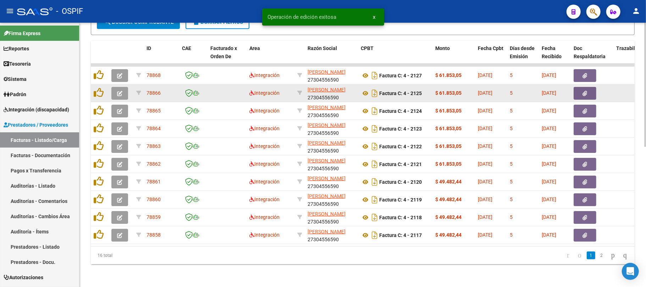
click at [121, 91] on icon "button" at bounding box center [119, 93] width 5 height 5
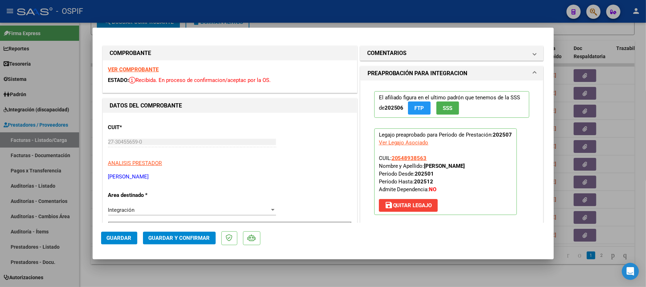
click at [193, 237] on span "Guardar y Confirmar" at bounding box center [179, 238] width 61 height 6
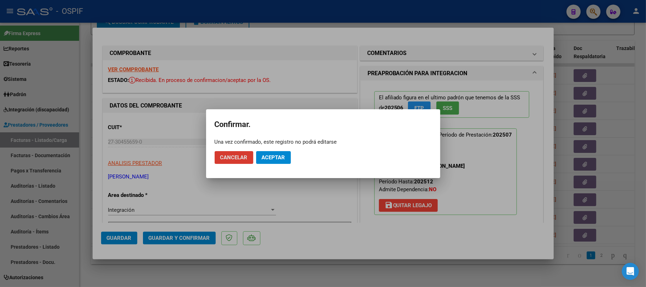
click at [270, 166] on mat-dialog-actions "Cancelar Aceptar" at bounding box center [323, 158] width 217 height 24
click at [268, 158] on span "Aceptar" at bounding box center [273, 157] width 23 height 6
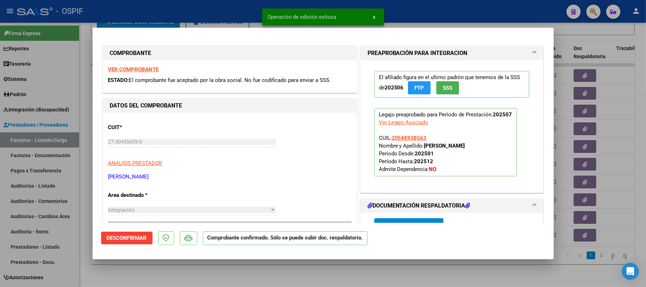
drag, startPoint x: 589, startPoint y: 153, endPoint x: 408, endPoint y: 84, distance: 193.0
click at [588, 151] on div at bounding box center [323, 143] width 646 height 287
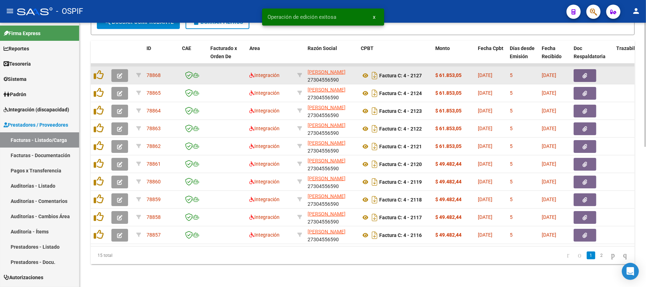
click at [124, 69] on button "button" at bounding box center [119, 75] width 17 height 13
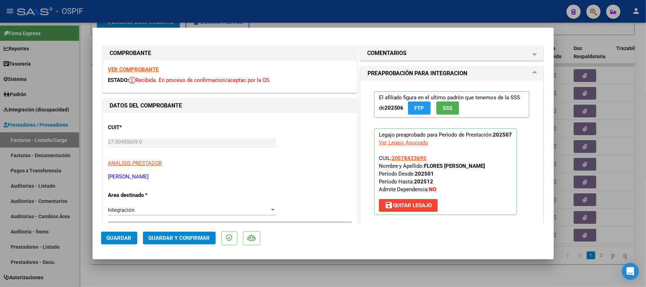
drag, startPoint x: 196, startPoint y: 234, endPoint x: 199, endPoint y: 232, distance: 3.8
click at [199, 232] on button "Guardar y Confirmar" at bounding box center [179, 238] width 73 height 13
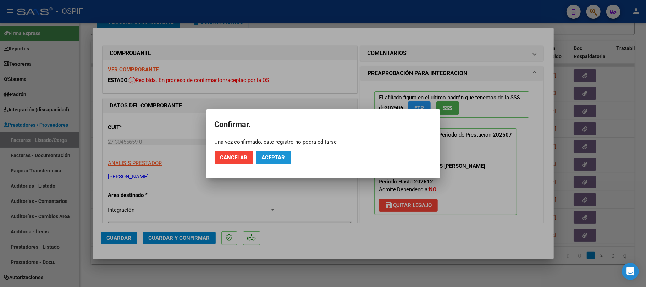
click at [276, 164] on button "Aceptar" at bounding box center [273, 157] width 35 height 13
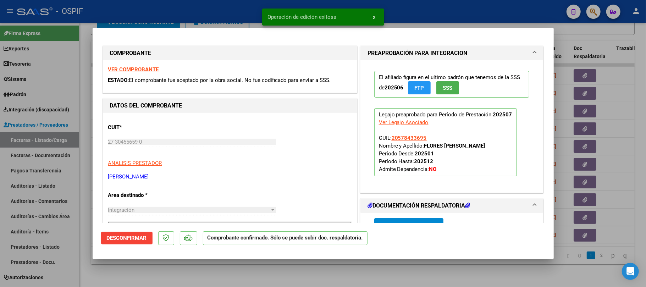
click at [305, 271] on div at bounding box center [323, 143] width 646 height 287
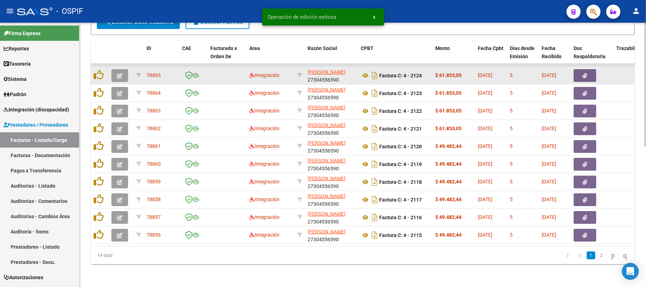
click at [117, 73] on icon "button" at bounding box center [119, 75] width 5 height 5
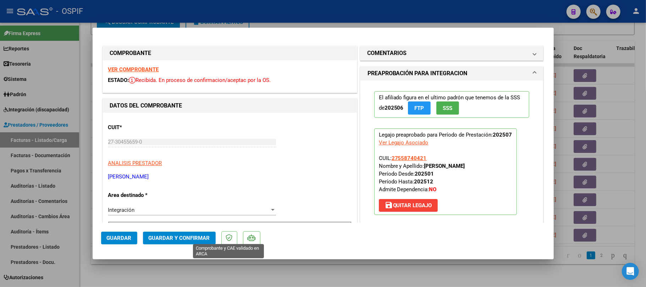
click at [170, 240] on span "Guardar y Confirmar" at bounding box center [179, 238] width 61 height 6
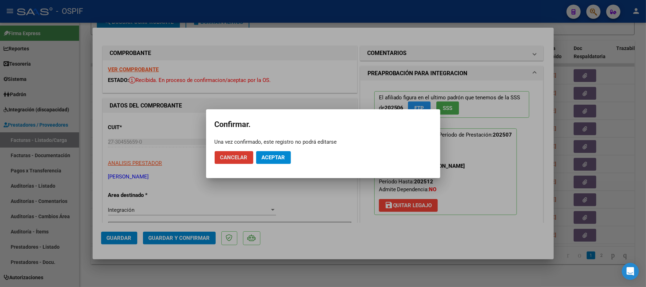
click at [283, 158] on span "Aceptar" at bounding box center [273, 157] width 23 height 6
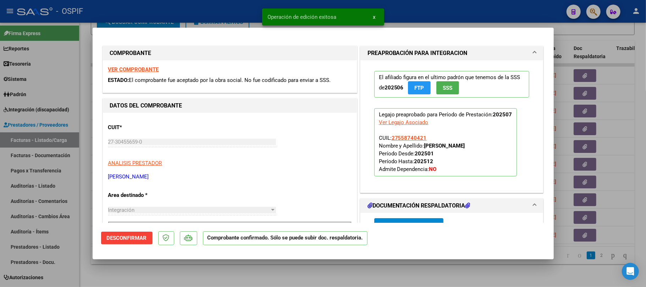
click at [145, 270] on div at bounding box center [323, 143] width 646 height 287
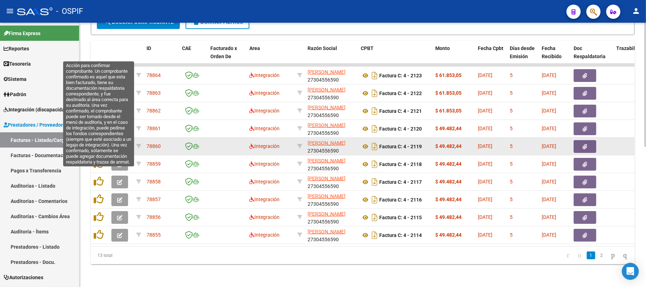
click at [116, 140] on button "button" at bounding box center [119, 146] width 17 height 13
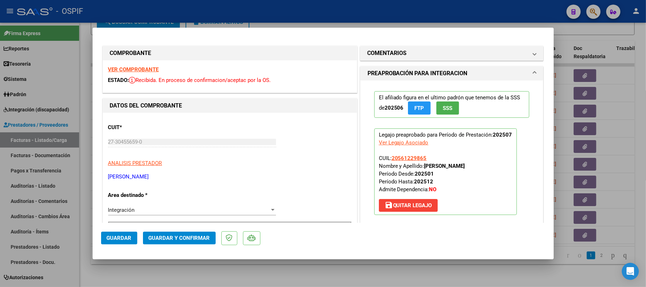
scroll to position [236, 0]
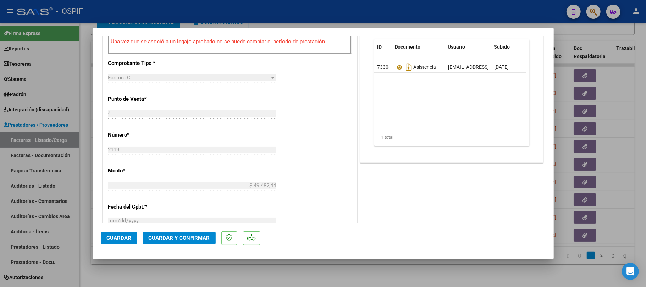
click at [197, 243] on button "Guardar y Confirmar" at bounding box center [179, 238] width 73 height 13
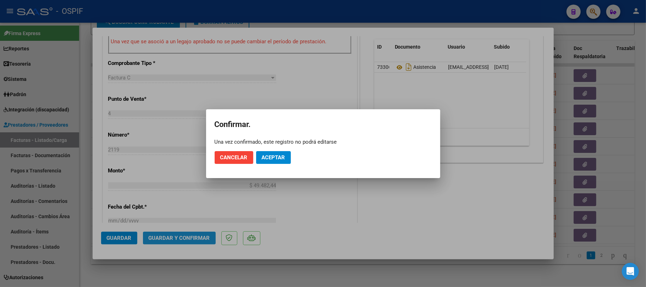
click at [290, 155] on button "Aceptar" at bounding box center [273, 157] width 35 height 13
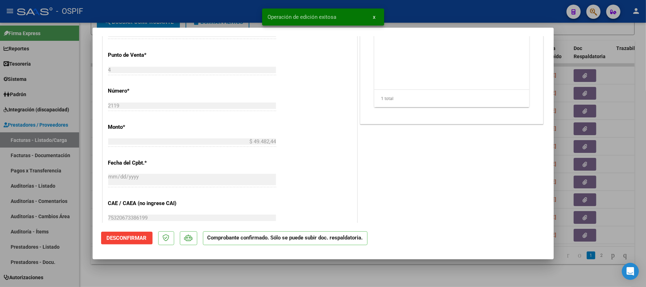
click at [256, 268] on div at bounding box center [323, 143] width 646 height 287
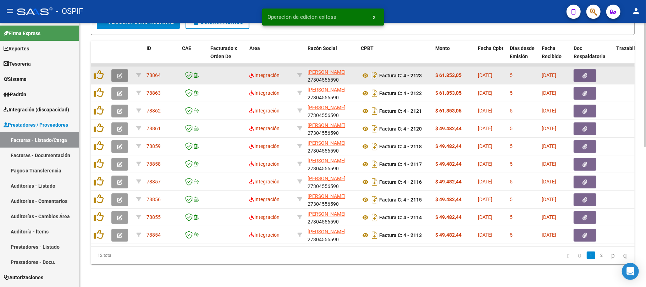
click at [121, 73] on icon "button" at bounding box center [119, 75] width 5 height 5
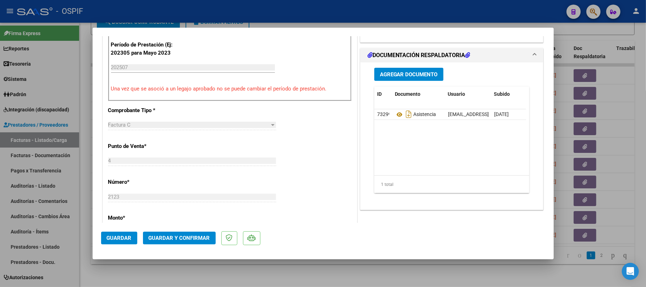
scroll to position [0, 0]
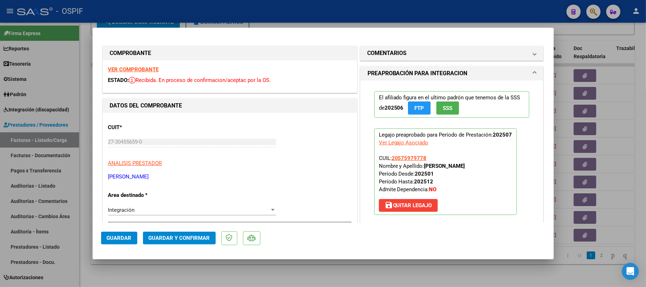
click at [205, 237] on span "Guardar y Confirmar" at bounding box center [179, 238] width 61 height 6
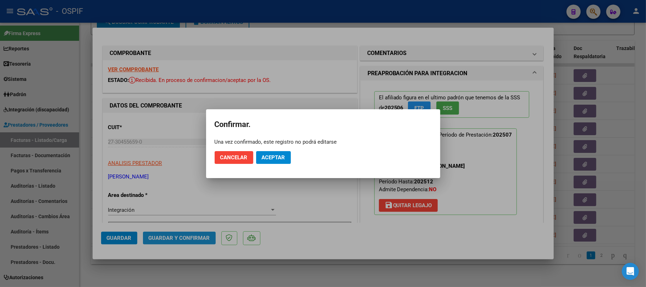
click at [273, 163] on button "Aceptar" at bounding box center [273, 157] width 35 height 13
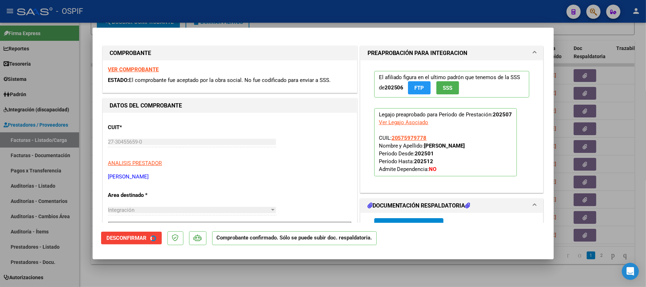
click at [153, 275] on div at bounding box center [323, 143] width 646 height 287
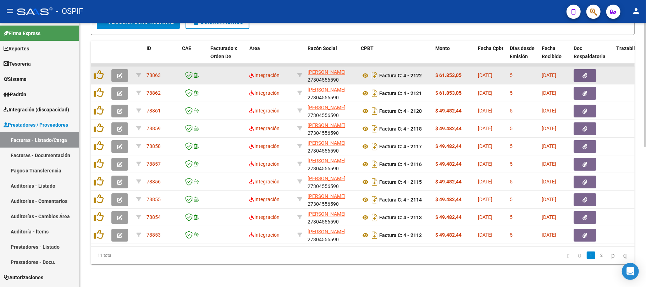
click at [121, 69] on button "button" at bounding box center [119, 75] width 17 height 13
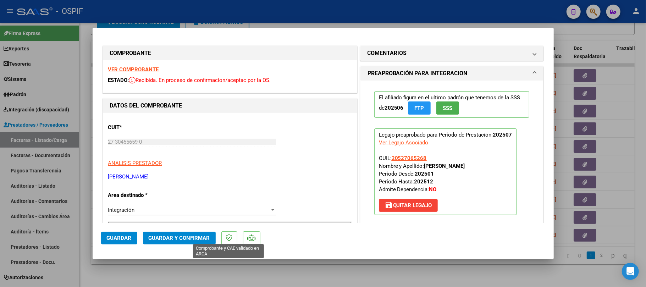
click at [199, 239] on span "Guardar y Confirmar" at bounding box center [179, 238] width 61 height 6
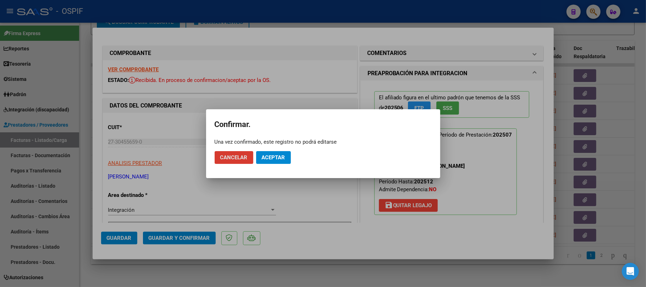
click at [264, 161] on button "Aceptar" at bounding box center [273, 157] width 35 height 13
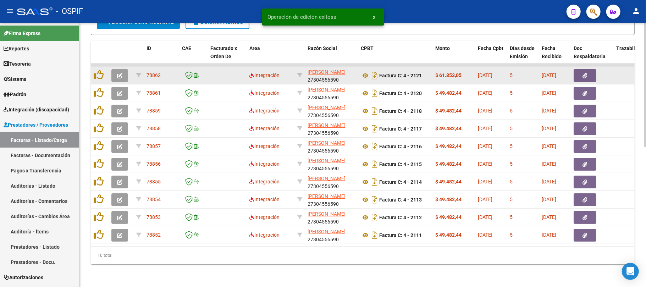
click at [122, 70] on button "button" at bounding box center [119, 75] width 17 height 13
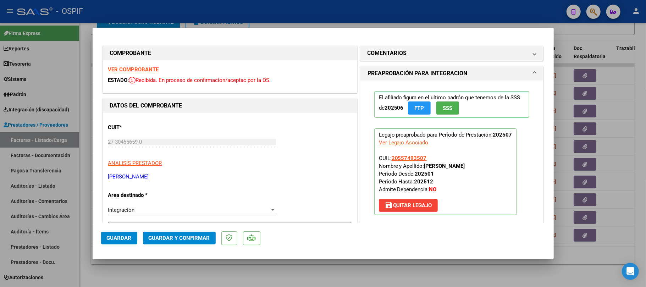
click at [209, 233] on button "Guardar y Confirmar" at bounding box center [179, 238] width 73 height 13
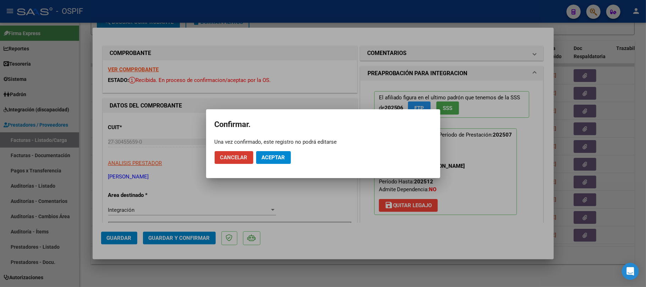
click at [272, 152] on button "Aceptar" at bounding box center [273, 157] width 35 height 13
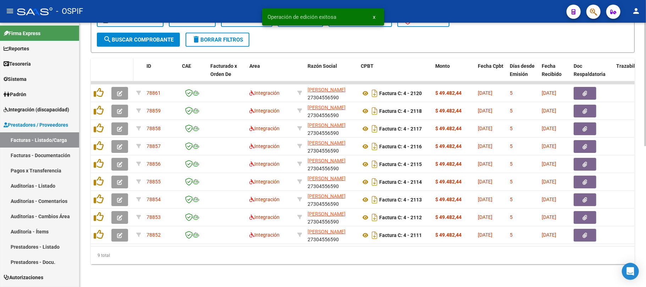
scroll to position [281, 0]
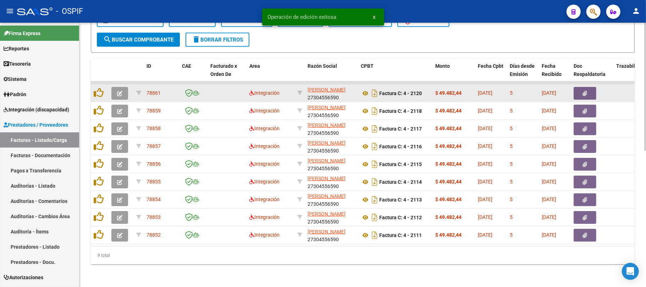
click at [115, 87] on button "button" at bounding box center [119, 93] width 17 height 13
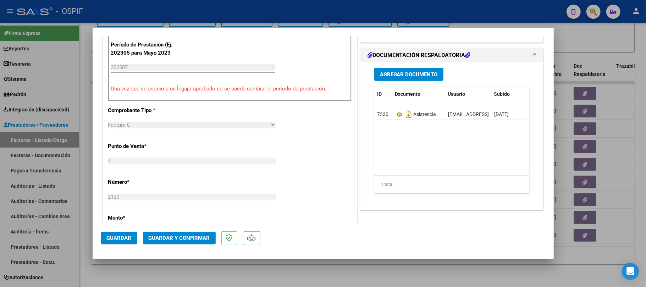
scroll to position [0, 0]
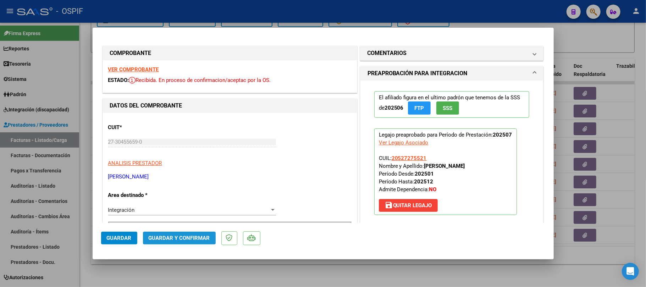
click at [190, 239] on span "Guardar y Confirmar" at bounding box center [179, 238] width 61 height 6
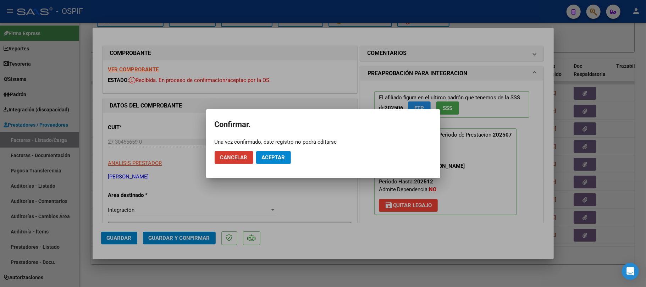
click at [268, 159] on span "Aceptar" at bounding box center [273, 157] width 23 height 6
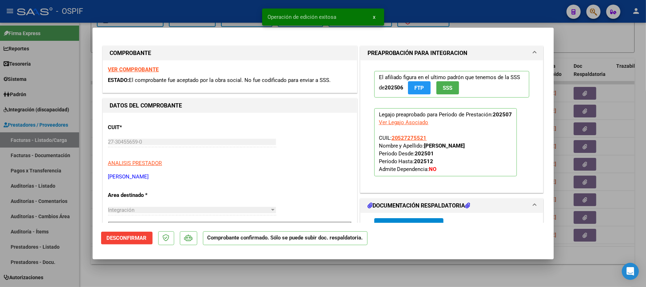
click at [293, 253] on mat-dialog-container "COMPROBANTE VER COMPROBANTE ESTADO: El comprobante fue aceptado por la obra soc…" at bounding box center [323, 143] width 461 height 231
click at [293, 259] on mat-dialog-container "COMPROBANTE VER COMPROBANTE ESTADO: El comprobante fue aceptado por la obra soc…" at bounding box center [323, 143] width 461 height 231
click at [336, 266] on div at bounding box center [323, 143] width 646 height 287
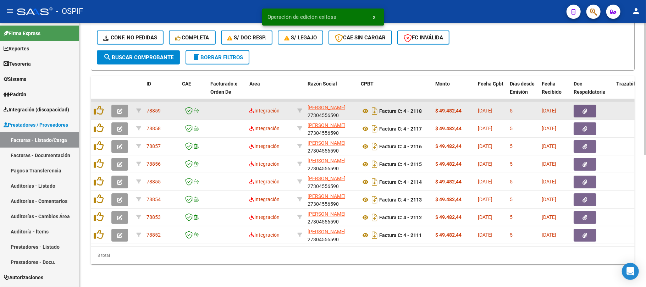
scroll to position [263, 0]
click at [120, 109] on icon "button" at bounding box center [119, 111] width 5 height 5
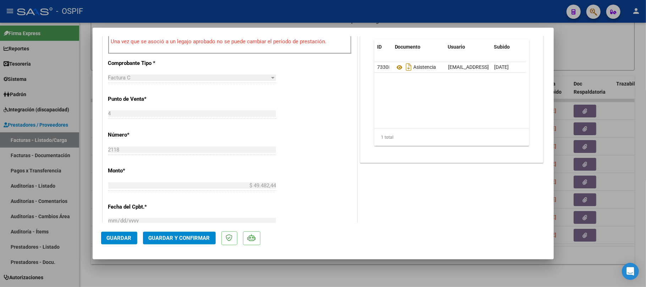
scroll to position [0, 0]
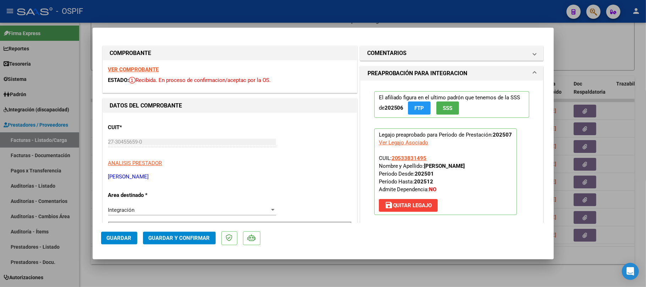
click at [168, 243] on button "Guardar y Confirmar" at bounding box center [179, 238] width 73 height 13
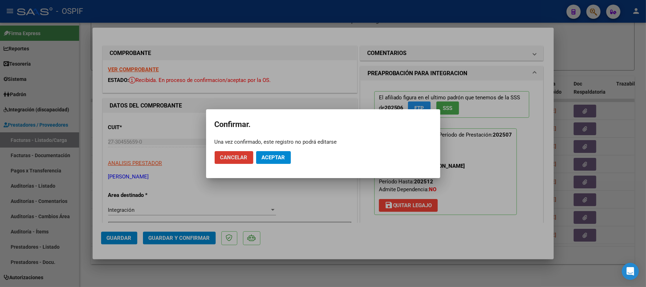
click at [277, 155] on span "Aceptar" at bounding box center [273, 157] width 23 height 6
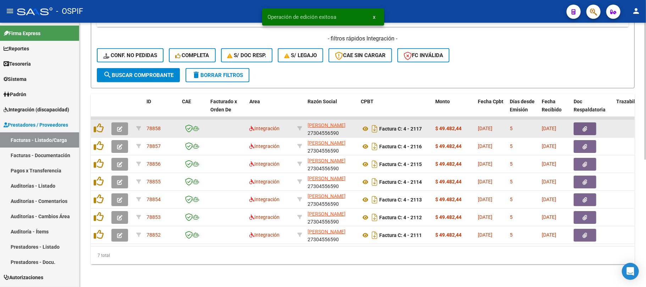
scroll to position [246, 0]
click at [121, 126] on icon "button" at bounding box center [119, 128] width 5 height 5
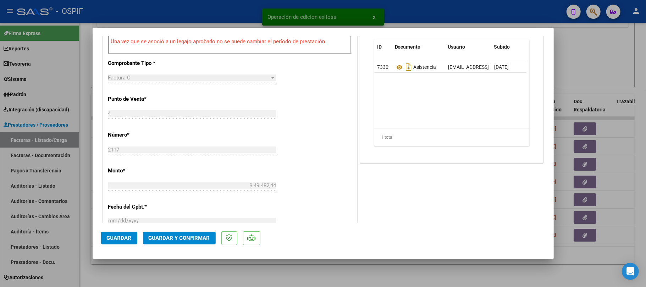
scroll to position [47, 0]
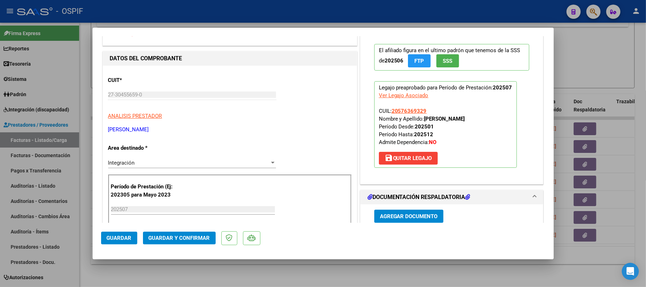
click at [187, 234] on button "Guardar y Confirmar" at bounding box center [179, 238] width 73 height 13
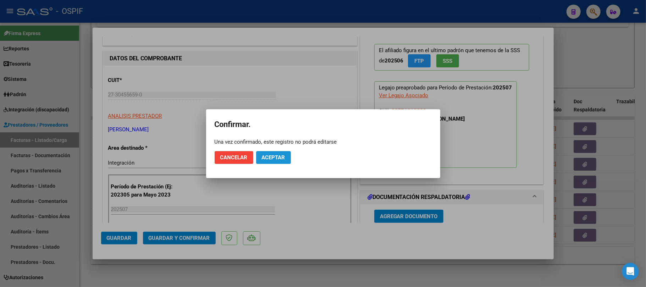
drag, startPoint x: 282, startPoint y: 154, endPoint x: 282, endPoint y: 160, distance: 6.4
click at [282, 160] on button "Aceptar" at bounding box center [273, 157] width 35 height 13
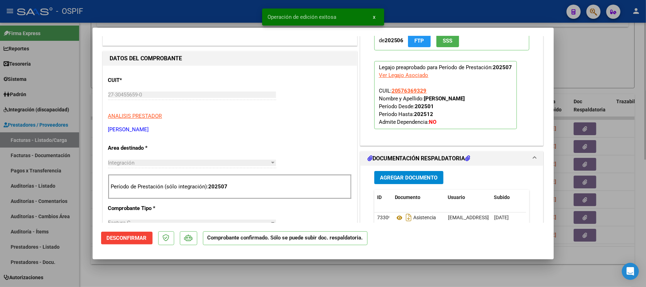
type input "$ 0,00"
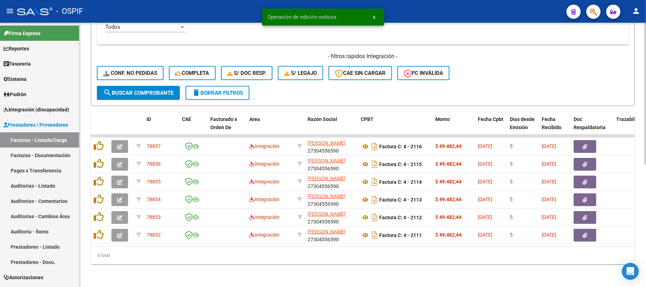
scroll to position [228, 0]
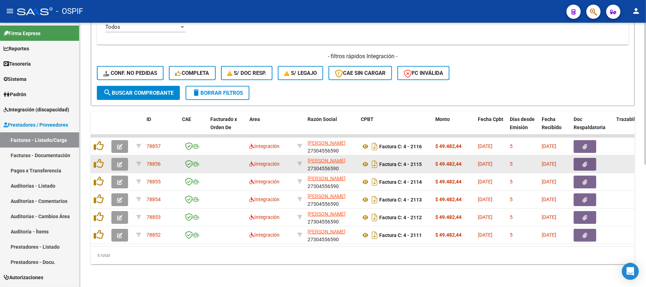
click at [121, 162] on icon "button" at bounding box center [119, 164] width 5 height 5
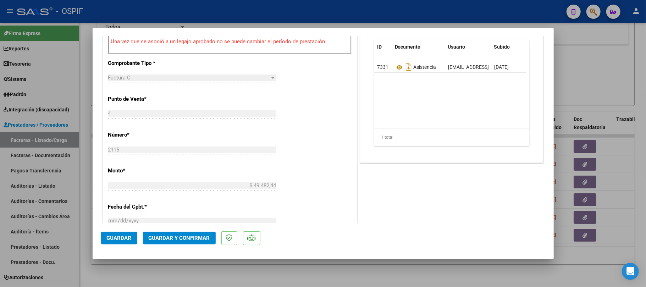
scroll to position [0, 0]
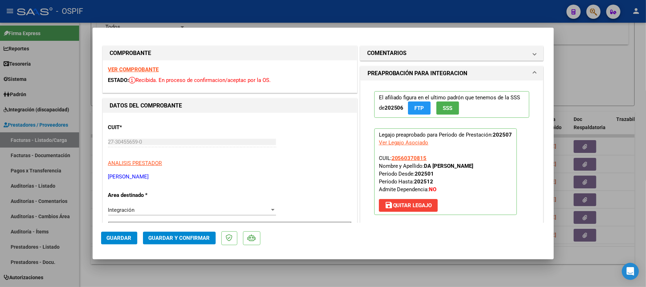
click at [188, 240] on span "Guardar y Confirmar" at bounding box center [179, 238] width 61 height 6
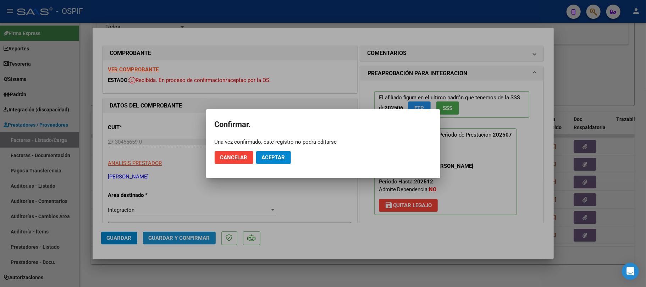
click at [269, 161] on button "Aceptar" at bounding box center [273, 157] width 35 height 13
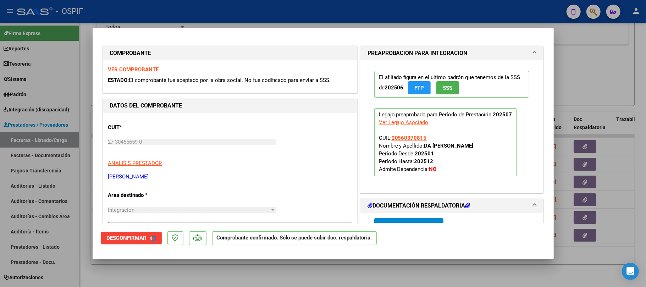
click at [296, 273] on div at bounding box center [323, 143] width 646 height 287
type input "$ 0,00"
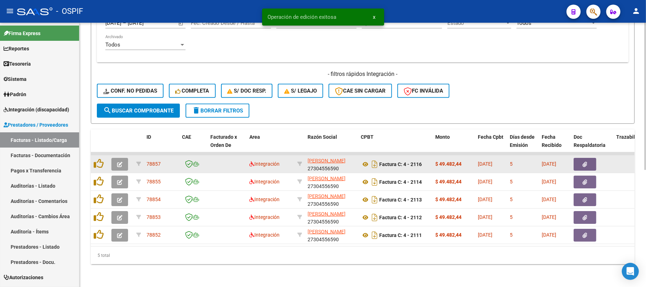
scroll to position [210, 0]
click at [121, 162] on icon "button" at bounding box center [119, 164] width 5 height 5
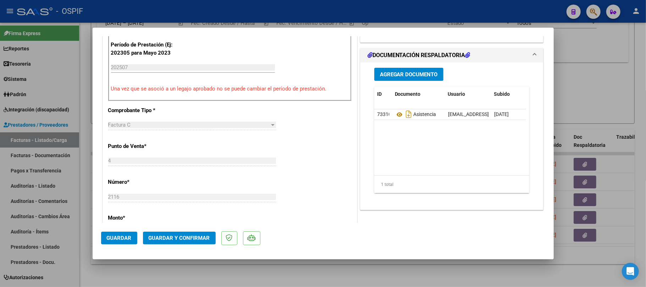
scroll to position [0, 0]
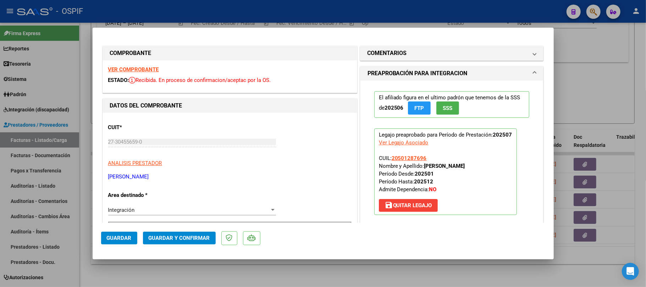
click at [176, 231] on mat-dialog-actions "Guardar Guardar y Confirmar" at bounding box center [323, 237] width 444 height 28
click at [209, 232] on button "Guardar y Confirmar" at bounding box center [179, 238] width 73 height 13
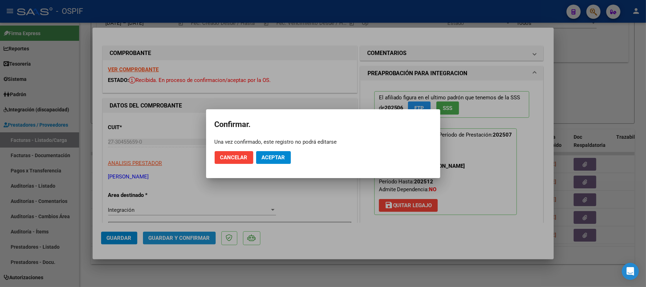
click at [276, 163] on mat-dialog-actions "Cancelar Aceptar" at bounding box center [323, 158] width 217 height 24
drag, startPoint x: 279, startPoint y: 159, endPoint x: 306, endPoint y: 256, distance: 100.5
click at [280, 162] on button "Aceptar" at bounding box center [273, 157] width 35 height 13
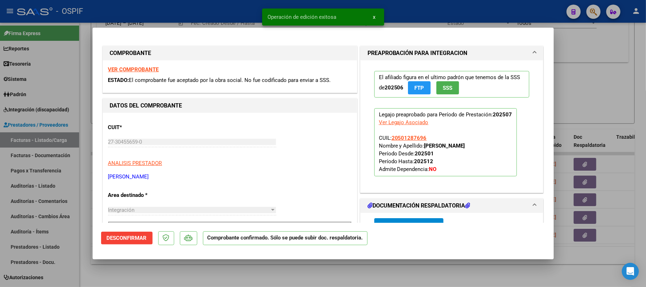
click at [306, 270] on div at bounding box center [323, 143] width 646 height 287
type input "$ 0,00"
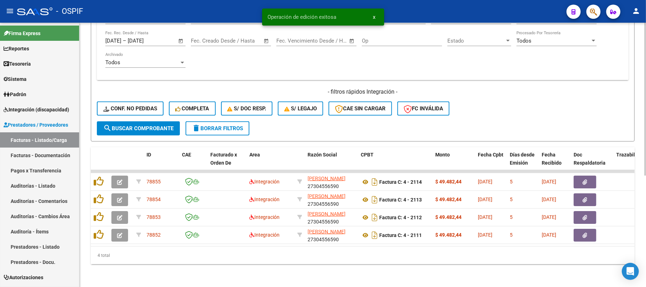
scroll to position [192, 0]
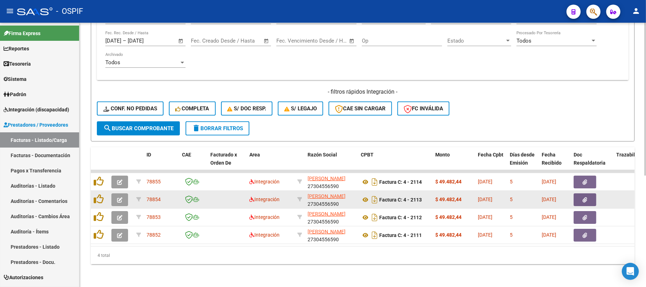
click at [124, 193] on button "button" at bounding box center [119, 199] width 17 height 13
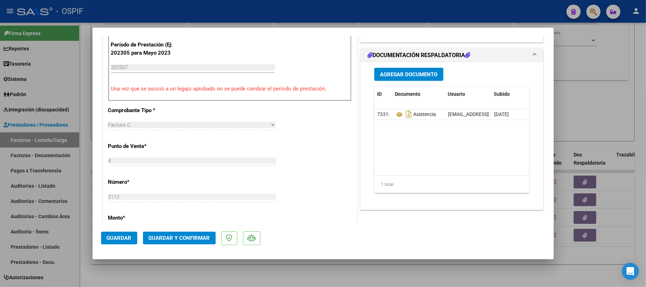
scroll to position [0, 0]
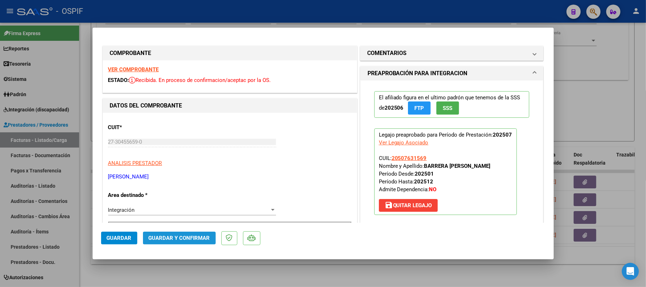
click at [185, 233] on button "Guardar y Confirmar" at bounding box center [179, 238] width 73 height 13
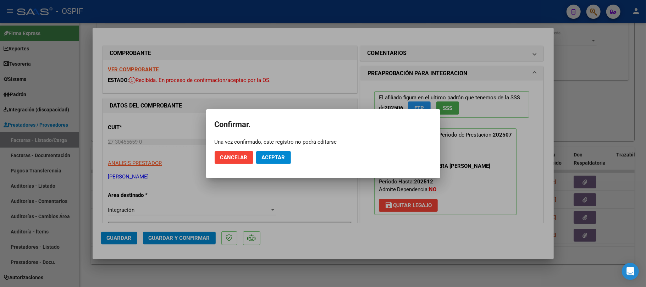
drag, startPoint x: 243, startPoint y: 175, endPoint x: 273, endPoint y: 161, distance: 33.1
click at [262, 166] on mat-dialog-container "Confirmar. Una vez confirmado, este registro no podrá editarse Cancelar Aceptar" at bounding box center [323, 143] width 234 height 69
click at [273, 161] on button "Aceptar" at bounding box center [273, 157] width 35 height 13
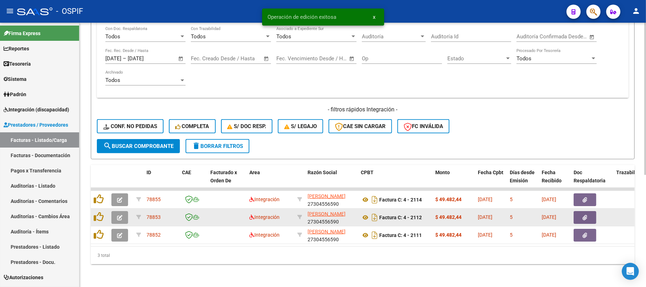
scroll to position [175, 0]
click at [120, 209] on datatable-body-cell at bounding box center [121, 217] width 25 height 17
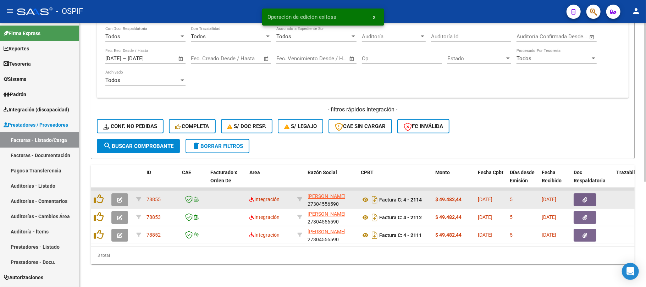
click at [125, 194] on button "button" at bounding box center [119, 199] width 17 height 13
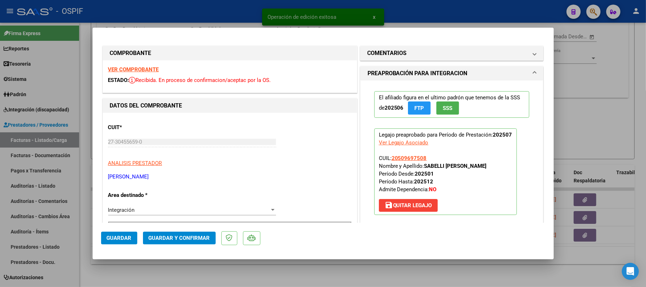
scroll to position [236, 0]
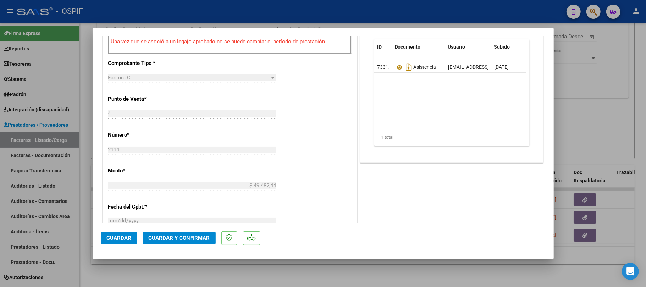
click at [158, 247] on mat-dialog-actions "Guardar Guardar y Confirmar" at bounding box center [323, 237] width 444 height 28
click at [164, 242] on button "Guardar y Confirmar" at bounding box center [179, 238] width 73 height 13
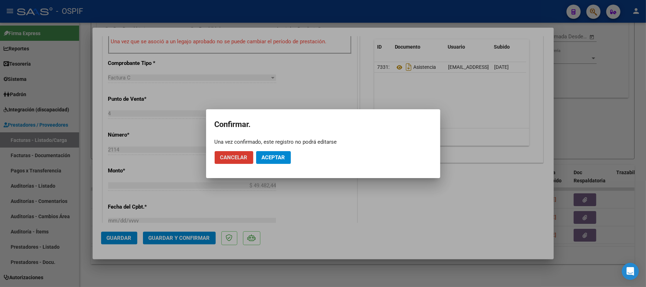
click at [268, 160] on span "Aceptar" at bounding box center [273, 157] width 23 height 6
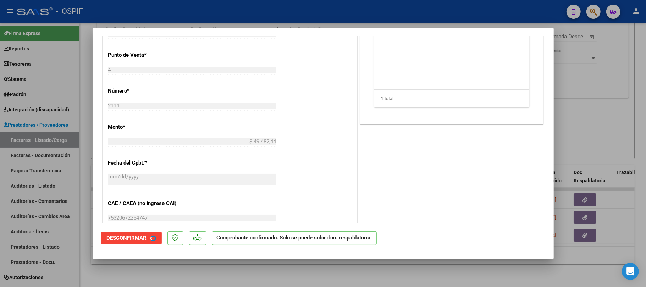
click at [236, 277] on div at bounding box center [323, 143] width 646 height 287
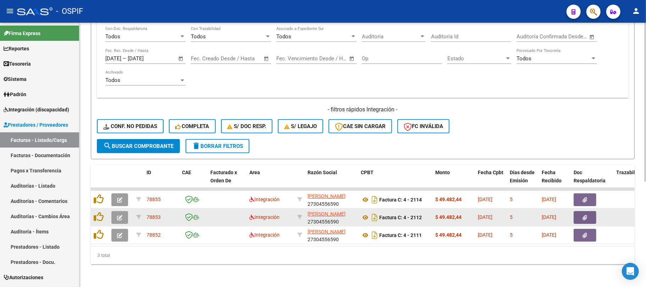
click at [124, 213] on button "button" at bounding box center [119, 217] width 17 height 13
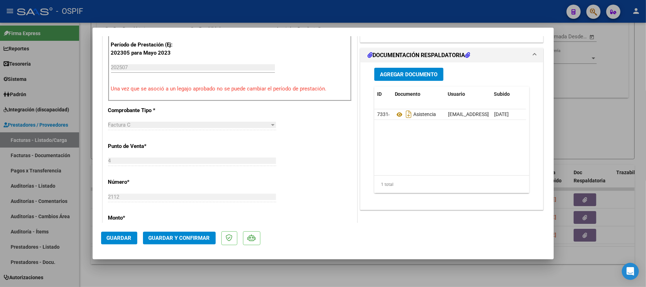
scroll to position [0, 0]
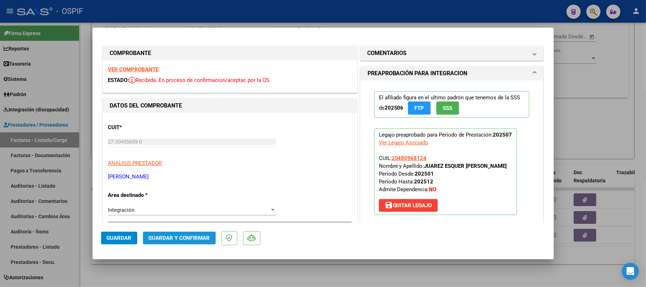
click at [173, 241] on button "Guardar y Confirmar" at bounding box center [179, 238] width 73 height 13
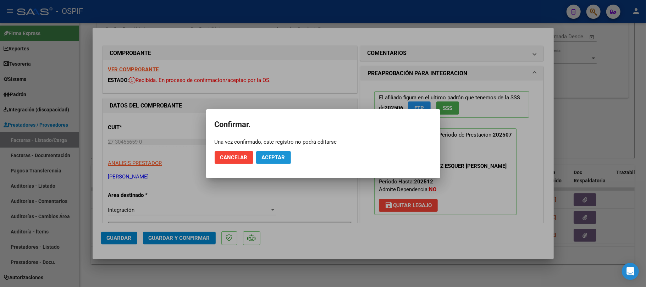
drag, startPoint x: 262, startPoint y: 158, endPoint x: 274, endPoint y: 202, distance: 45.8
click at [262, 158] on span "Aceptar" at bounding box center [273, 157] width 23 height 6
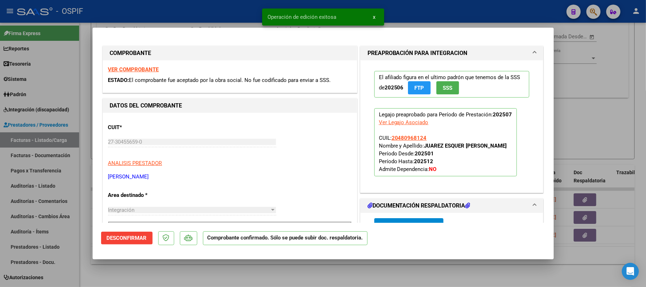
drag, startPoint x: 271, startPoint y: 273, endPoint x: 157, endPoint y: 184, distance: 145.0
click at [268, 273] on div at bounding box center [323, 143] width 646 height 287
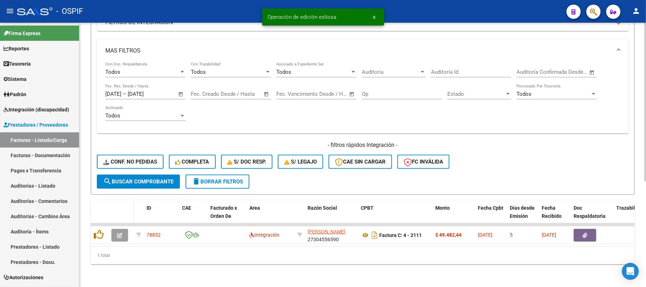
scroll to position [139, 0]
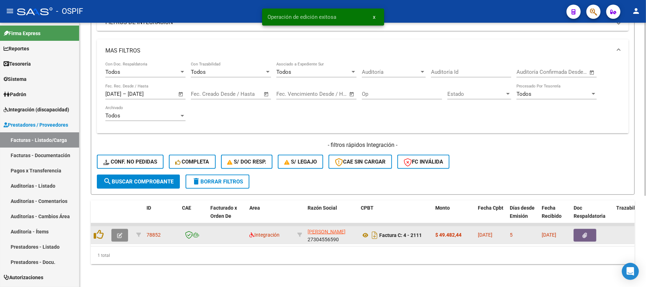
click at [115, 230] on button "button" at bounding box center [119, 235] width 17 height 13
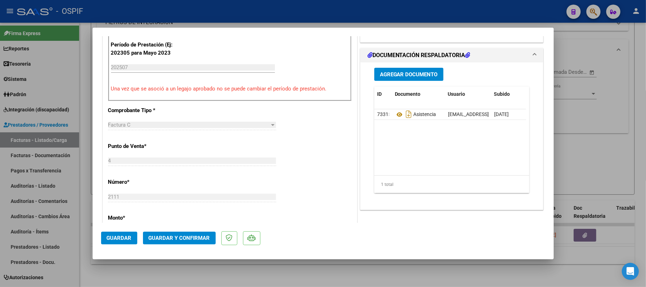
scroll to position [0, 0]
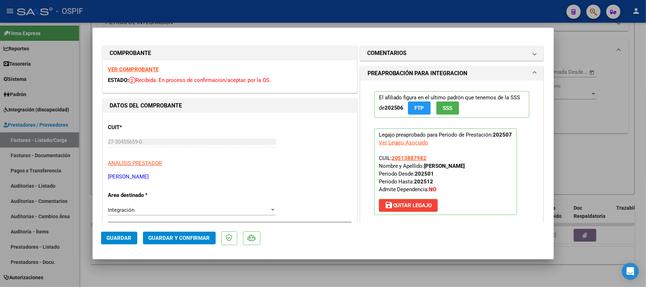
click at [171, 240] on span "Guardar y Confirmar" at bounding box center [179, 238] width 61 height 6
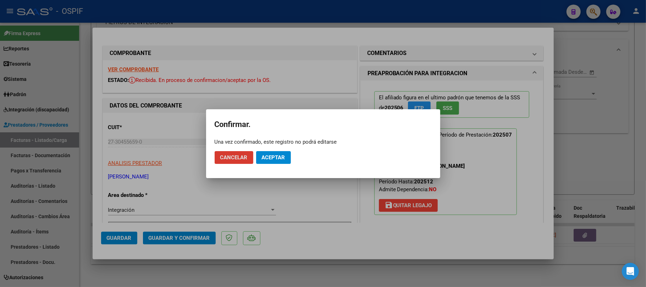
click at [280, 154] on span "Aceptar" at bounding box center [273, 157] width 23 height 6
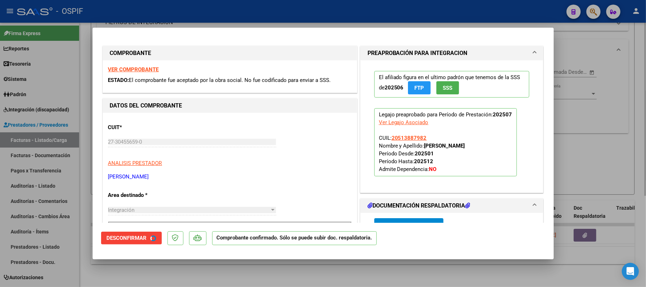
drag, startPoint x: 147, startPoint y: 267, endPoint x: 111, endPoint y: 286, distance: 41.0
click at [145, 270] on div at bounding box center [323, 143] width 646 height 287
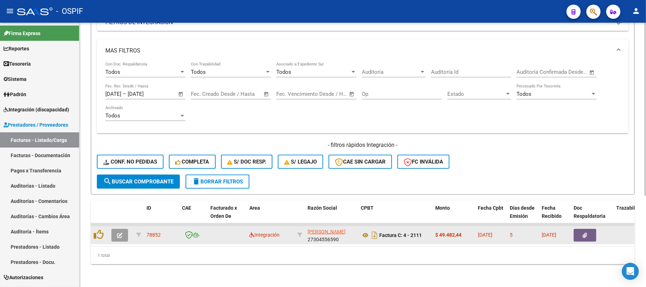
click at [121, 233] on icon "button" at bounding box center [119, 235] width 5 height 5
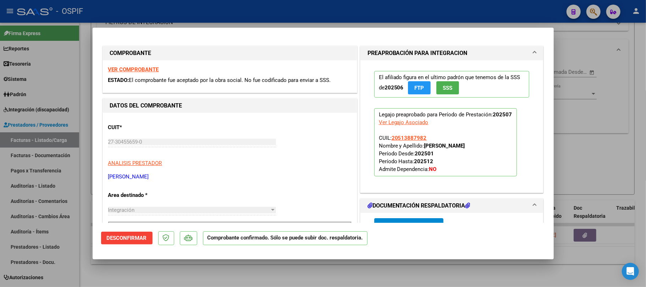
type input "$ 0,00"
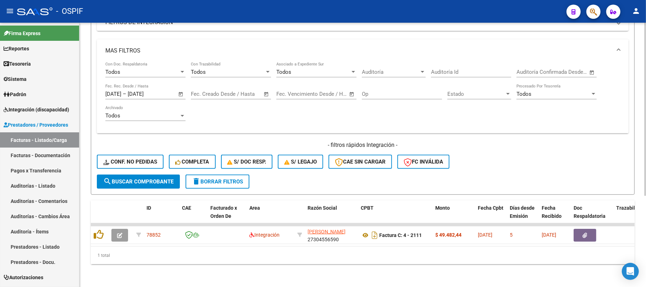
click at [166, 182] on form "Filtros Id Area Area Seleccionar Gerenciador Seleccionar Gerenciador No Confirm…" at bounding box center [363, 73] width 544 height 243
click at [166, 180] on button "search Buscar Comprobante" at bounding box center [138, 182] width 83 height 14
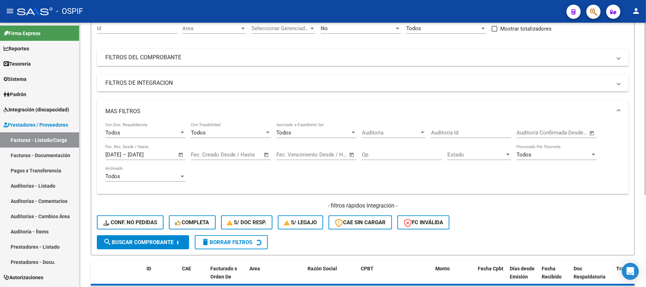
scroll to position [44, 0]
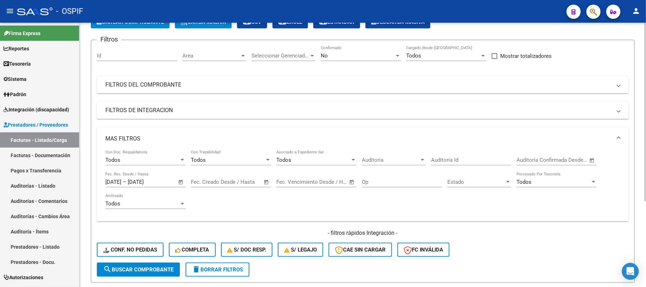
click at [348, 137] on mat-panel-title "MAS FILTROS" at bounding box center [358, 139] width 507 height 8
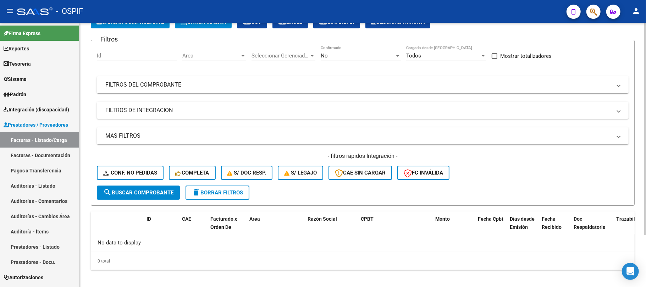
click at [383, 90] on mat-expansion-panel-header "FILTROS DEL COMPROBANTE" at bounding box center [363, 84] width 532 height 17
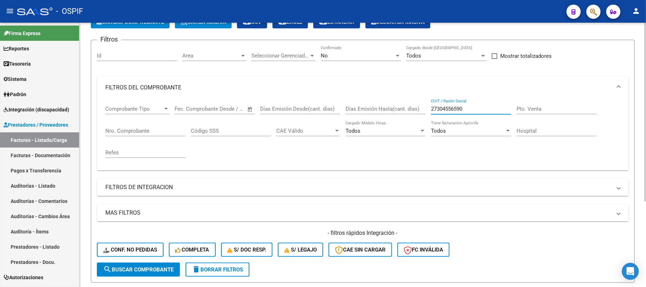
click at [477, 110] on input "27304556590" at bounding box center [471, 109] width 80 height 6
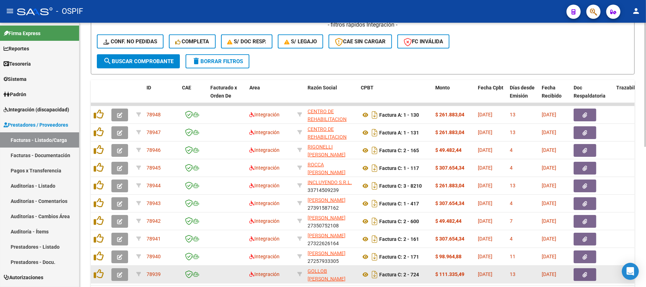
scroll to position [299, 0]
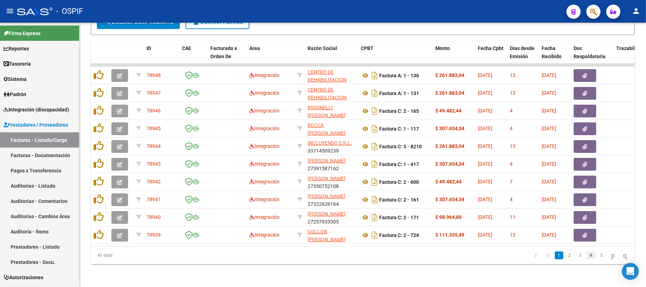
click at [587, 257] on link "4" at bounding box center [591, 256] width 9 height 8
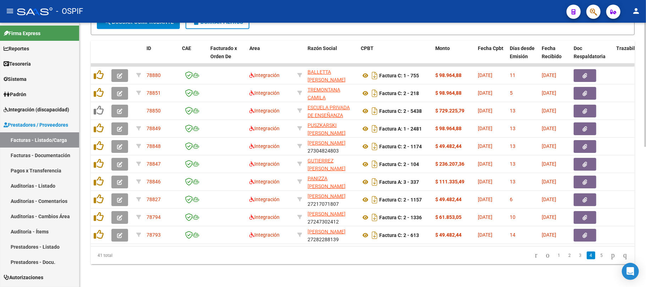
click at [598, 258] on link "5" at bounding box center [602, 256] width 9 height 8
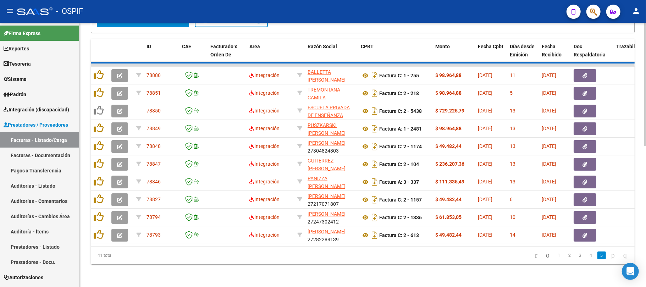
click at [597, 258] on div "41 total 1 2 3 4 5" at bounding box center [363, 256] width 544 height 18
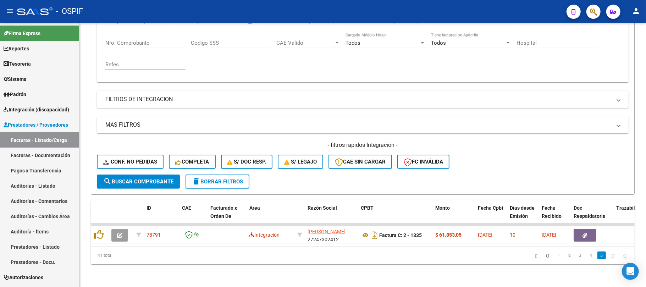
scroll to position [139, 0]
click at [575, 255] on li "3" at bounding box center [580, 256] width 11 height 12
click at [567, 256] on link "2" at bounding box center [570, 256] width 9 height 8
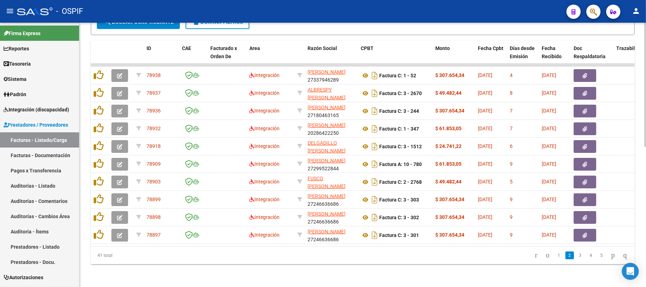
scroll to position [299, 0]
click at [534, 256] on icon "go to first page" at bounding box center [536, 255] width 5 height 9
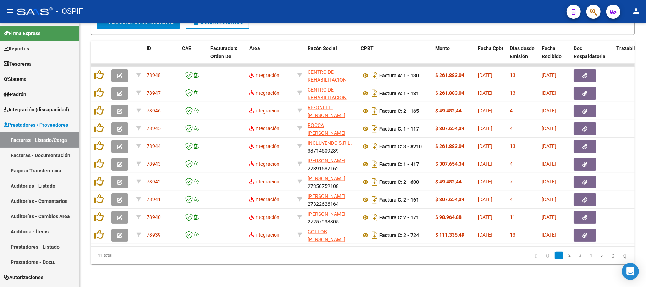
click at [399, 267] on div "Video tutorial PRESTADORES -> Listado de CPBTs Emitidos por Prestadores / Prove…" at bounding box center [363, 9] width 567 height 557
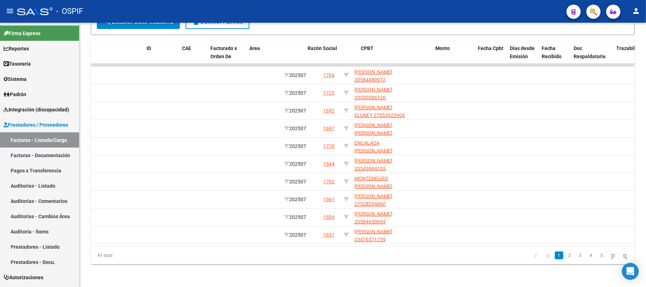
scroll to position [0, 0]
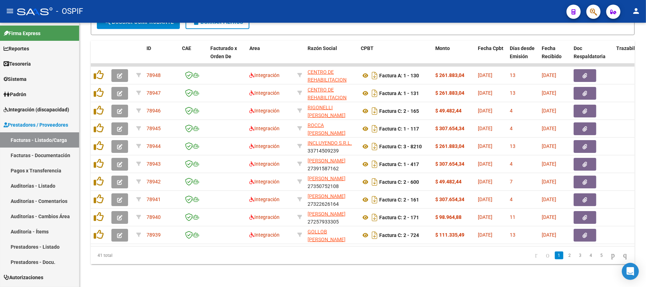
drag, startPoint x: 81, startPoint y: 286, endPoint x: 83, endPoint y: 293, distance: 7.2
click at [83, 287] on html "menu - OSPIF person Firma Express Reportes Egresos Devengados Comprobantes Reci…" at bounding box center [323, 143] width 646 height 287
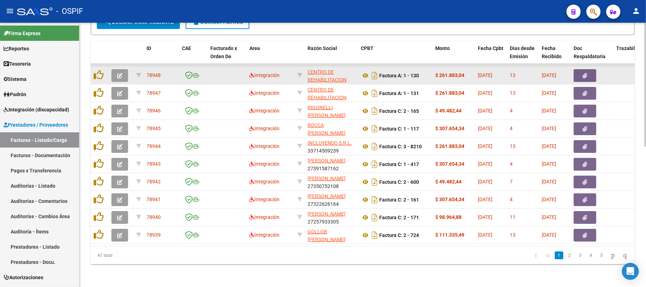
click at [121, 73] on icon "button" at bounding box center [119, 75] width 5 height 5
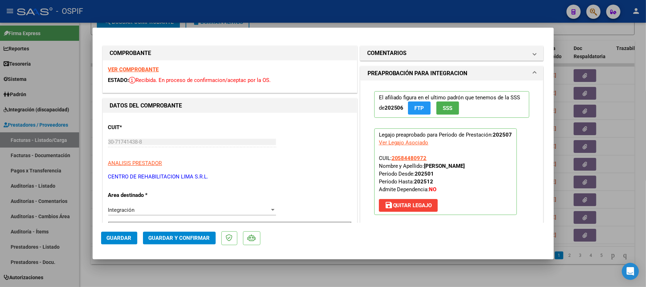
click at [171, 236] on span "Guardar y Confirmar" at bounding box center [179, 238] width 61 height 6
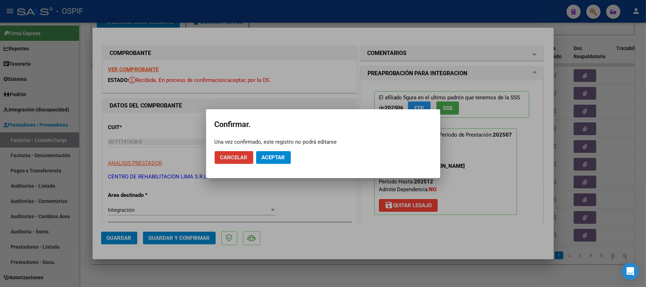
click at [272, 156] on span "Aceptar" at bounding box center [273, 157] width 23 height 6
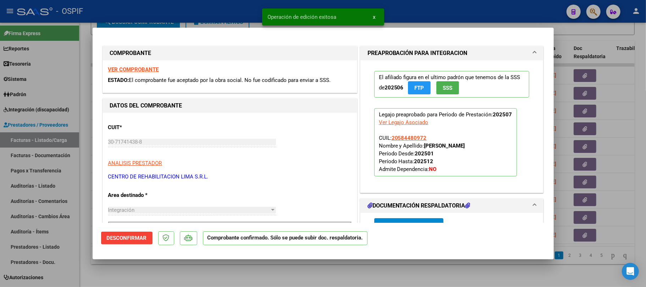
click at [103, 267] on div at bounding box center [323, 143] width 646 height 287
type input "$ 0,00"
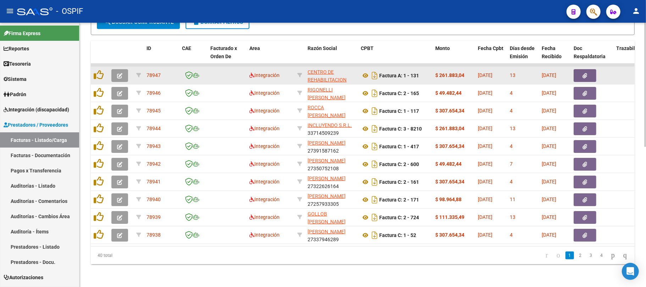
click at [124, 69] on button "button" at bounding box center [119, 75] width 17 height 13
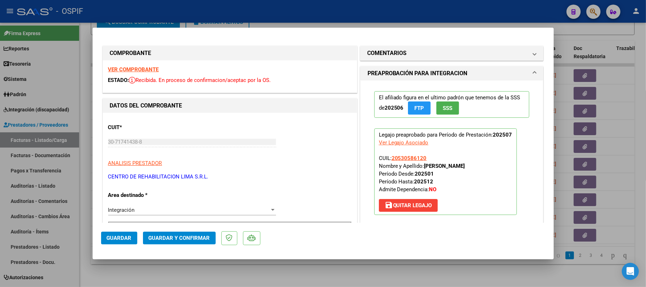
click at [177, 241] on span "Guardar y Confirmar" at bounding box center [179, 238] width 61 height 6
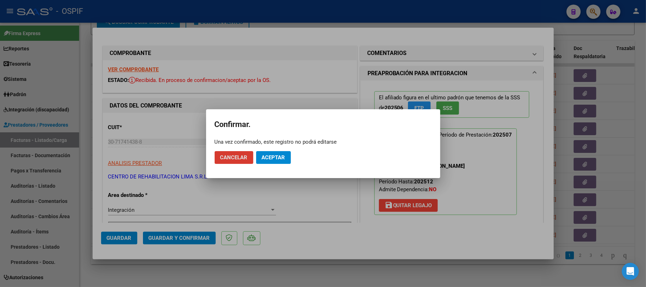
click at [230, 157] on span "Cancelar" at bounding box center [233, 157] width 27 height 6
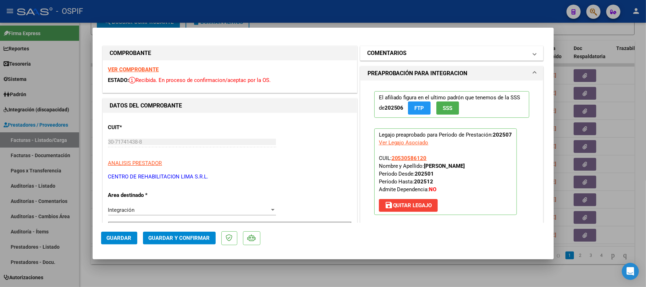
click at [509, 51] on mat-panel-title "COMENTARIOS" at bounding box center [448, 53] width 160 height 9
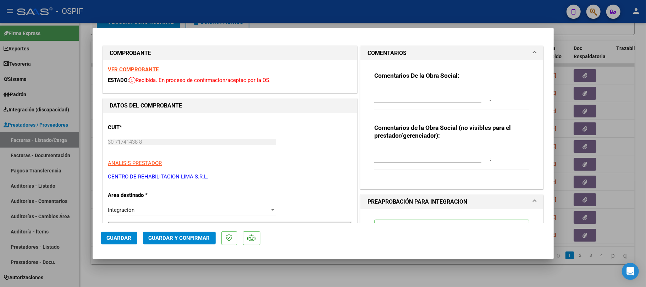
click at [458, 97] on textarea at bounding box center [433, 94] width 117 height 14
paste textarea "La planilla de asistencia debe ser confeccionada por manuscrito o digitalmente …"
type textarea "La planilla de asistencia debe ser confeccionada por manuscrito o digitalmente …"
click at [385, 155] on textarea at bounding box center [433, 154] width 117 height 14
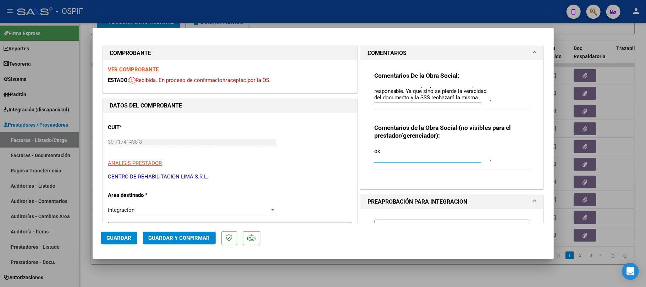
type textarea "ok"
click at [118, 233] on button "Guardar" at bounding box center [119, 238] width 36 height 13
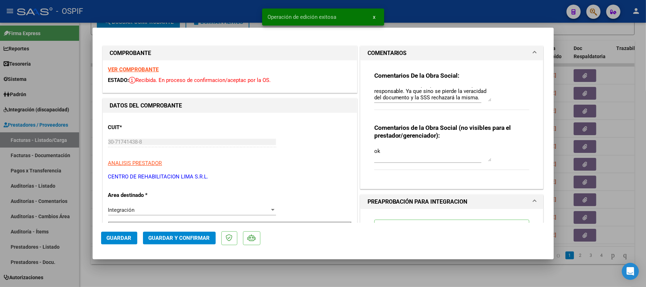
drag, startPoint x: 211, startPoint y: 179, endPoint x: 109, endPoint y: 173, distance: 101.7
click at [109, 173] on p "CENTRO DE REHABILITACION LIMA S.R.L." at bounding box center [230, 177] width 244 height 8
copy p "CENTRO DE REHABILITACION LIMA S.R.L."
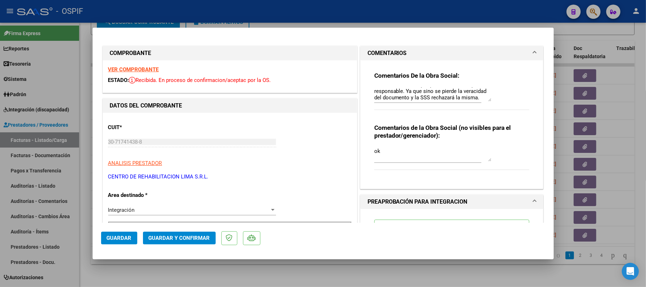
click at [396, 94] on textarea "La planilla de asistencia debe ser confeccionada por manuscrito o digitalmente …" at bounding box center [433, 94] width 117 height 14
click at [131, 237] on span "Guardar" at bounding box center [119, 238] width 25 height 6
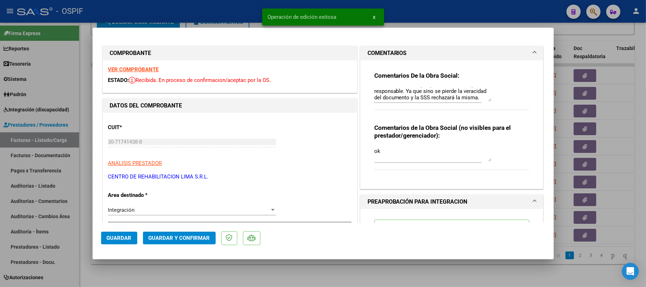
click at [191, 276] on div at bounding box center [323, 143] width 646 height 287
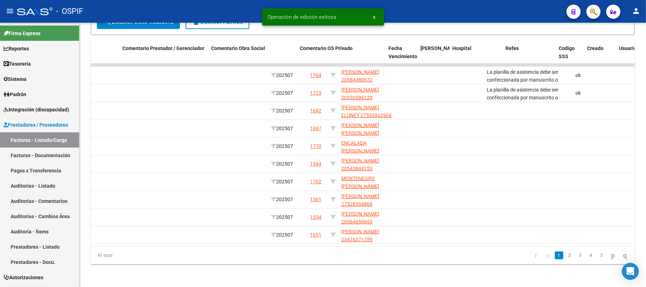
scroll to position [0, 0]
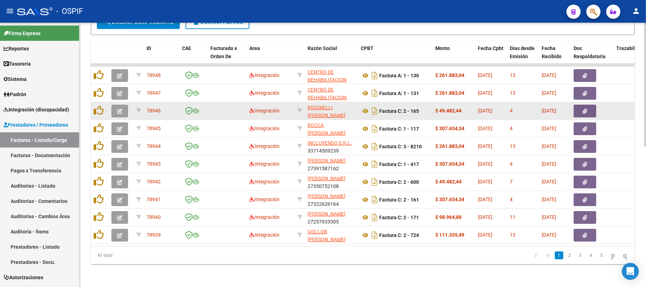
click at [115, 106] on button "button" at bounding box center [119, 111] width 17 height 13
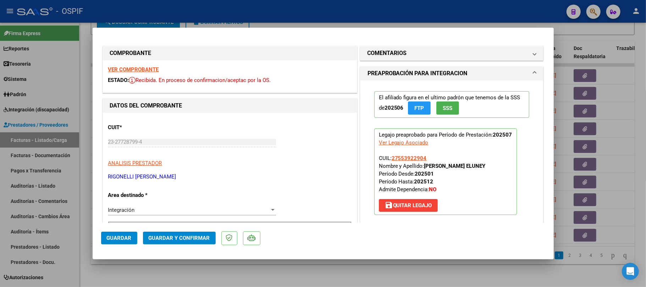
drag, startPoint x: 145, startPoint y: 70, endPoint x: 445, endPoint y: 139, distance: 307.6
click at [189, 239] on span "Guardar y Confirmar" at bounding box center [179, 238] width 61 height 6
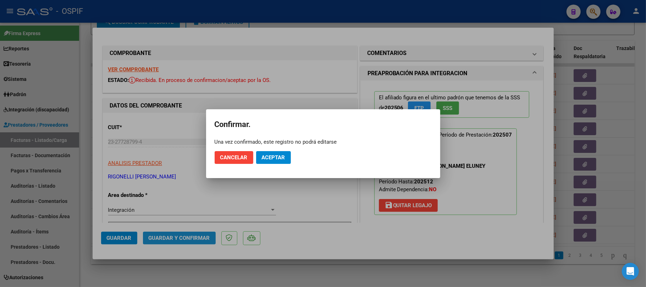
click at [279, 156] on span "Aceptar" at bounding box center [273, 157] width 23 height 6
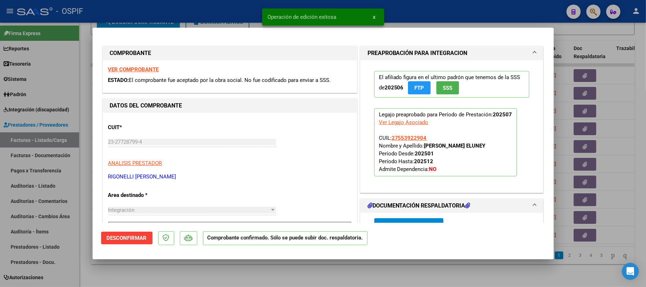
click at [307, 269] on div at bounding box center [323, 143] width 646 height 287
type input "$ 0,00"
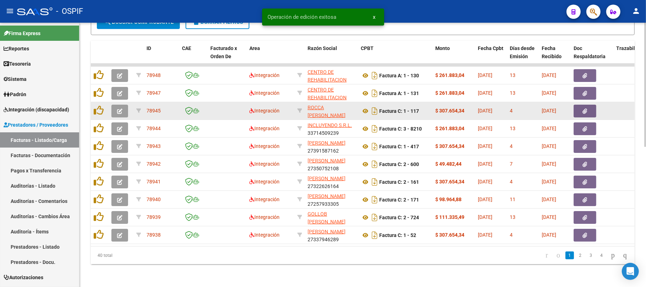
click at [128, 108] on button "button" at bounding box center [119, 111] width 17 height 13
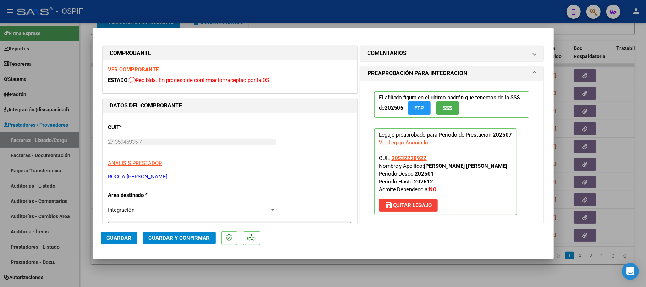
click at [199, 237] on span "Guardar y Confirmar" at bounding box center [179, 238] width 61 height 6
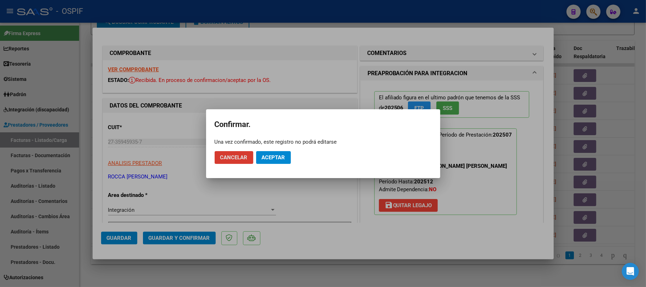
click at [279, 158] on span "Aceptar" at bounding box center [273, 157] width 23 height 6
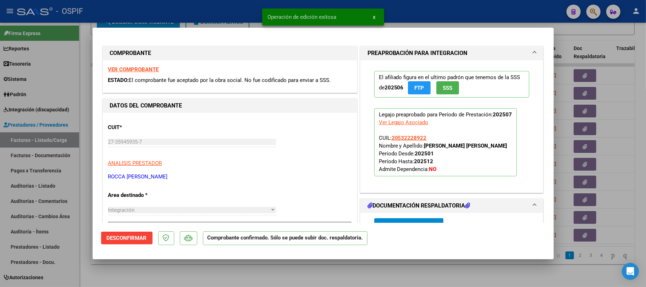
click at [295, 280] on div at bounding box center [323, 143] width 646 height 287
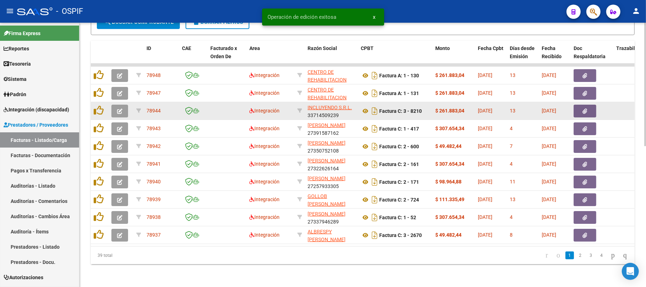
click at [122, 109] on icon "button" at bounding box center [119, 111] width 5 height 5
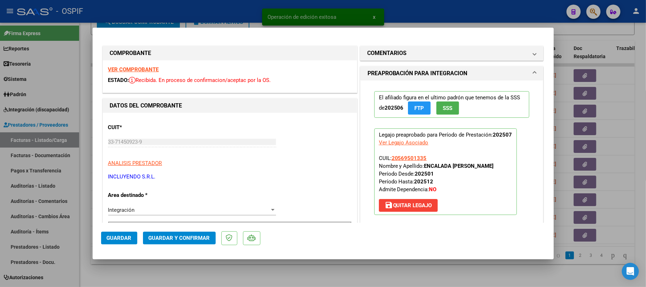
scroll to position [189, 0]
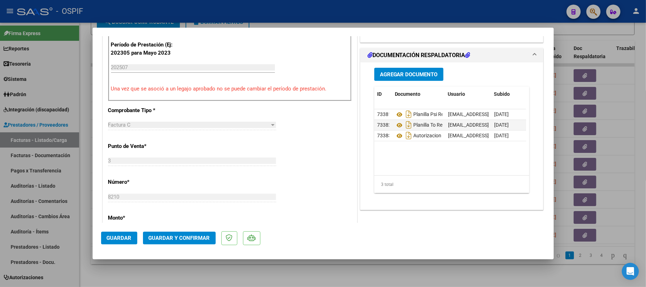
click at [193, 238] on span "Guardar y Confirmar" at bounding box center [179, 238] width 61 height 6
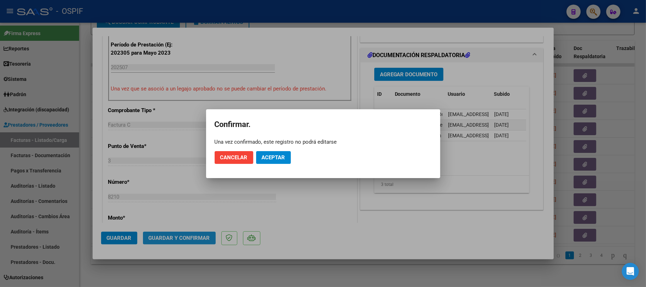
click at [274, 152] on button "Aceptar" at bounding box center [273, 157] width 35 height 13
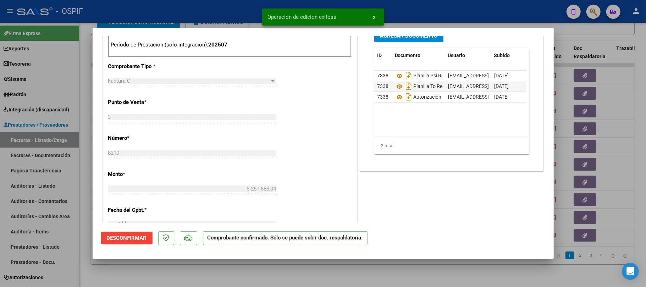
click at [328, 271] on div at bounding box center [323, 143] width 646 height 287
type input "$ 0,00"
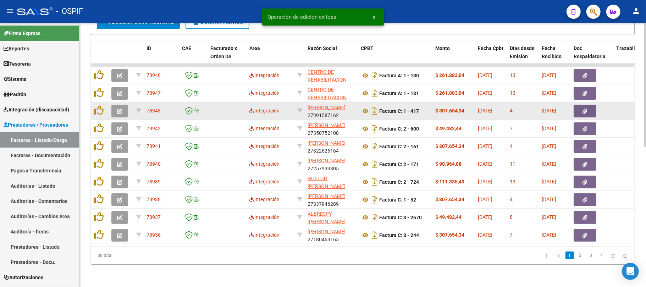
click at [118, 109] on icon "button" at bounding box center [119, 111] width 5 height 5
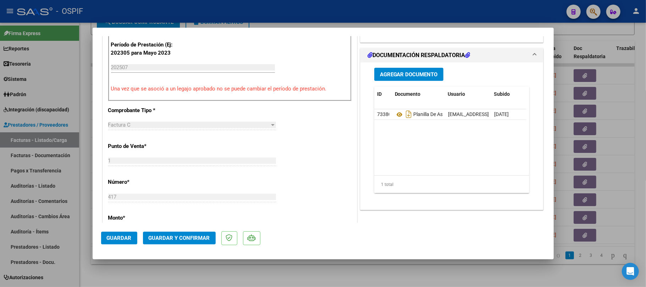
click at [204, 236] on span "Guardar y Confirmar" at bounding box center [179, 238] width 61 height 6
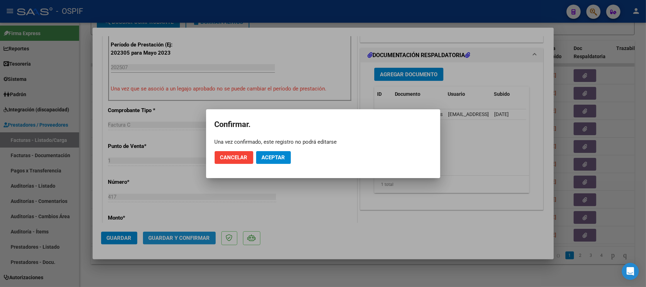
click at [279, 156] on span "Aceptar" at bounding box center [273, 157] width 23 height 6
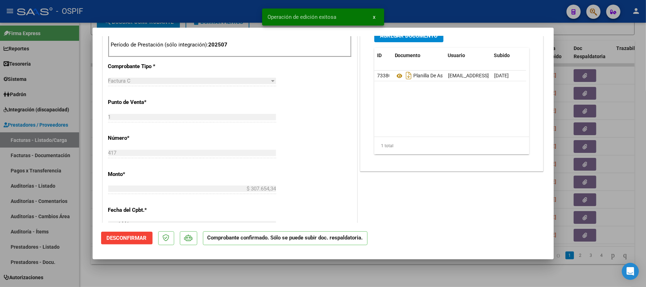
click at [172, 267] on div at bounding box center [323, 143] width 646 height 287
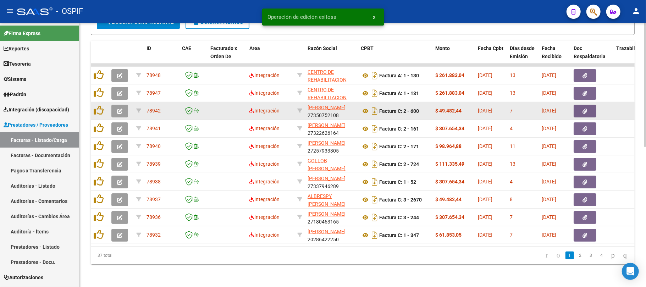
click at [124, 105] on button "button" at bounding box center [119, 111] width 17 height 13
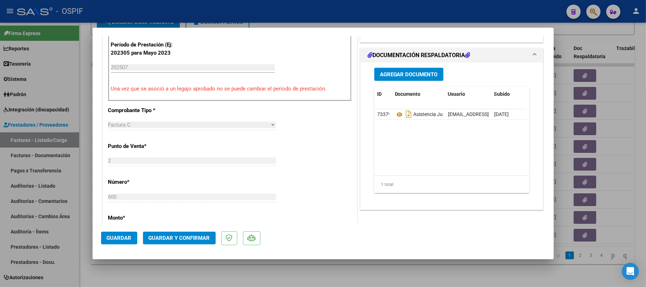
scroll to position [0, 0]
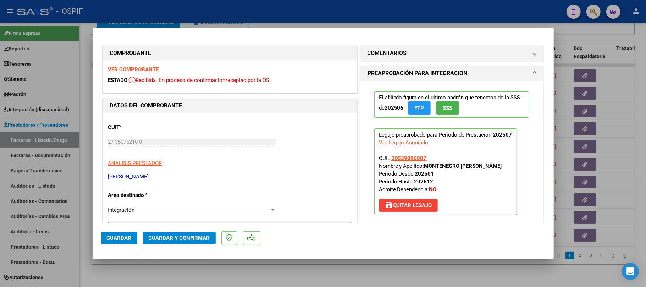
click at [192, 241] on span "Guardar y Confirmar" at bounding box center [179, 238] width 61 height 6
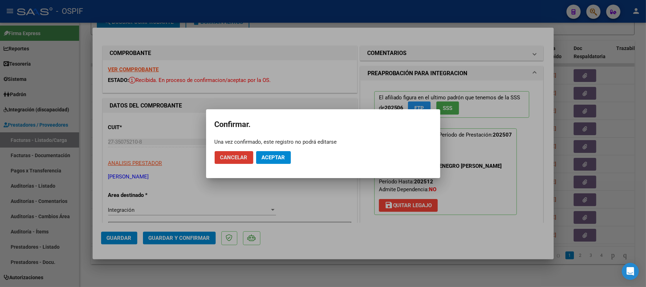
click at [280, 155] on span "Aceptar" at bounding box center [273, 157] width 23 height 6
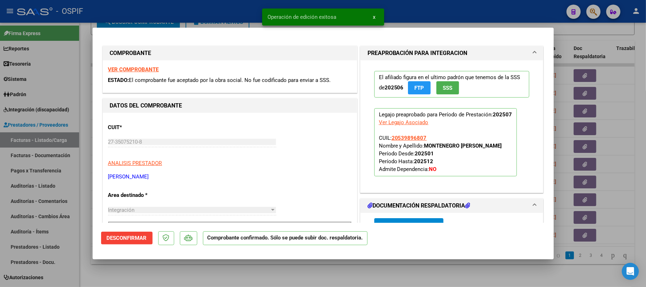
click at [286, 270] on div at bounding box center [323, 143] width 646 height 287
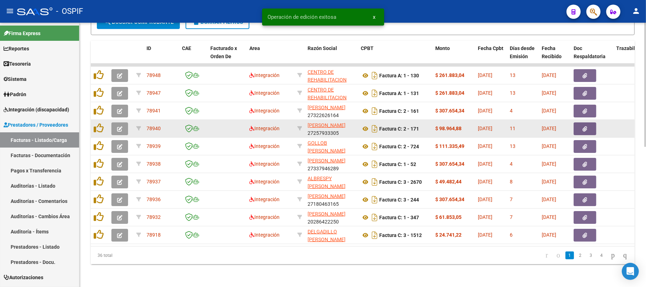
click at [122, 122] on button "button" at bounding box center [119, 128] width 17 height 13
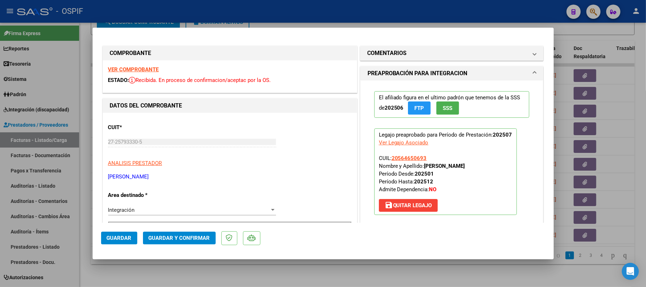
click at [182, 244] on button "Guardar y Confirmar" at bounding box center [179, 238] width 73 height 13
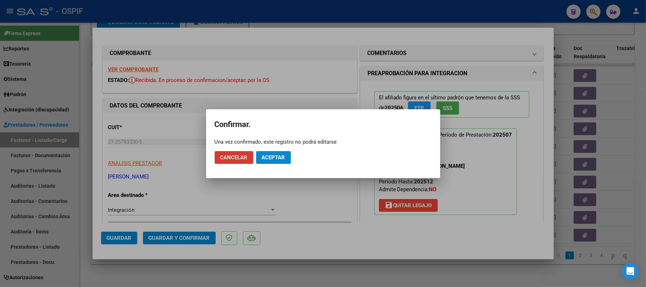
click at [275, 162] on button "Aceptar" at bounding box center [273, 157] width 35 height 13
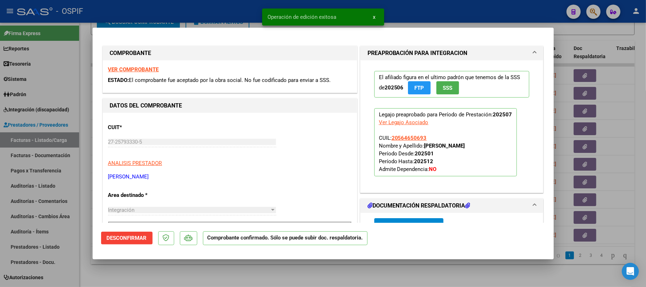
click at [279, 272] on div at bounding box center [323, 143] width 646 height 287
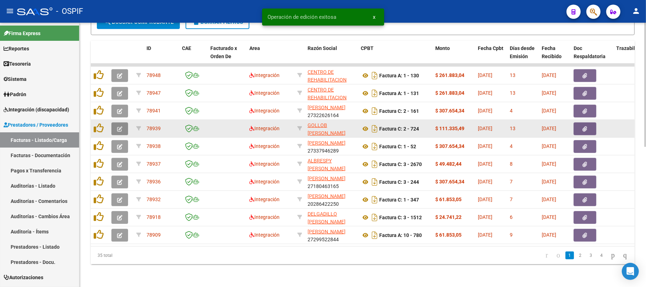
click at [124, 122] on button "button" at bounding box center [119, 128] width 17 height 13
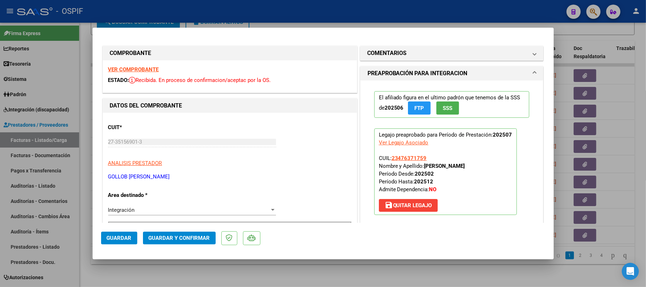
click at [168, 238] on span "Guardar y Confirmar" at bounding box center [179, 238] width 61 height 6
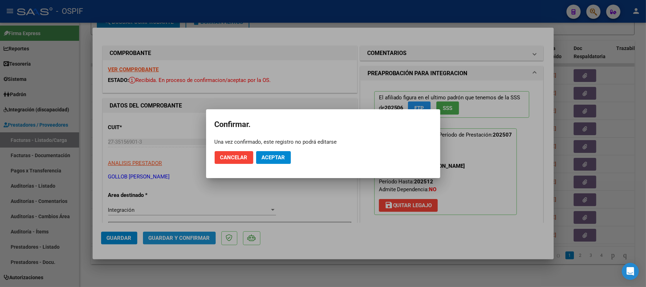
click at [273, 159] on span "Aceptar" at bounding box center [273, 157] width 23 height 6
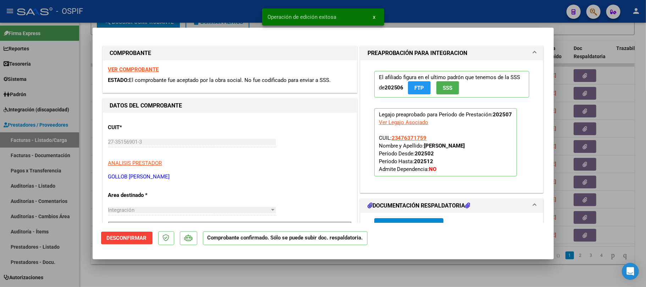
click at [295, 268] on div at bounding box center [323, 143] width 646 height 287
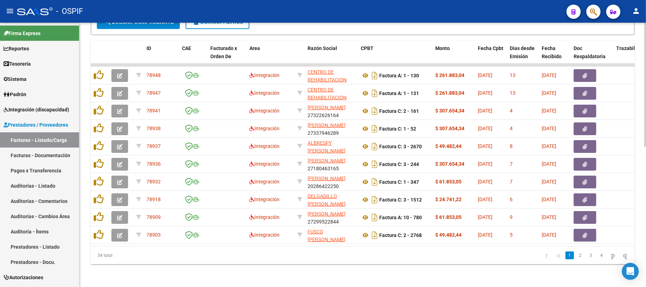
click at [110, 256] on div "34 total" at bounding box center [145, 256] width 108 height 18
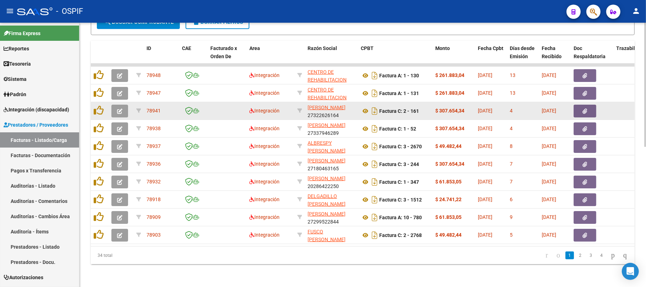
click at [120, 109] on icon "button" at bounding box center [119, 111] width 5 height 5
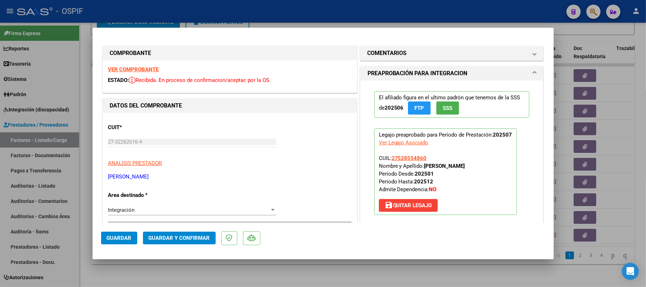
click at [186, 241] on span "Guardar y Confirmar" at bounding box center [179, 238] width 61 height 6
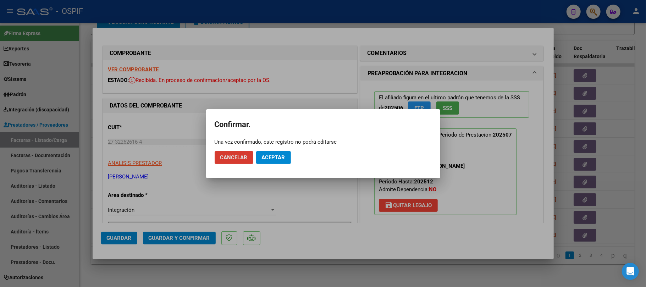
click at [282, 149] on mat-dialog-actions "Cancelar Aceptar" at bounding box center [323, 158] width 217 height 24
click at [288, 156] on button "Aceptar" at bounding box center [273, 157] width 35 height 13
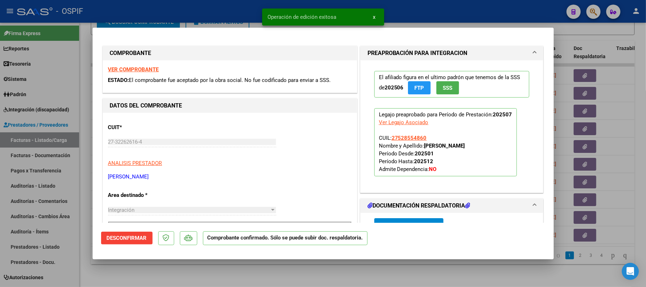
click at [432, 271] on div at bounding box center [323, 143] width 646 height 287
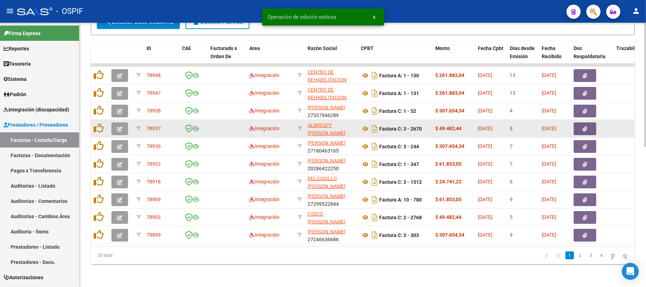
click at [119, 126] on icon "button" at bounding box center [119, 128] width 5 height 5
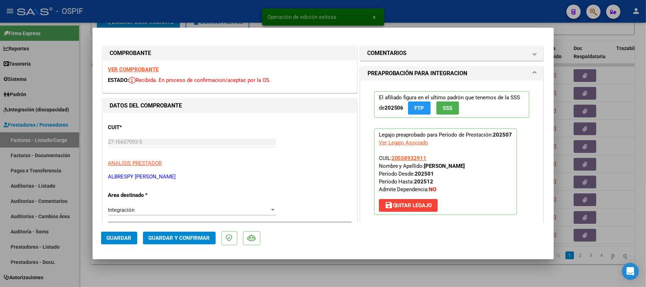
scroll to position [189, 0]
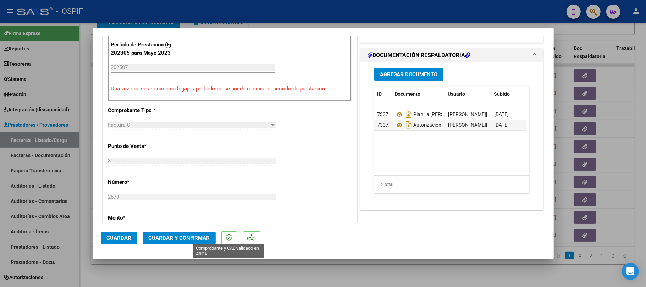
click at [202, 236] on span "Guardar y Confirmar" at bounding box center [179, 238] width 61 height 6
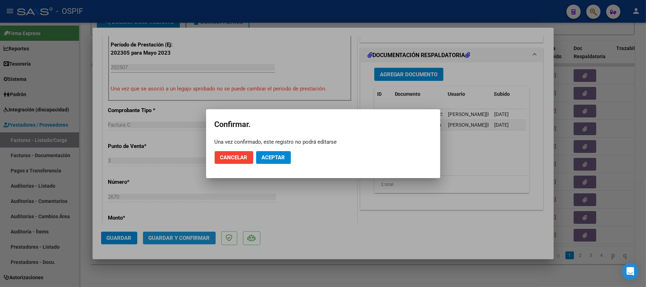
click at [275, 159] on span "Aceptar" at bounding box center [273, 157] width 23 height 6
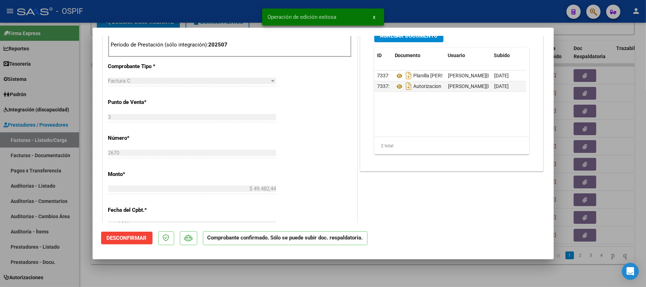
click at [145, 277] on div at bounding box center [323, 143] width 646 height 287
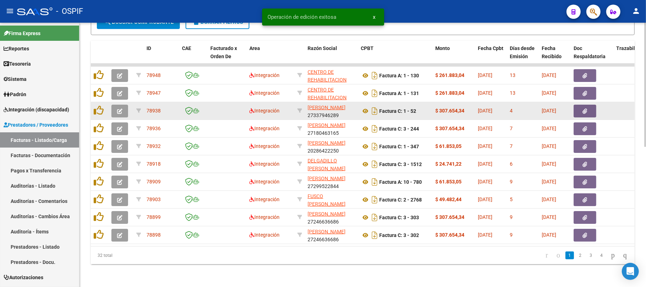
click at [122, 107] on button "button" at bounding box center [119, 111] width 17 height 13
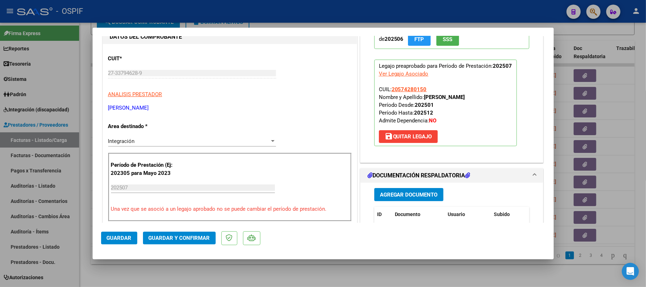
scroll to position [0, 0]
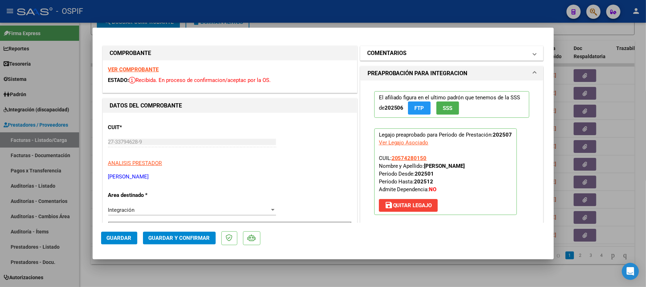
click at [436, 52] on mat-panel-title "COMENTARIOS" at bounding box center [448, 53] width 160 height 9
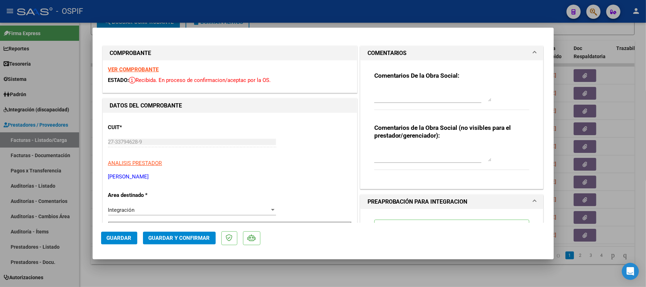
click at [422, 151] on textarea at bounding box center [433, 154] width 117 height 14
click at [389, 151] on textarea "ver auto- ok" at bounding box center [433, 154] width 117 height 14
type textarea "ver auto - ok"
click at [125, 239] on span "Guardar" at bounding box center [119, 238] width 25 height 6
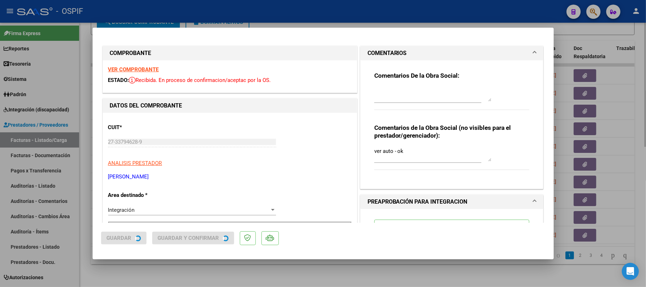
click at [166, 271] on div at bounding box center [323, 143] width 646 height 287
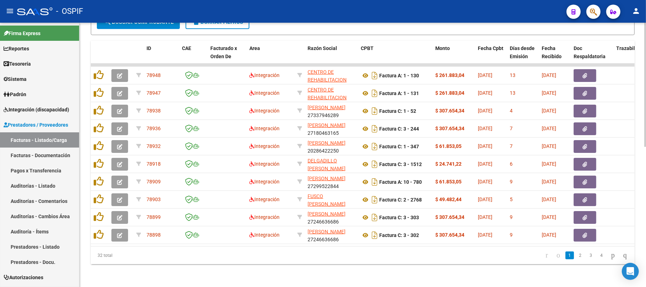
click at [386, 264] on div "Video tutorial PRESTADORES -> Listado de CPBTs Emitidos por Prestadores / Prove…" at bounding box center [363, 9] width 567 height 557
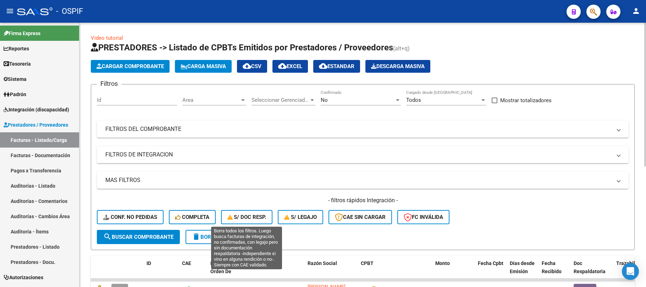
click at [240, 235] on span "delete Borrar Filtros" at bounding box center [217, 237] width 51 height 6
click at [307, 126] on mat-panel-title "FILTROS DEL COMPROBANTE" at bounding box center [358, 129] width 507 height 8
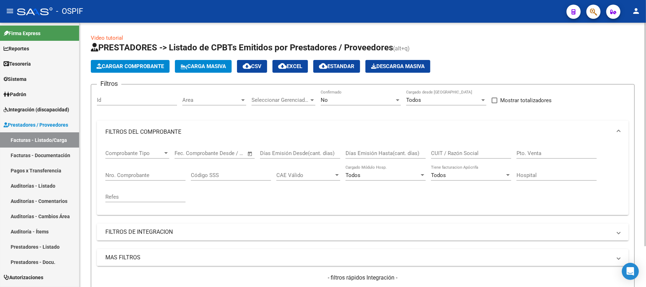
click at [310, 128] on mat-panel-title "FILTROS DEL COMPROBANTE" at bounding box center [358, 132] width 507 height 8
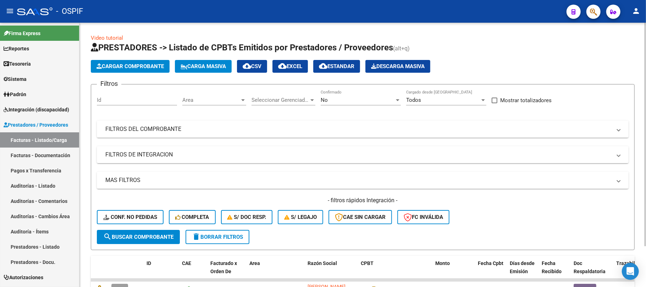
click at [361, 98] on div "No" at bounding box center [358, 100] width 74 height 6
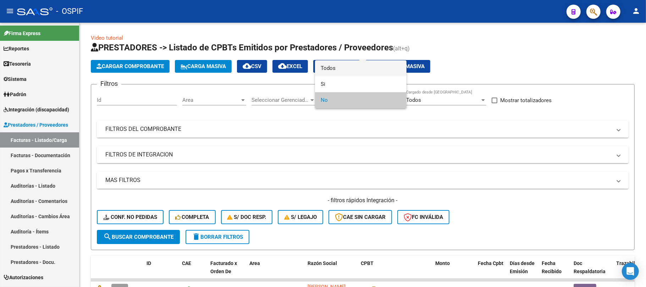
click at [362, 70] on span "Todos" at bounding box center [361, 68] width 80 height 16
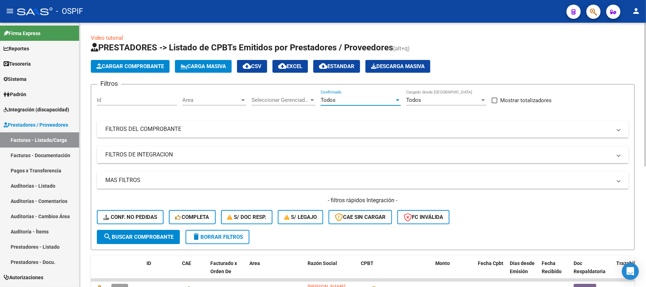
click at [422, 127] on mat-panel-title "FILTROS DEL COMPROBANTE" at bounding box center [358, 129] width 507 height 8
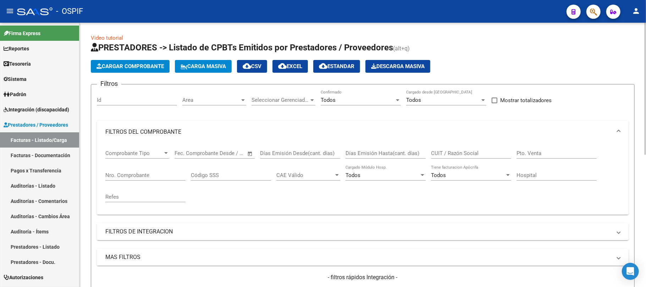
click at [487, 150] on div "CUIT / Razón Social" at bounding box center [471, 150] width 80 height 15
click at [485, 154] on input "CUIT / Razón Social" at bounding box center [471, 153] width 80 height 6
paste input "CENTRO DE REHABILITACION LIMA S.R.L."
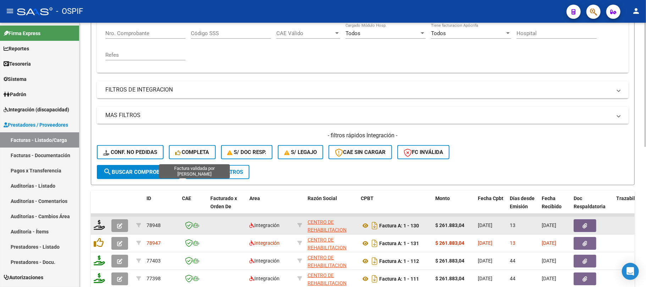
scroll to position [284, 0]
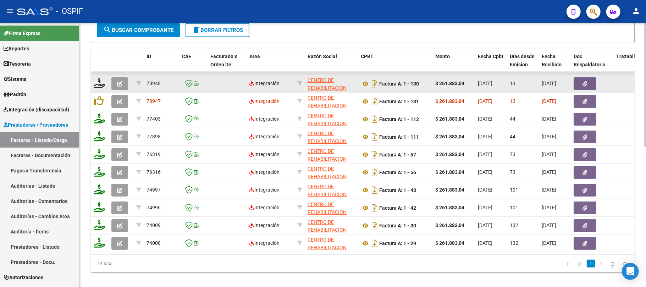
type input "CENTRO DE REHABILITACION LIMA S.R.L."
click at [116, 84] on button "button" at bounding box center [119, 83] width 17 height 13
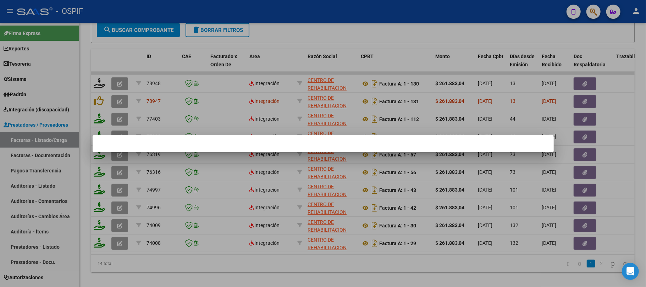
scroll to position [0, 0]
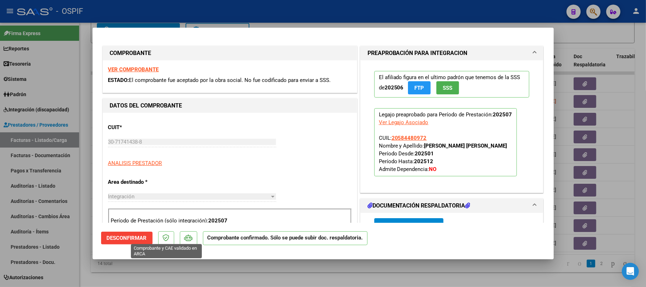
click at [122, 242] on button "Desconfirmar" at bounding box center [126, 238] width 51 height 13
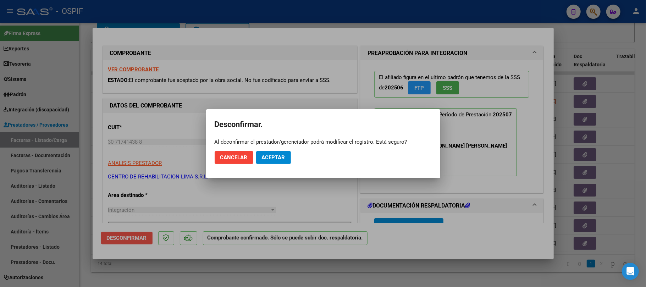
click at [285, 149] on mat-dialog-actions "Cancelar Aceptar" at bounding box center [323, 158] width 217 height 24
click at [282, 157] on span "Aceptar" at bounding box center [273, 157] width 23 height 6
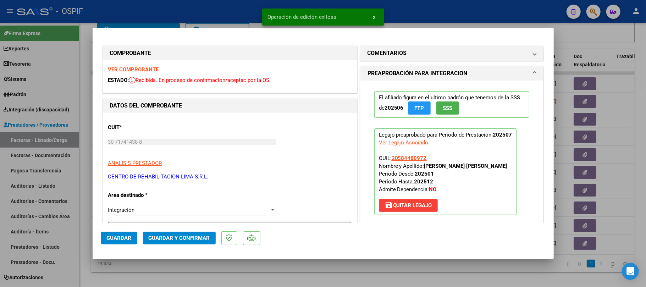
click at [416, 90] on div "El afiliado figura en el ultimo padrón que tenemos de la SSS de 202506 FTP SSS" at bounding box center [452, 104] width 155 height 37
click at [421, 50] on mat-panel-title "COMENTARIOS" at bounding box center [448, 53] width 160 height 9
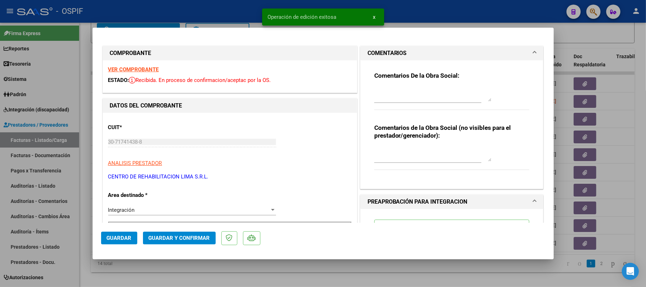
click at [421, 88] on textarea at bounding box center [433, 94] width 117 height 14
paste textarea "La planilla de asistencia debe ser confeccionada por manuscrito o digitalmente …"
type textarea "La planilla de asistencia debe ser confeccionada por manuscrito o digitalmente …"
click at [415, 158] on textarea at bounding box center [433, 154] width 117 height 14
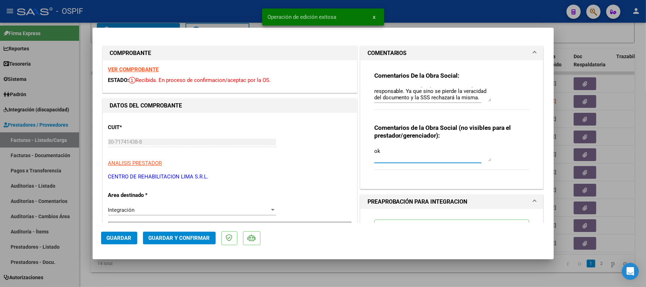
type textarea "ok"
click at [130, 234] on button "Guardar" at bounding box center [119, 238] width 36 height 13
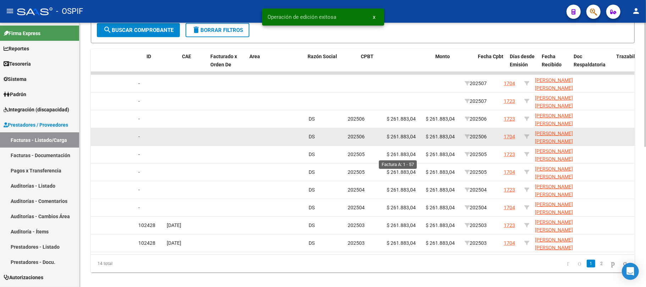
scroll to position [0, 0]
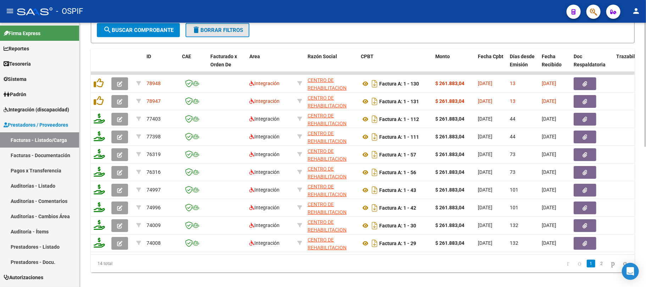
click at [209, 34] on button "delete Borrar Filtros" at bounding box center [218, 30] width 64 height 14
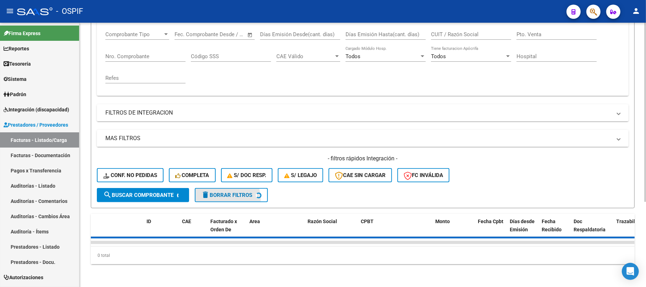
scroll to position [126, 0]
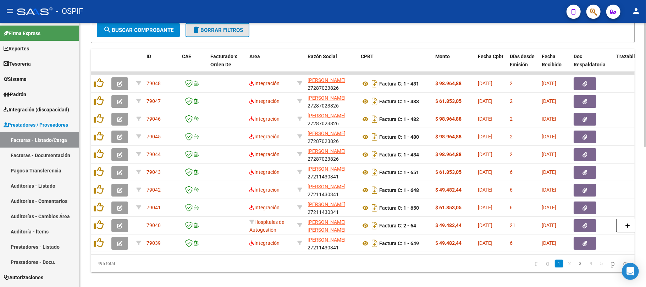
click at [235, 27] on span "delete Borrar Filtros" at bounding box center [217, 30] width 51 height 6
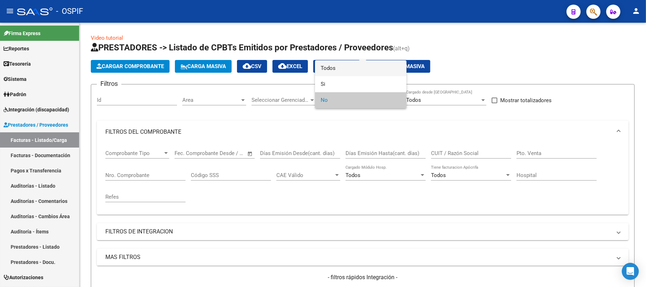
click at [364, 70] on span "Todos" at bounding box center [361, 68] width 80 height 16
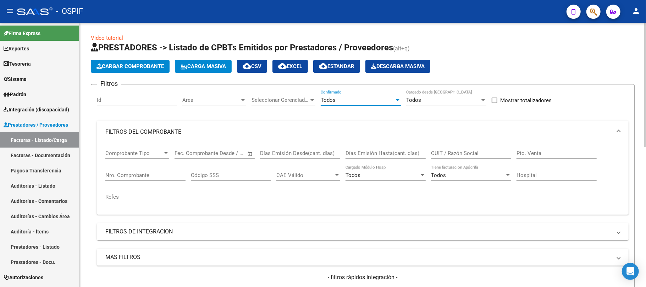
click at [142, 185] on div "Nro. Comprobante" at bounding box center [145, 176] width 80 height 22
click at [145, 172] on input "Nro. Comprobante" at bounding box center [145, 175] width 80 height 6
click at [146, 175] on input "Nro. Comprobante" at bounding box center [145, 175] width 80 height 6
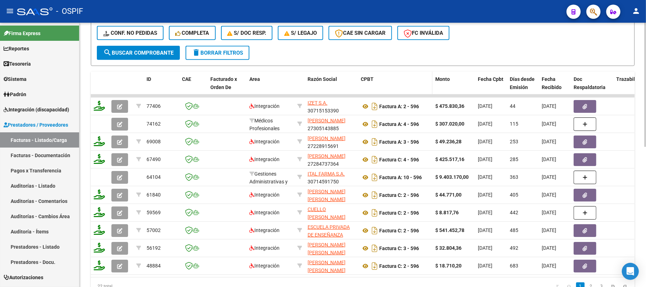
scroll to position [284, 0]
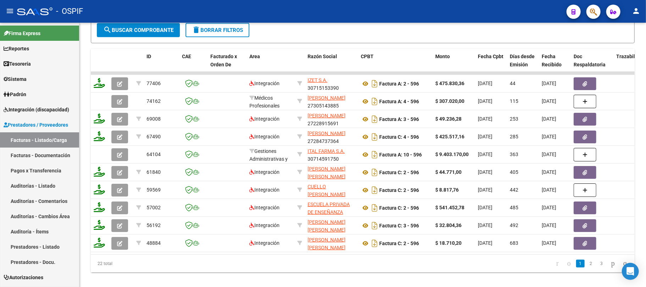
type input "596"
